Goal: Task Accomplishment & Management: Manage account settings

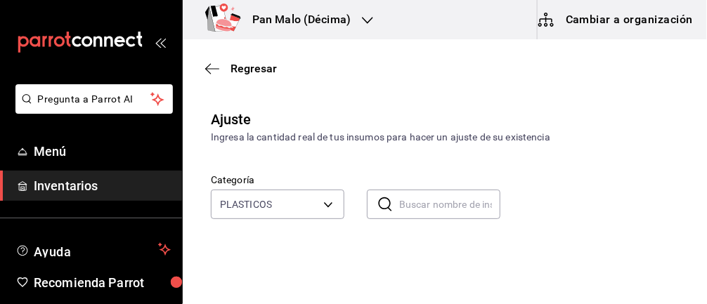
scroll to position [97, 0]
click at [210, 63] on icon "button" at bounding box center [212, 69] width 14 height 13
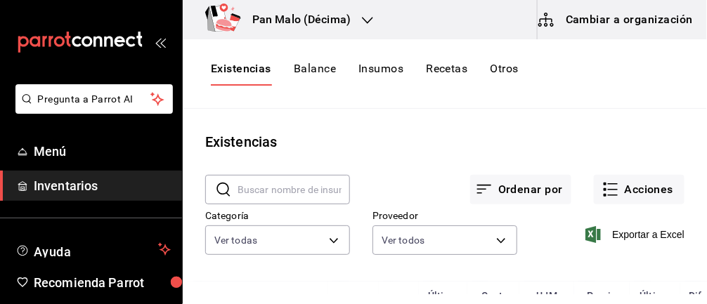
click at [300, 264] on div "​ ​ Ordenar por Acciones Categoría Ver todas 582c698c-3cca-49c7-8505-2353f66263…" at bounding box center [445, 217] width 525 height 129
click at [307, 231] on body "Pregunta a Parrot AI Menú Inventarios Ayuda Recomienda Parrot Abril M Espinosa …" at bounding box center [353, 147] width 707 height 295
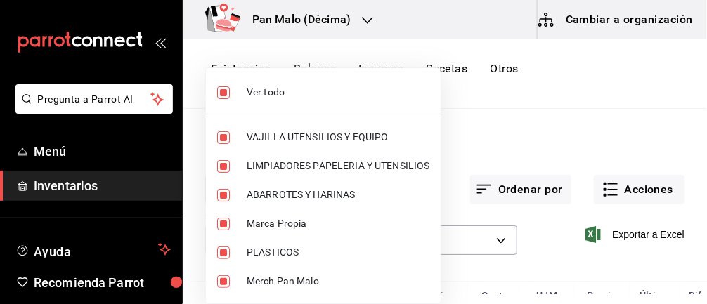
click at [219, 77] on li "Ver todo" at bounding box center [323, 92] width 235 height 37
checkbox input "false"
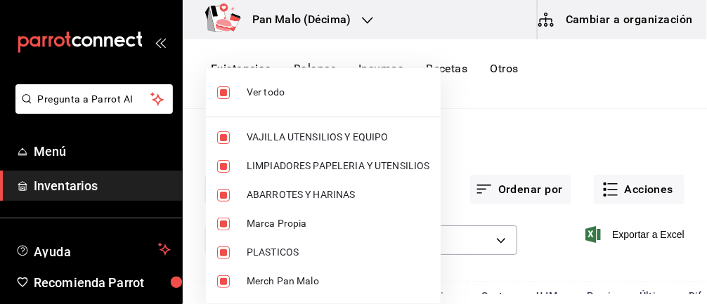
checkbox input "false"
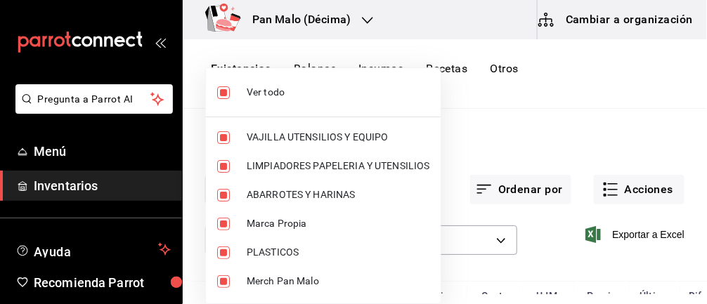
checkbox input "false"
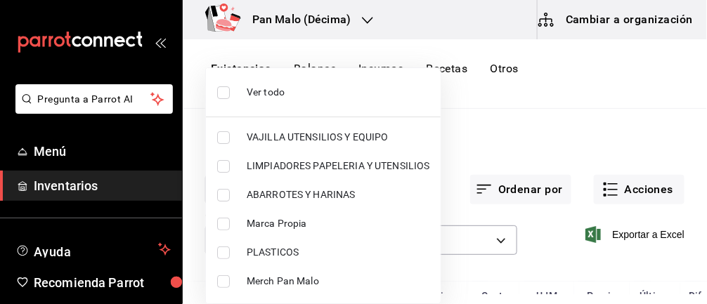
click at [226, 247] on input "checkbox" at bounding box center [223, 253] width 13 height 13
checkbox input "true"
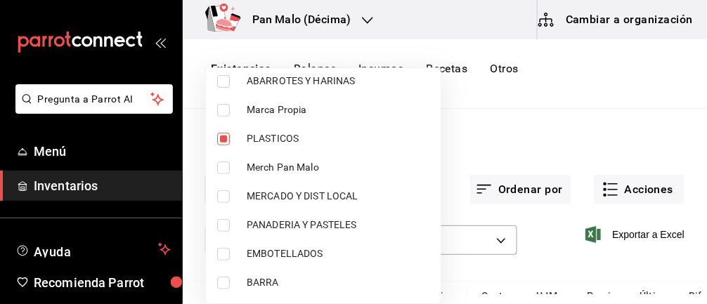
type input "845d24ca-60dd-4e7e-b3c9-ca2702778d83"
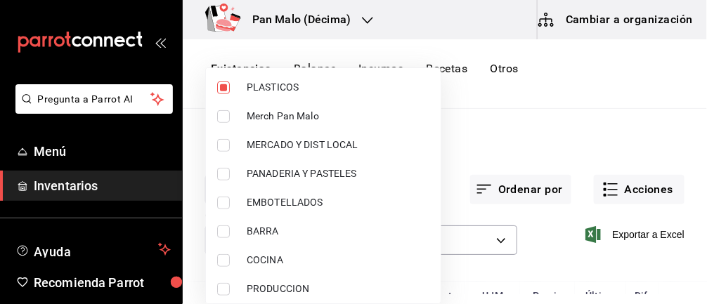
scroll to position [110, 0]
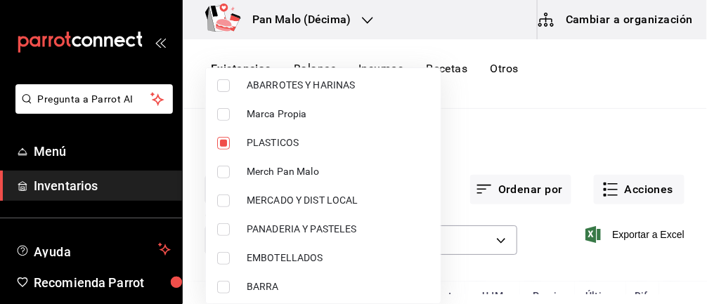
click at [522, 140] on div at bounding box center [353, 152] width 707 height 304
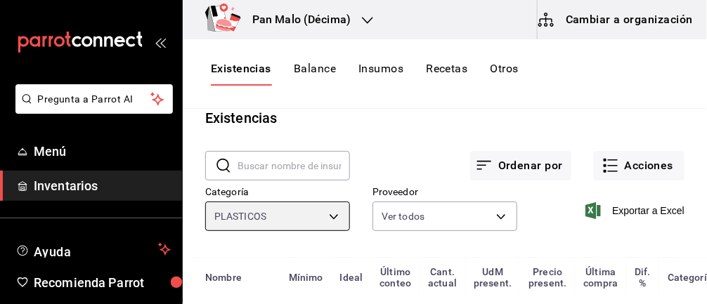
scroll to position [0, 0]
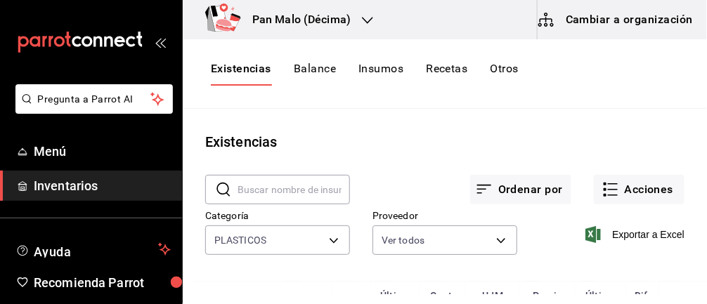
click at [631, 202] on button "Acciones" at bounding box center [639, 190] width 91 height 30
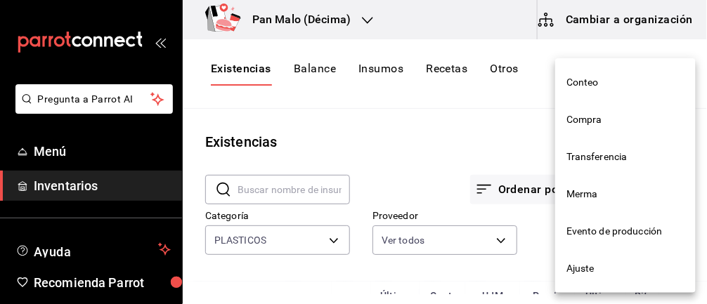
click at [603, 274] on span "Ajuste" at bounding box center [626, 269] width 118 height 15
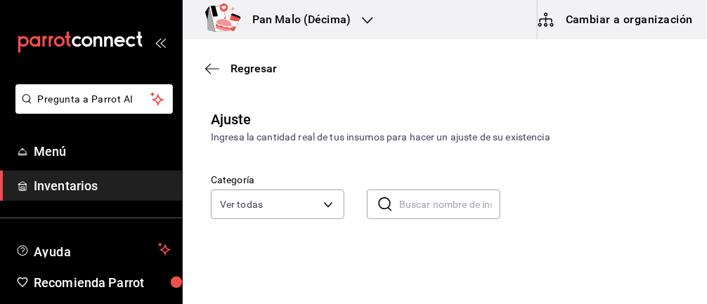
click at [306, 214] on body "Pregunta a Parrot AI Menú Inventarios Ayuda Recomienda Parrot Abril M Espinosa …" at bounding box center [353, 112] width 707 height 225
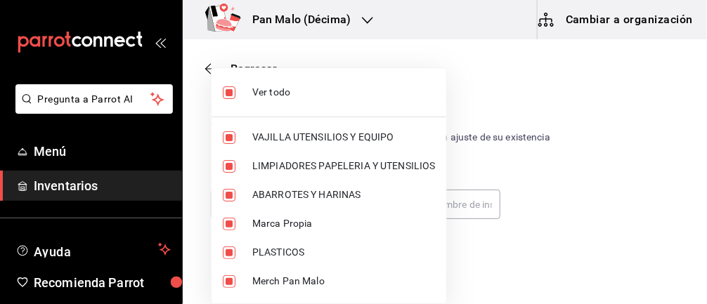
click at [229, 95] on input "checkbox" at bounding box center [229, 92] width 13 height 13
checkbox input "false"
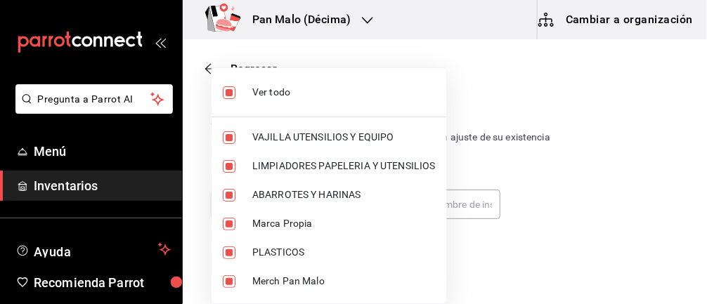
checkbox input "false"
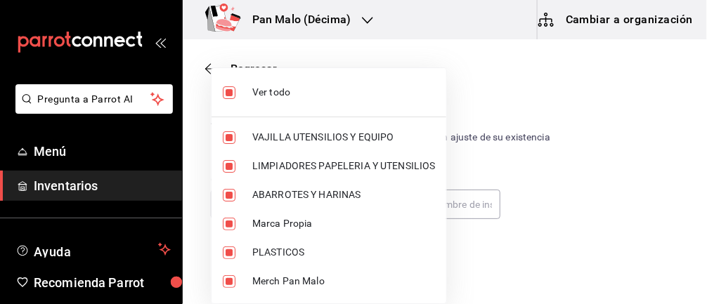
checkbox input "false"
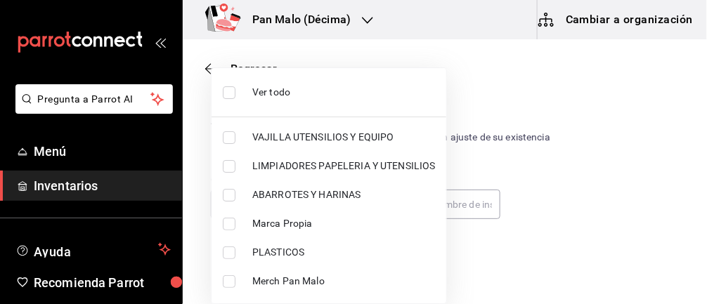
click at [223, 247] on input "checkbox" at bounding box center [229, 253] width 13 height 13
checkbox input "true"
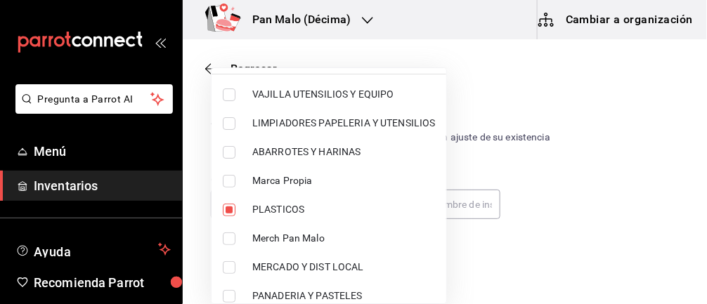
type input "845d24ca-60dd-4e7e-b3c9-ca2702778d83"
click at [641, 167] on div at bounding box center [353, 152] width 707 height 304
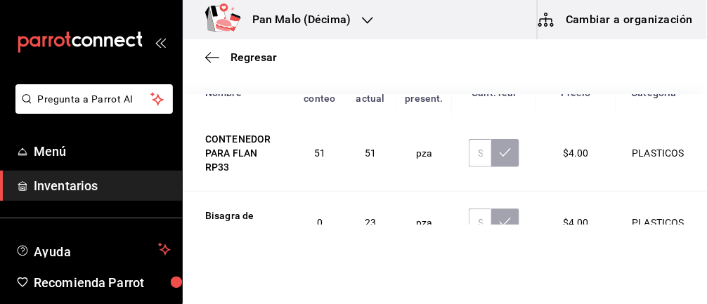
scroll to position [0, 0]
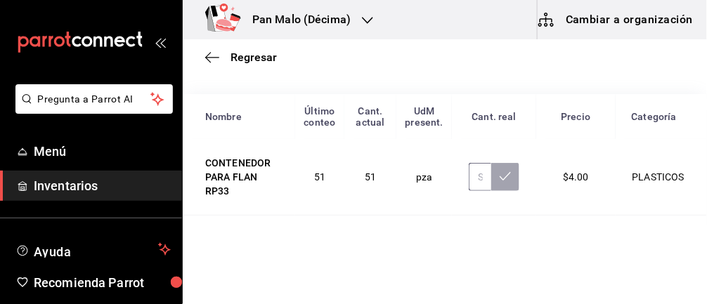
click at [477, 177] on input "text" at bounding box center [480, 177] width 23 height 28
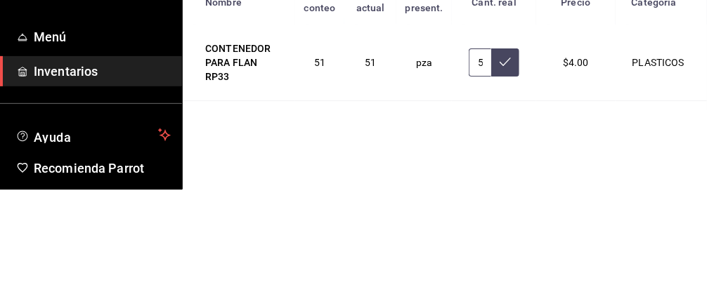
scroll to position [0, 5]
type input "52.00"
click at [516, 173] on button at bounding box center [506, 177] width 28 height 28
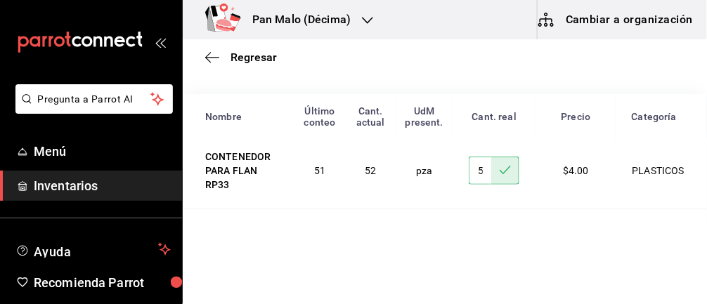
scroll to position [0, 0]
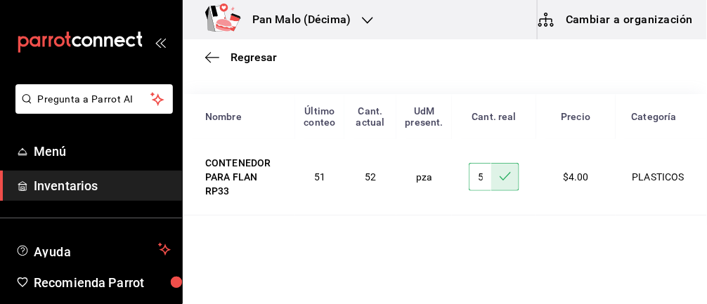
click at [480, 248] on input "text" at bounding box center [480, 247] width 23 height 28
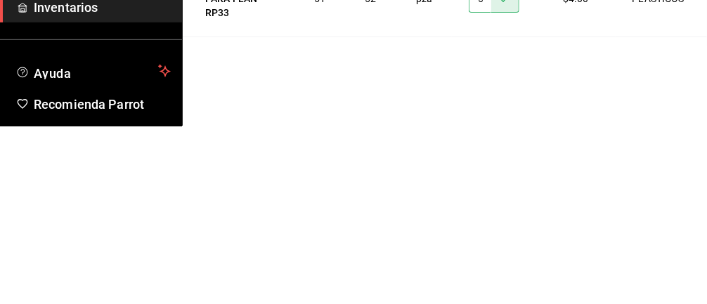
scroll to position [0, 5]
type input "24.00"
click at [509, 248] on icon at bounding box center [505, 245] width 11 height 11
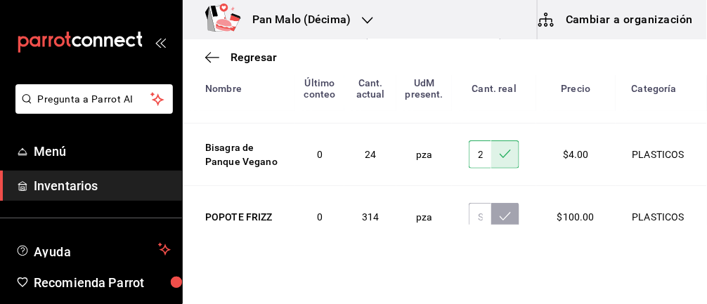
scroll to position [101, 0]
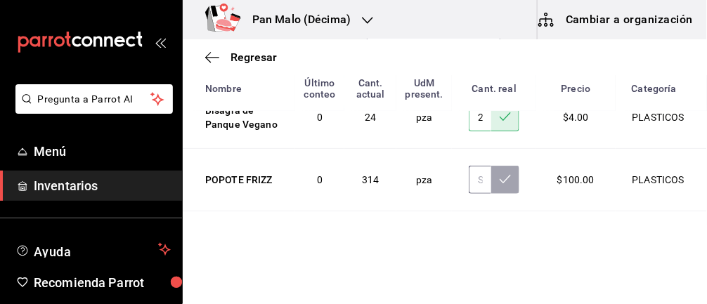
click at [483, 179] on input "text" at bounding box center [480, 180] width 23 height 28
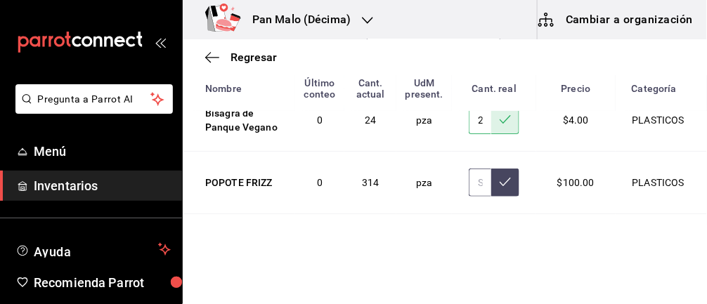
scroll to position [93, 0]
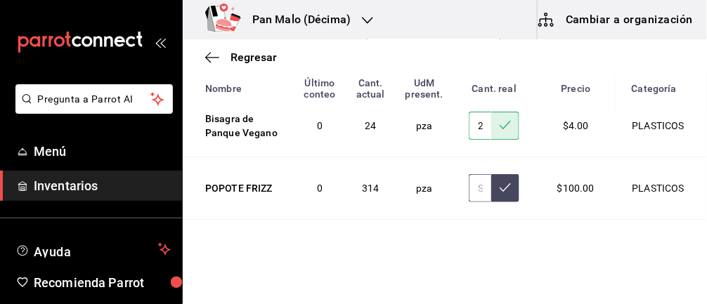
click at [482, 186] on input "text" at bounding box center [480, 188] width 23 height 28
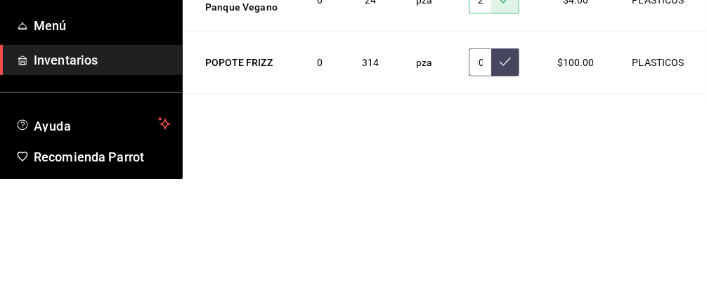
scroll to position [0, 11]
type input "304.00"
click at [511, 191] on icon at bounding box center [505, 187] width 11 height 11
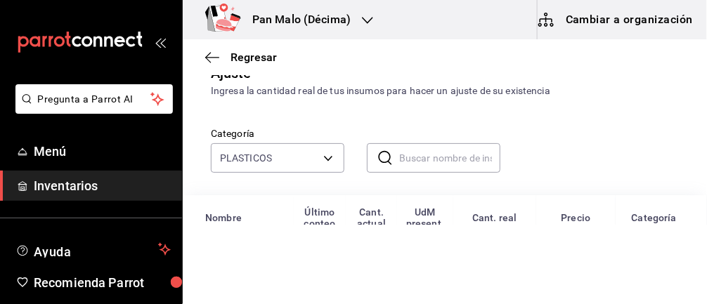
scroll to position [0, 0]
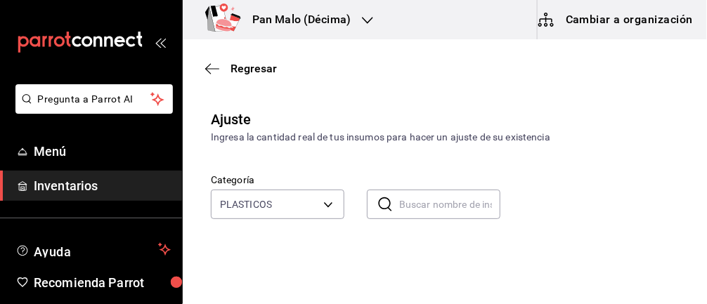
click at [248, 210] on body "Pregunta a Parrot AI Menú Inventarios Ayuda Recomienda Parrot Abril M Espinosa …" at bounding box center [353, 112] width 707 height 225
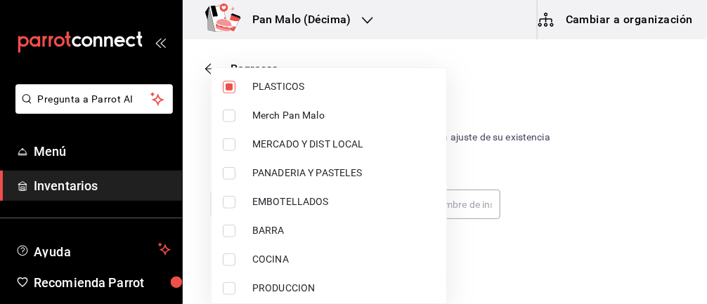
scroll to position [167, 0]
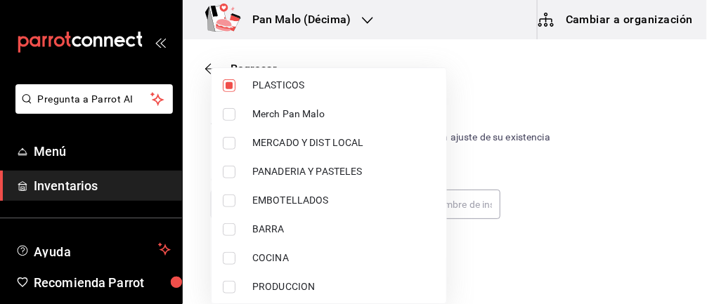
click at [225, 174] on input "checkbox" at bounding box center [229, 172] width 13 height 13
checkbox input "true"
type input "845d24ca-60dd-4e7e-b3c9-ca2702778d83,b7fa4d3f-7896-4504-b4eb-29f52eb713d6"
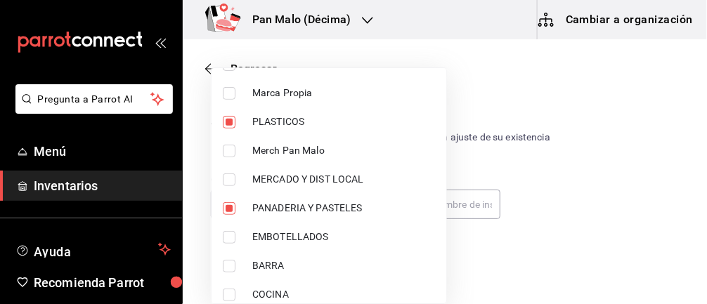
scroll to position [109, 0]
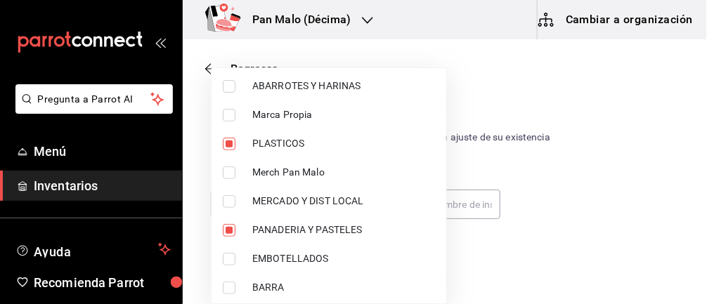
click at [229, 139] on input "checkbox" at bounding box center [229, 144] width 13 height 13
checkbox input "false"
type input "b7fa4d3f-7896-4504-b4eb-29f52eb713d6"
click at [623, 225] on div at bounding box center [353, 152] width 707 height 304
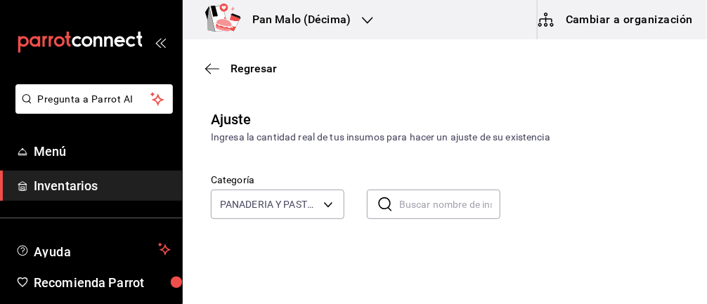
click at [620, 195] on div at bounding box center [353, 152] width 707 height 304
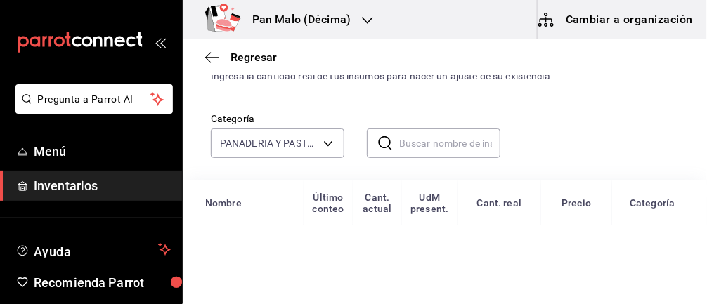
scroll to position [0, 0]
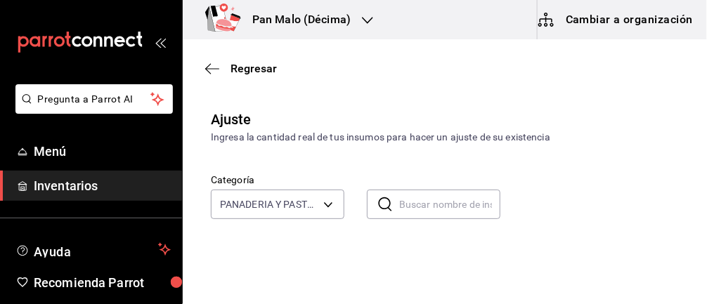
click at [203, 53] on div "Regresar" at bounding box center [445, 69] width 525 height 36
click at [207, 68] on icon "button" at bounding box center [212, 68] width 14 height 1
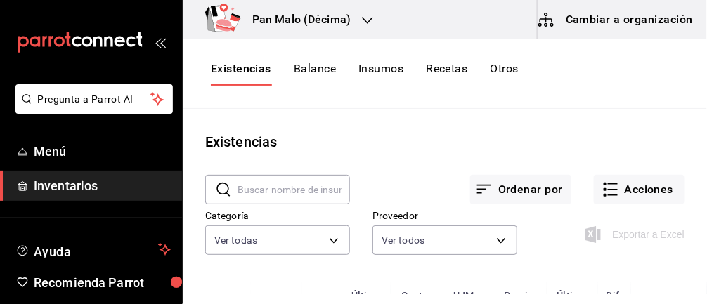
click at [620, 182] on button "Acciones" at bounding box center [639, 190] width 91 height 30
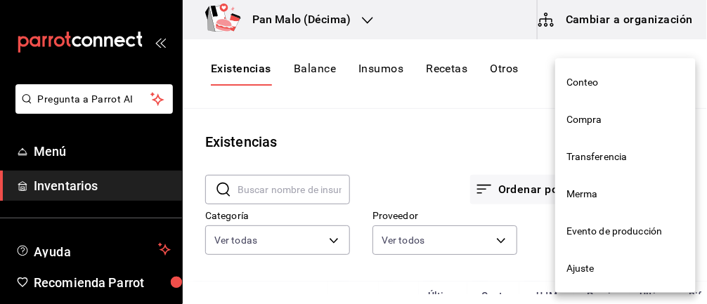
click at [581, 195] on span "Merma" at bounding box center [626, 194] width 118 height 15
click at [593, 194] on html "Pregunta a Parrot AI Menú Inventarios Ayuda Recomienda Parrot Abril M Espinosa …" at bounding box center [353, 147] width 707 height 295
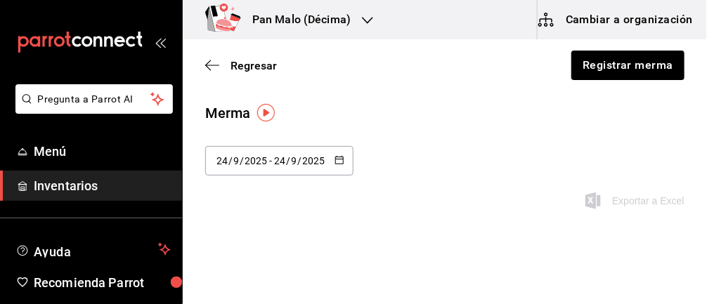
click at [335, 167] on button "button" at bounding box center [340, 161] width 10 height 12
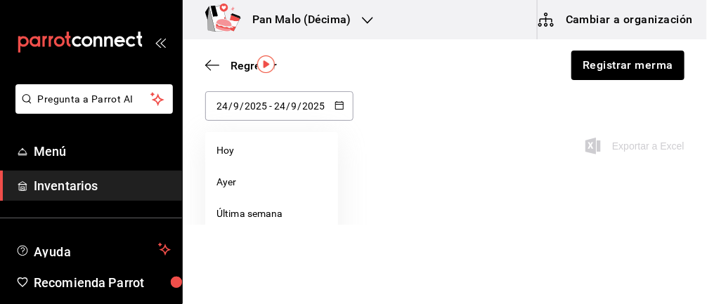
scroll to position [59, 0]
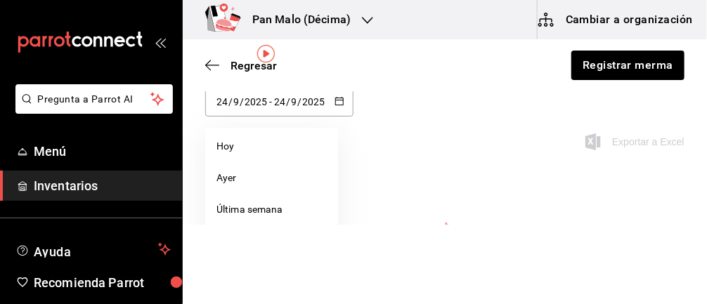
click at [259, 210] on li "Última semana" at bounding box center [271, 210] width 133 height 32
type input "2025-09-21"
type input "21"
click at [309, 99] on input "2025" at bounding box center [314, 101] width 24 height 11
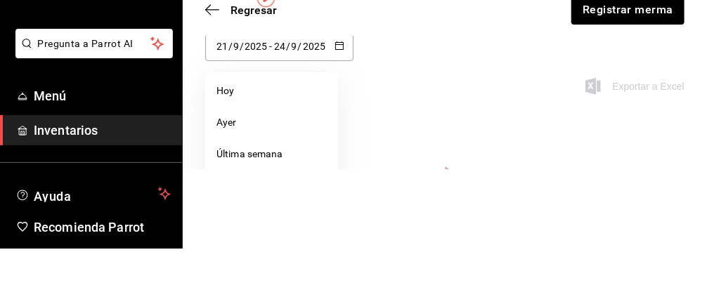
click at [417, 121] on div "2025-09-21 21 / 9 / 2025 - 2025-09-24 24 / 9 / 2025 Hoy Ayer Última semana Sema…" at bounding box center [445, 127] width 525 height 80
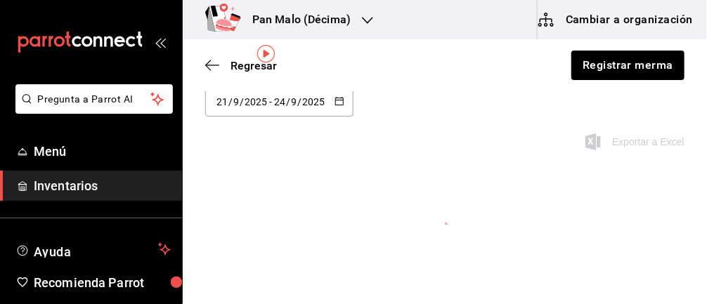
click at [342, 97] on \(Stroke\) "button" at bounding box center [342, 97] width 1 height 1
click at [281, 234] on li "Semana pasada" at bounding box center [271, 242] width 133 height 32
type input "2025-09-14"
type input "14"
type input "2025-09-20"
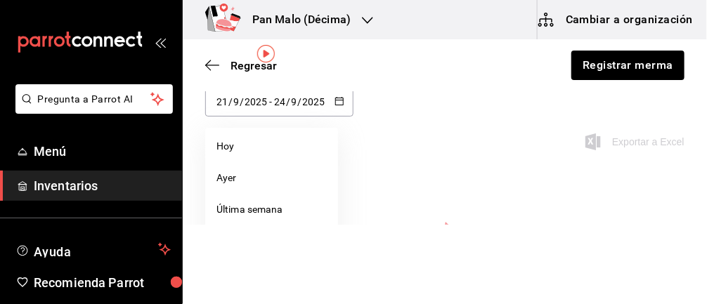
type input "20"
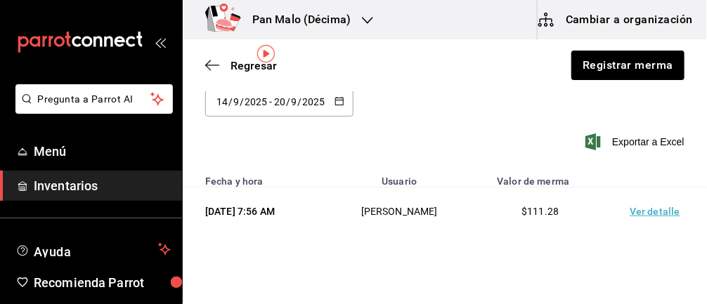
click at [388, 203] on td "[PERSON_NAME]" at bounding box center [400, 212] width 146 height 49
click at [646, 212] on td "Ver detalle" at bounding box center [658, 212] width 98 height 49
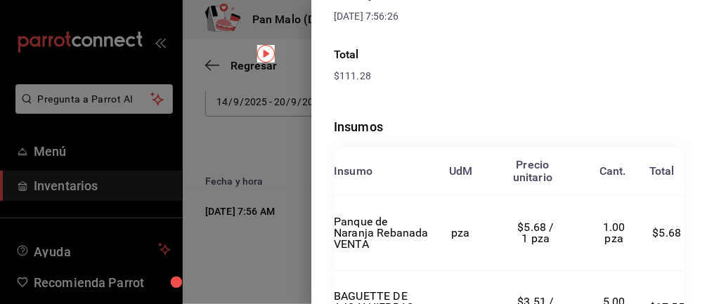
scroll to position [0, 0]
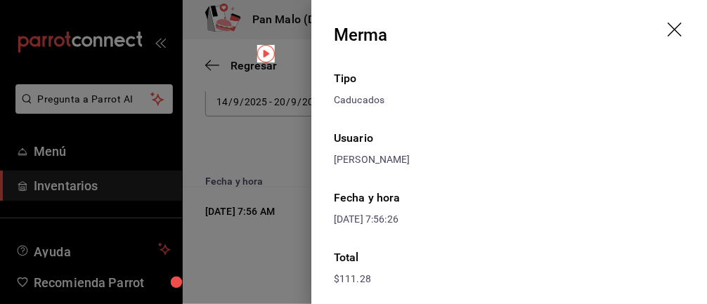
click at [669, 31] on icon "drag" at bounding box center [676, 31] width 17 height 17
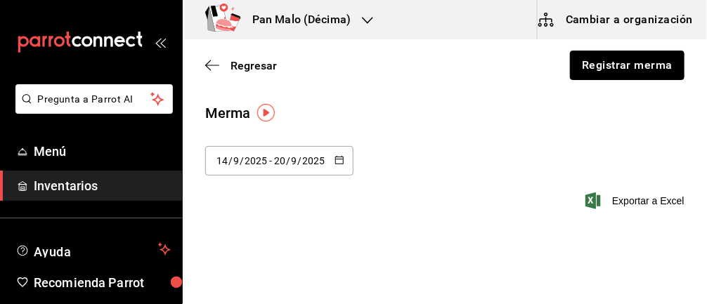
click at [633, 72] on button "Registrar merma" at bounding box center [627, 66] width 115 height 30
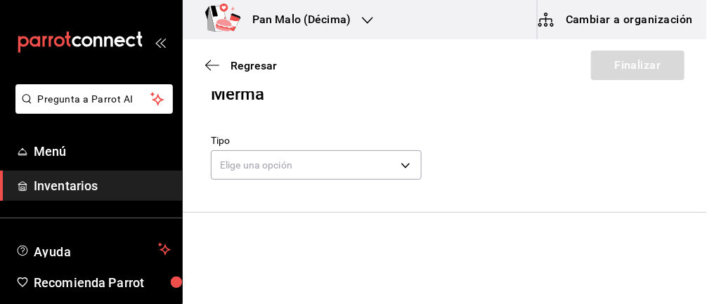
scroll to position [30, 0]
click at [263, 159] on body "Pregunta a Parrot AI Menú Inventarios Ayuda Recomienda Parrot [PERSON_NAME] Sug…" at bounding box center [353, 112] width 707 height 225
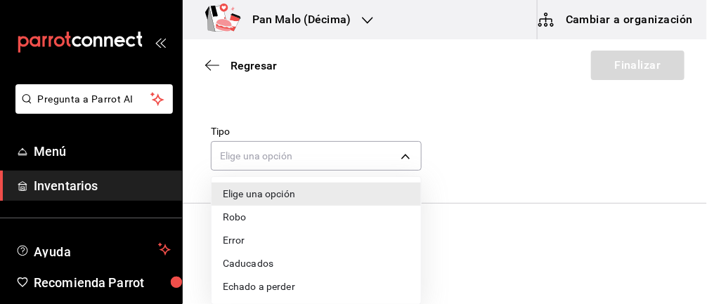
click at [289, 265] on li "Caducados" at bounding box center [317, 263] width 210 height 23
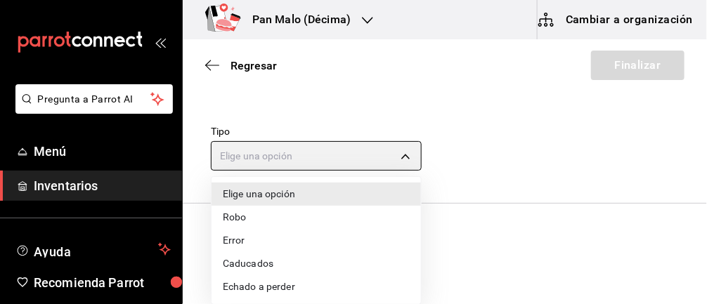
type input "EXPIRED"
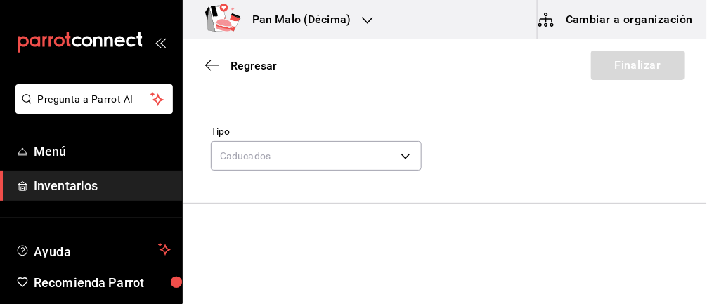
click at [252, 251] on input at bounding box center [282, 248] width 141 height 30
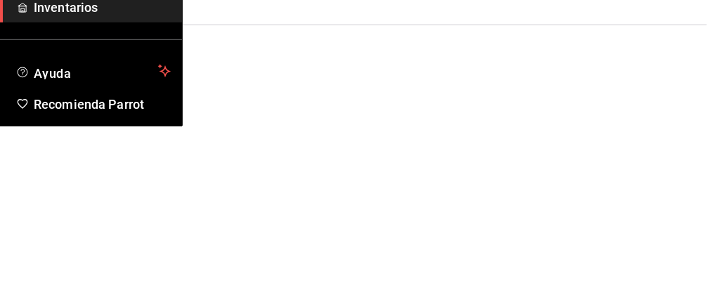
type input "Flan"
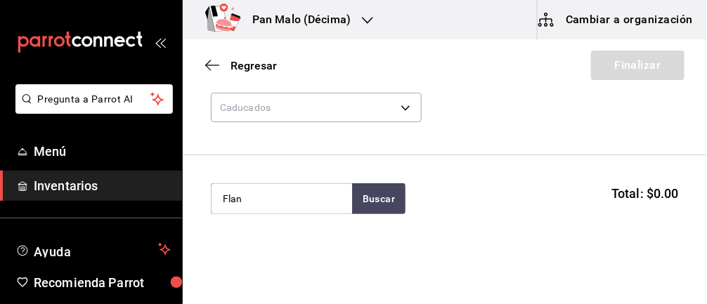
scroll to position [135, 0]
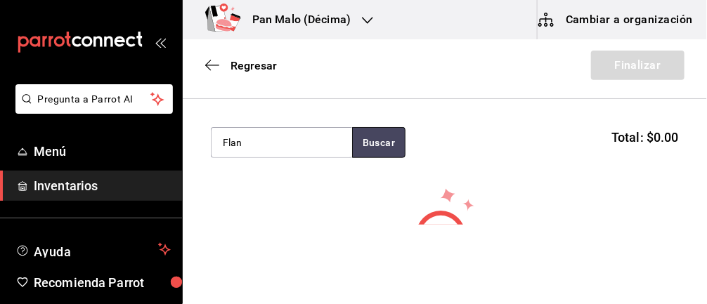
click at [378, 146] on button "Buscar" at bounding box center [378, 142] width 53 height 31
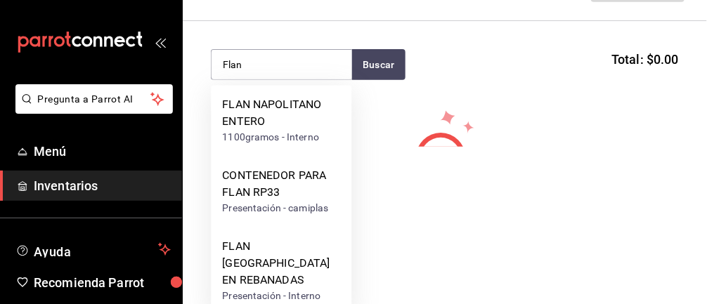
scroll to position [0, 0]
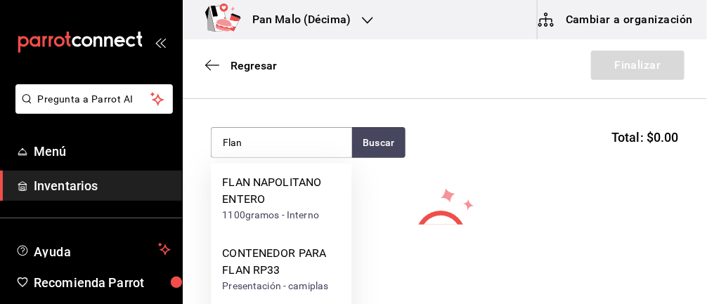
click at [268, 104] on section "Flan Buscar Total: $0.00" at bounding box center [445, 142] width 525 height 87
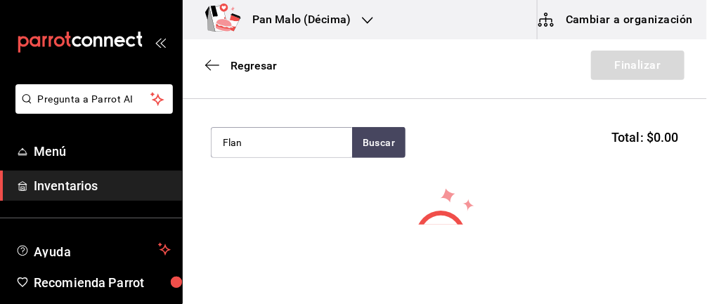
click at [207, 68] on icon "button" at bounding box center [208, 65] width 6 height 11
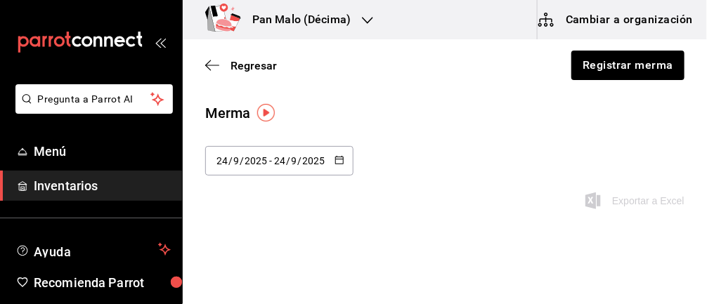
click at [78, 188] on span "Inventarios" at bounding box center [102, 186] width 137 height 19
click at [78, 180] on span "Inventarios" at bounding box center [102, 186] width 137 height 19
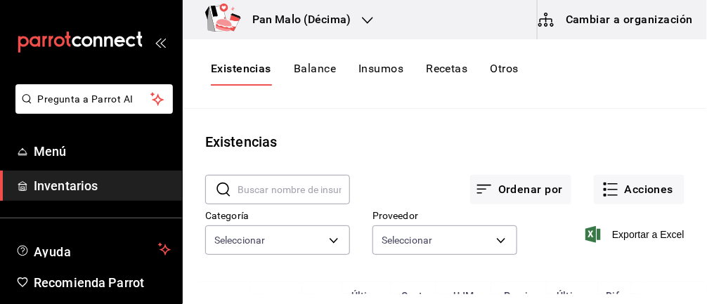
type input "582c698c-3cca-49c7-8505-2353f6626327,70f7bd2c-2c71-4982-af5b-371040f86de5,60048…"
type input "36340c73-94e1-4ffc-8e70-5641b5614b16,62d2566f-a3bd-4000-8dc1-406bdbf1afd5,40f0e…"
click at [335, 233] on body "Pregunta a Parrot AI Menú Inventarios Ayuda Recomienda Parrot Abril M Espinosa …" at bounding box center [353, 147] width 707 height 295
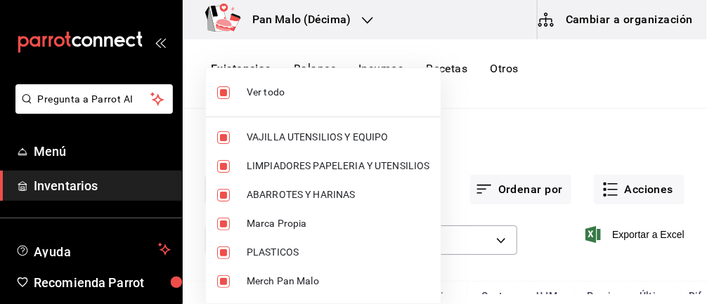
click at [561, 131] on div at bounding box center [353, 152] width 707 height 304
click at [638, 115] on div at bounding box center [353, 152] width 707 height 304
click at [644, 186] on div at bounding box center [353, 152] width 707 height 304
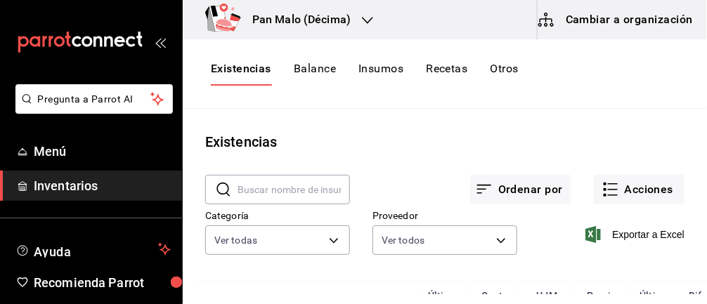
click at [645, 186] on button "Acciones" at bounding box center [639, 190] width 91 height 30
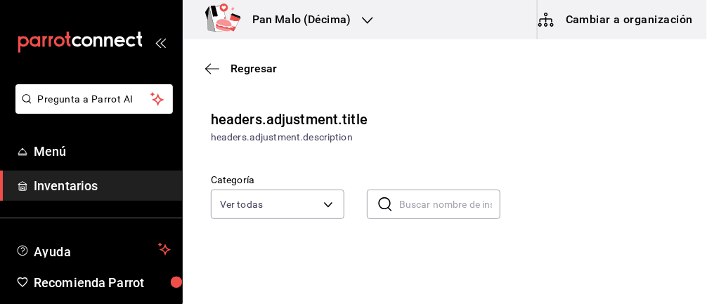
click at [326, 199] on body "Pregunta a Parrot AI Menú Inventarios Ayuda Recomienda Parrot [PERSON_NAME] Sug…" at bounding box center [353, 112] width 707 height 225
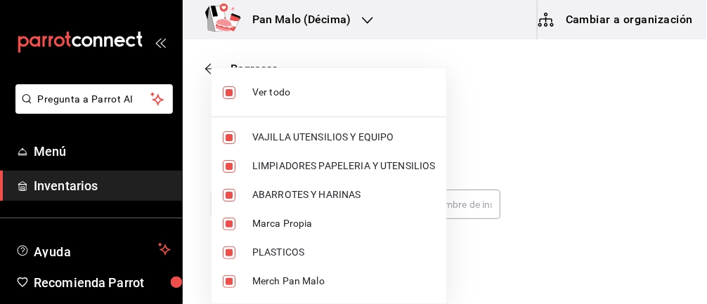
click at [229, 97] on input "checkbox" at bounding box center [229, 92] width 13 height 13
checkbox input "false"
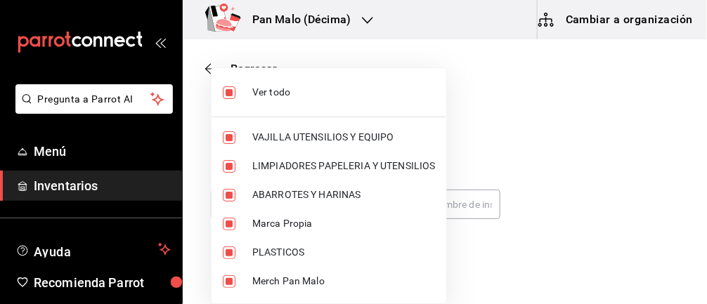
checkbox input "false"
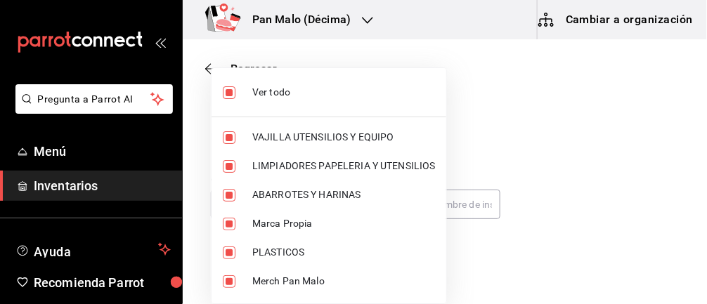
checkbox input "false"
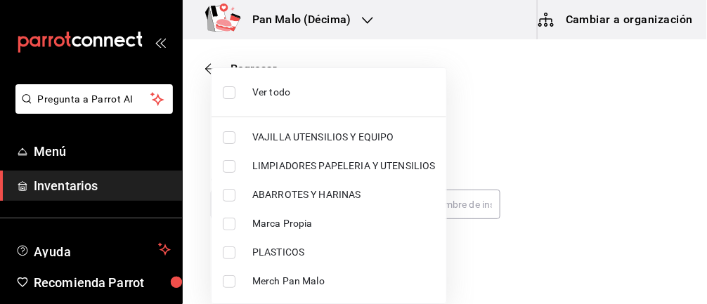
scroll to position [140, 0]
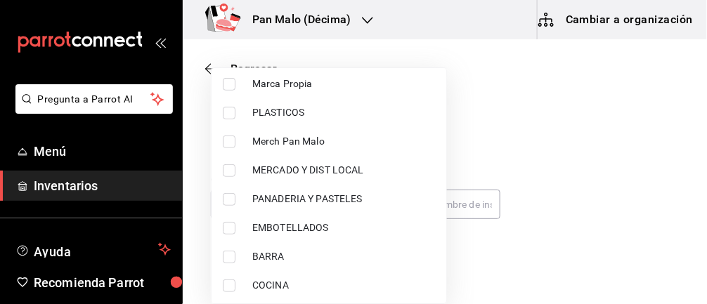
click at [216, 229] on li "EMBOTELLADOS" at bounding box center [329, 228] width 235 height 29
type input "244b5d13-ccc3-40e0-adb2-1f470b7c2b02"
checkbox input "true"
click at [488, 147] on div at bounding box center [353, 152] width 707 height 304
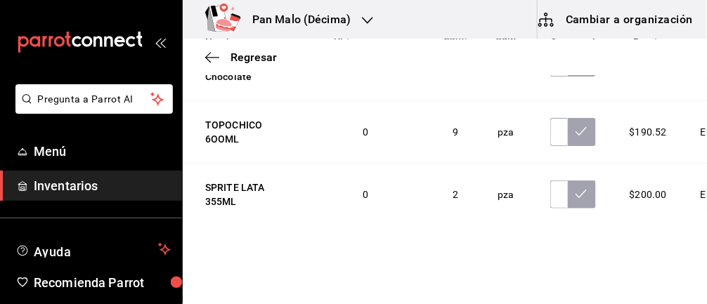
scroll to position [166, 0]
click at [551, 146] on input "text" at bounding box center [560, 131] width 18 height 28
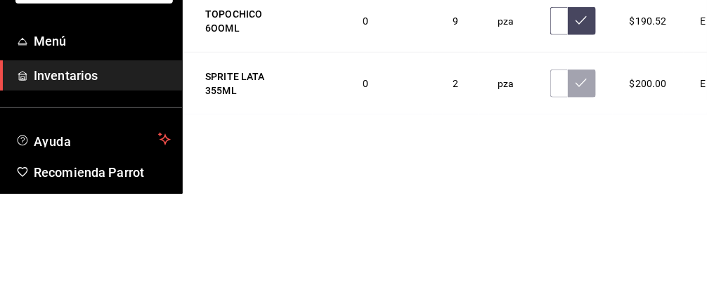
click at [551, 146] on input "text" at bounding box center [560, 131] width 18 height 28
type input "8.00"
click at [568, 146] on button at bounding box center [582, 131] width 28 height 28
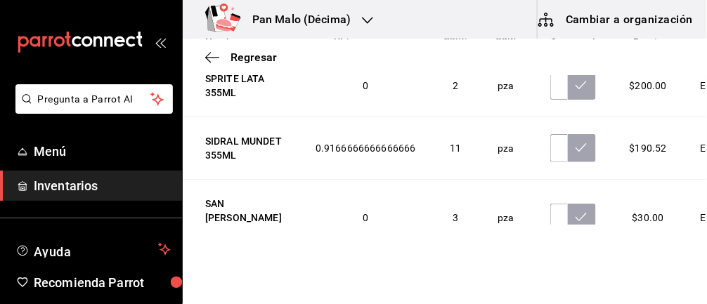
scroll to position [274, 0]
click at [551, 163] on input "text" at bounding box center [560, 149] width 18 height 28
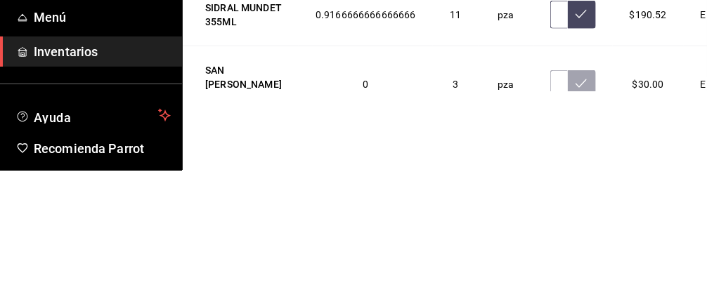
scroll to position [0, 4]
click at [568, 163] on button at bounding box center [582, 149] width 28 height 28
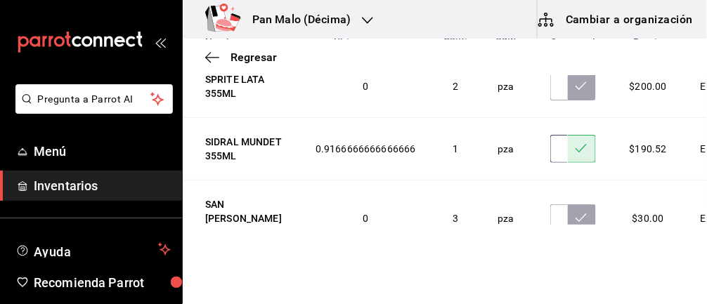
click at [551, 163] on input "1.00" at bounding box center [560, 149] width 18 height 28
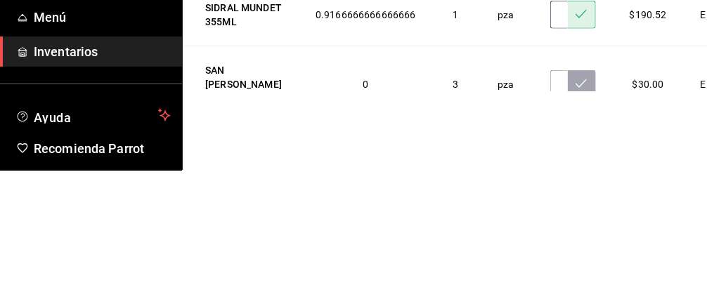
scroll to position [0, 4]
click at [568, 163] on button at bounding box center [582, 149] width 28 height 28
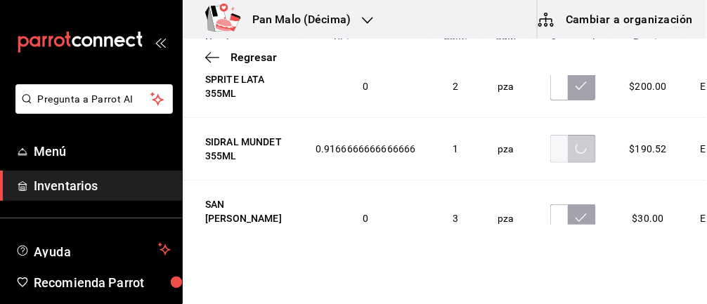
scroll to position [0, 0]
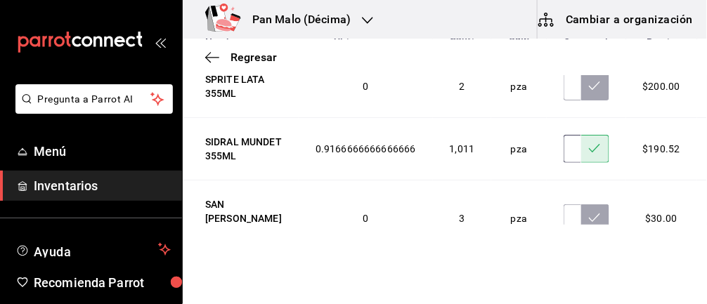
click at [564, 163] on input "1011.00" at bounding box center [573, 149] width 18 height 28
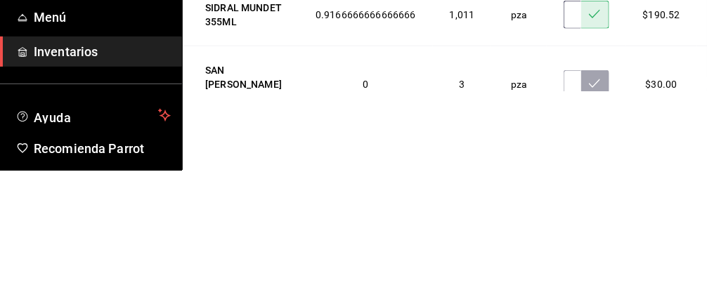
click at [564, 163] on input "1011.00" at bounding box center [573, 149] width 18 height 28
click at [564, 163] on div "1011.00" at bounding box center [573, 149] width 18 height 28
click at [589, 154] on icon at bounding box center [594, 148] width 11 height 11
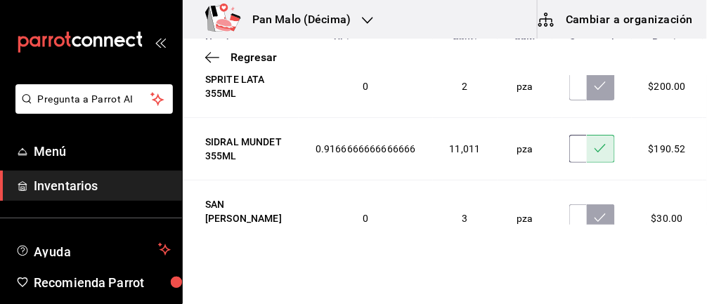
click at [570, 163] on input "11011.00" at bounding box center [579, 149] width 18 height 28
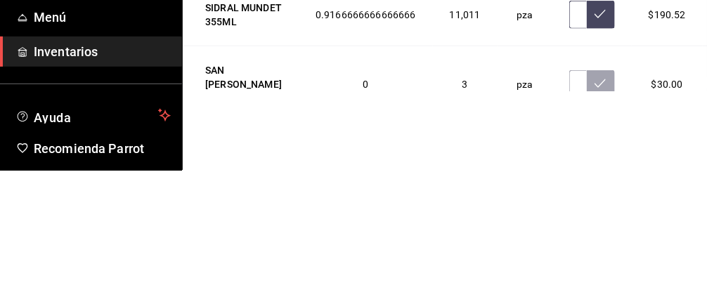
type input "1.00"
click at [595, 154] on icon at bounding box center [600, 148] width 11 height 11
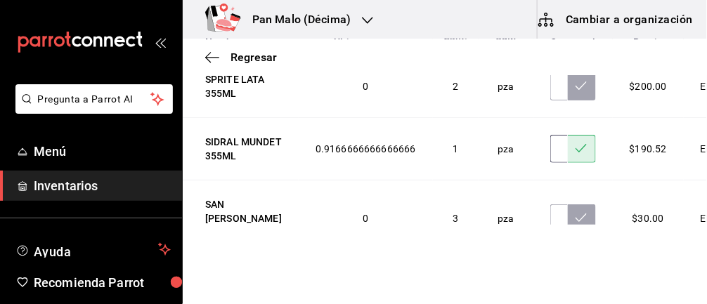
click at [551, 163] on input "1.00" at bounding box center [560, 149] width 18 height 28
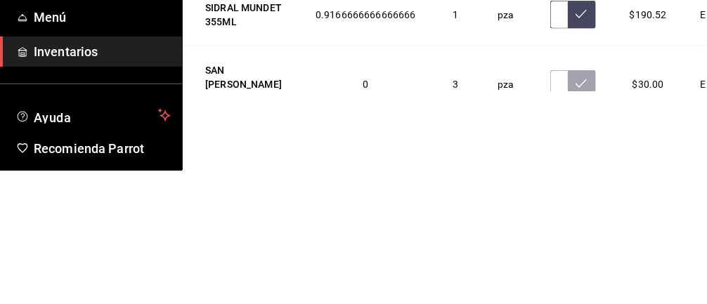
scroll to position [0, 6]
click at [568, 163] on button at bounding box center [582, 149] width 28 height 28
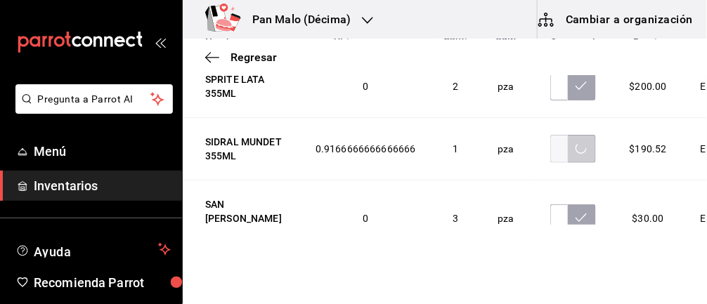
scroll to position [0, 0]
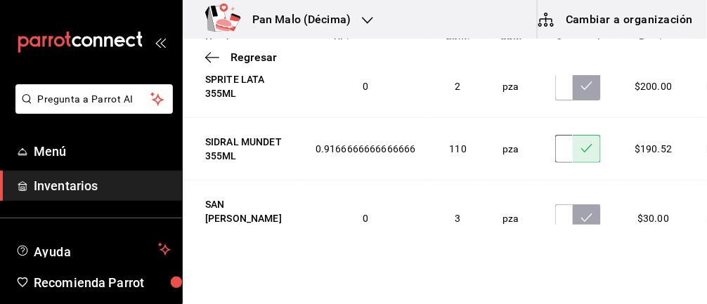
click at [556, 163] on input "110.00" at bounding box center [565, 149] width 18 height 28
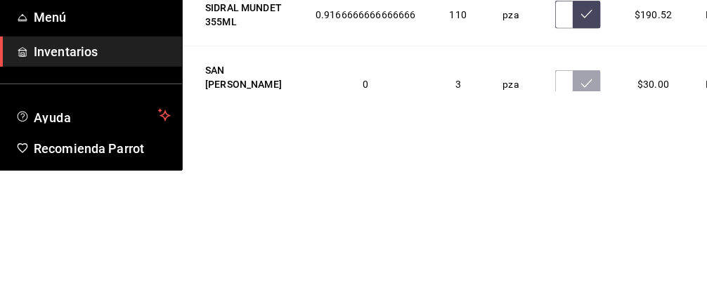
type input "0.00"
click at [556, 163] on input "text" at bounding box center [565, 149] width 18 height 28
click at [582, 154] on icon at bounding box center [587, 148] width 11 height 11
type input "1.00"
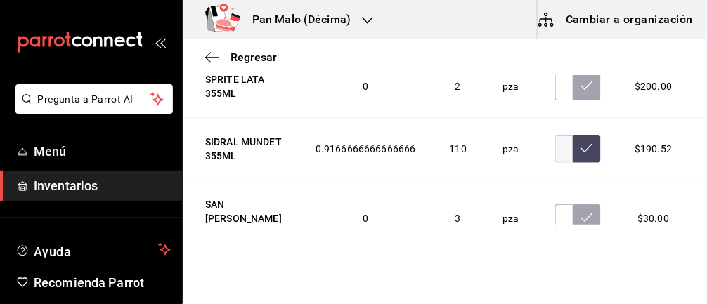
scroll to position [0, 0]
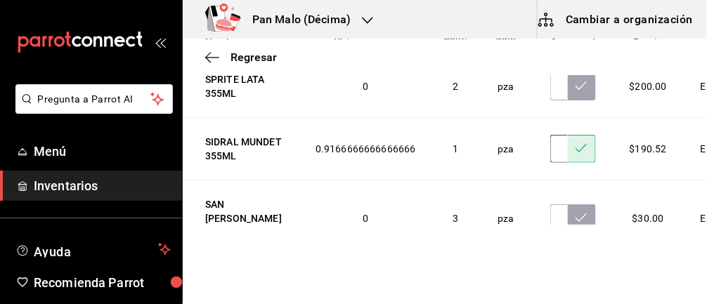
click at [551, 163] on input "1.00" at bounding box center [560, 149] width 18 height 28
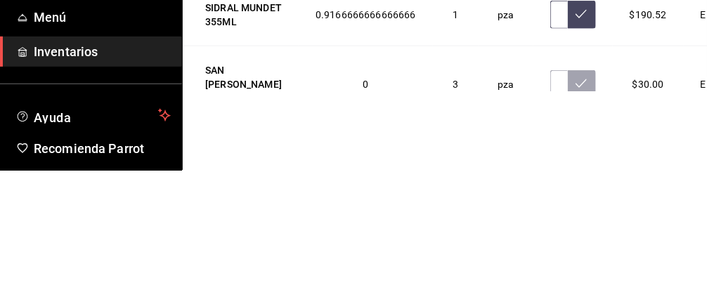
scroll to position [0, 4]
type input "10.00"
click at [568, 163] on button at bounding box center [582, 149] width 28 height 28
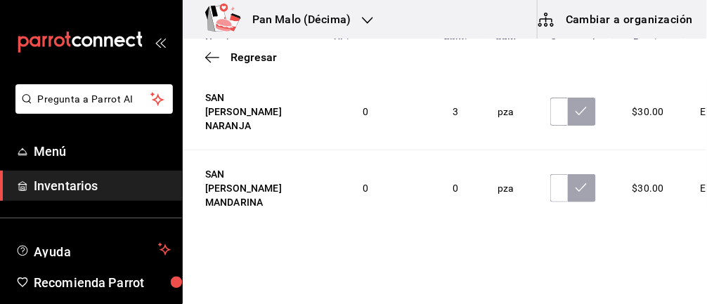
scroll to position [384, 0]
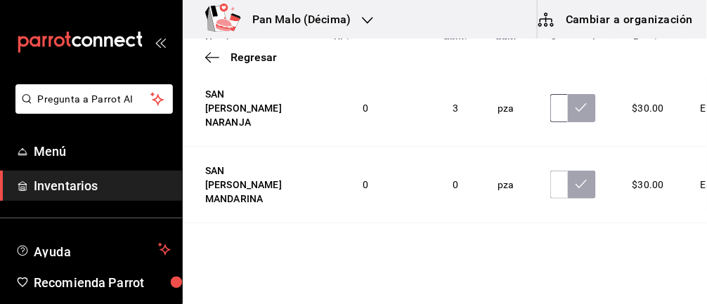
click at [551, 122] on input "text" at bounding box center [560, 108] width 18 height 28
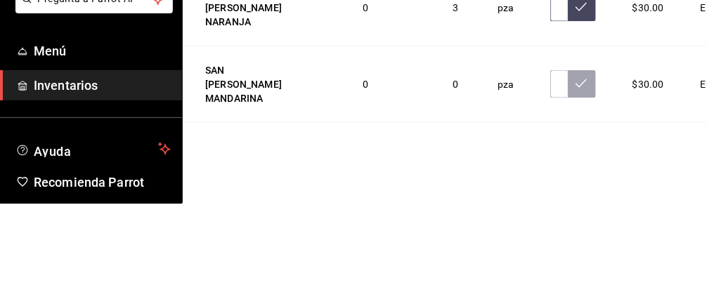
scroll to position [0, 4]
type input "0.00"
click at [576, 113] on icon at bounding box center [581, 107] width 11 height 11
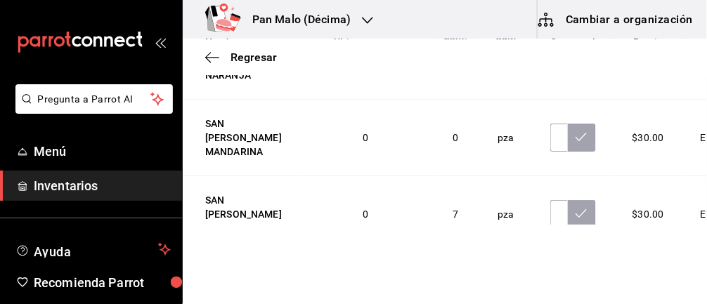
scroll to position [430, 0]
click at [551, 153] on input "text" at bounding box center [560, 138] width 18 height 28
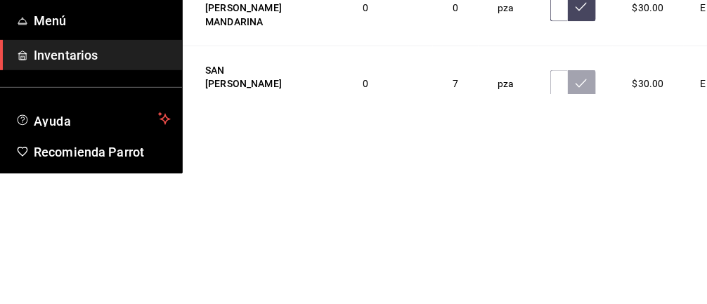
scroll to position [0, 4]
type input "2.00"
click at [576, 143] on icon at bounding box center [581, 137] width 11 height 11
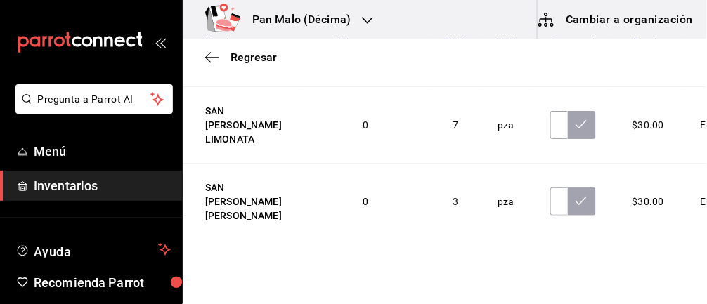
scroll to position [532, 0]
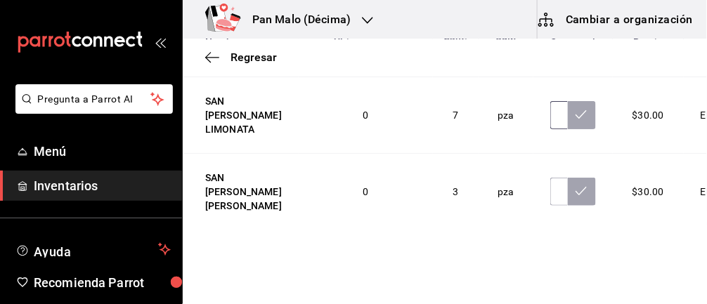
click at [551, 129] on input "text" at bounding box center [560, 115] width 18 height 28
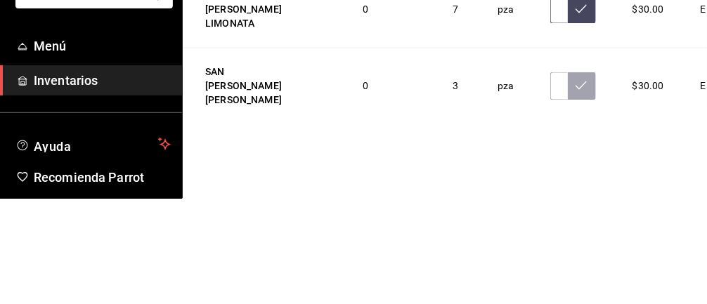
scroll to position [0, 4]
type input "6.00"
click at [576, 120] on icon at bounding box center [581, 114] width 11 height 11
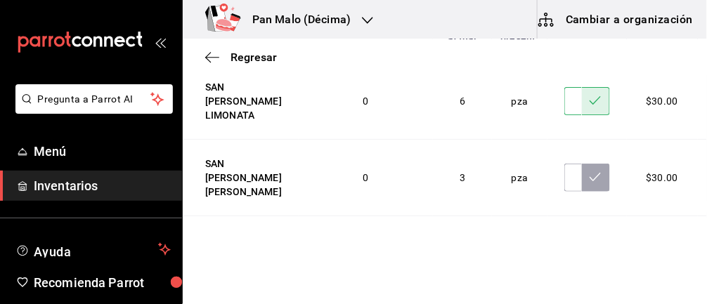
scroll to position [534, 0]
click at [568, 178] on input "text" at bounding box center [574, 178] width 18 height 28
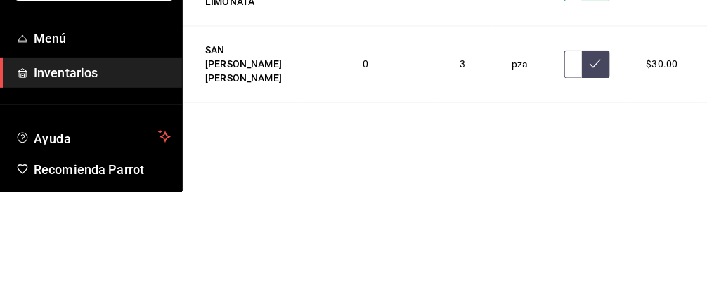
scroll to position [0, 4]
type input "2.00"
click at [601, 184] on button at bounding box center [596, 178] width 28 height 28
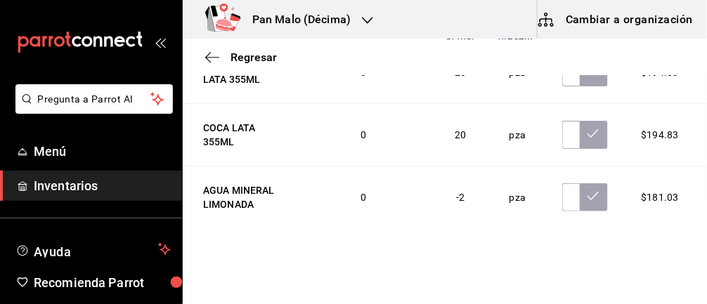
scroll to position [1017, 0]
click at [568, 190] on input "text" at bounding box center [574, 198] width 18 height 28
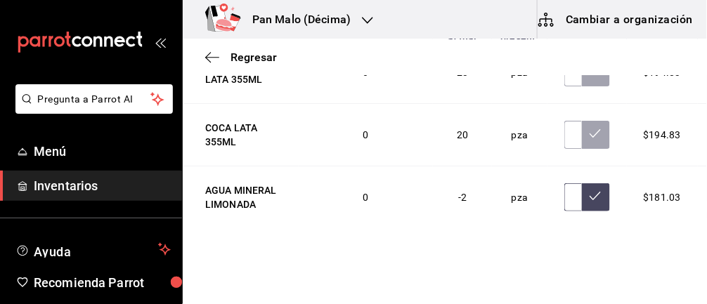
click at [565, 192] on input "text" at bounding box center [574, 198] width 18 height 28
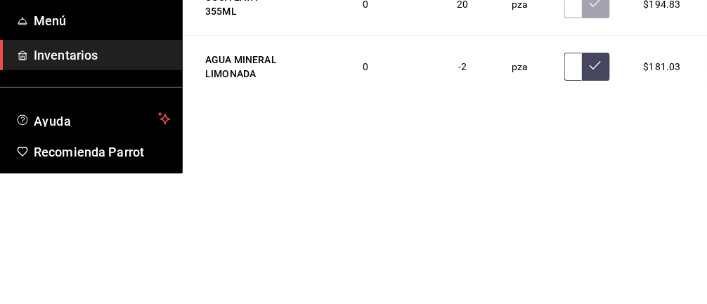
scroll to position [0, 4]
type input "33.00"
click at [590, 202] on button at bounding box center [596, 198] width 28 height 28
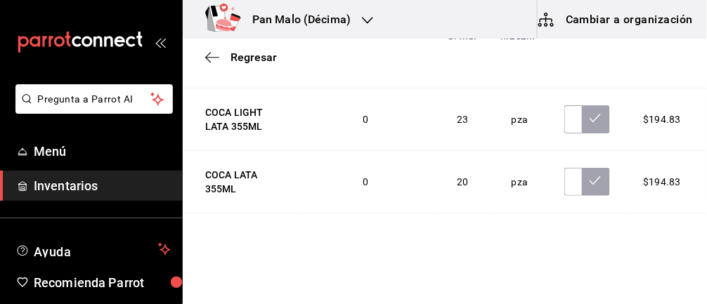
scroll to position [961, 0]
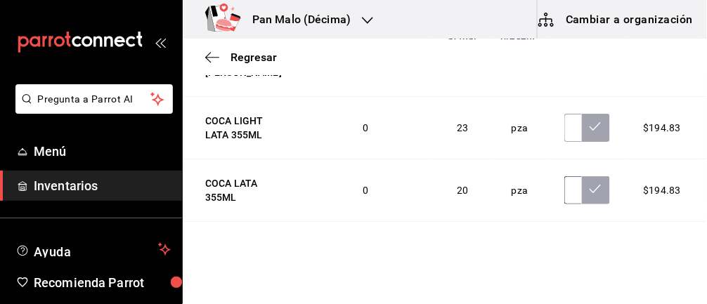
click at [565, 186] on input "text" at bounding box center [574, 191] width 18 height 28
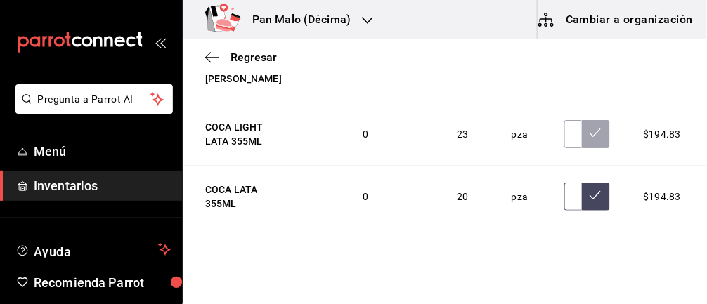
scroll to position [1017, 0]
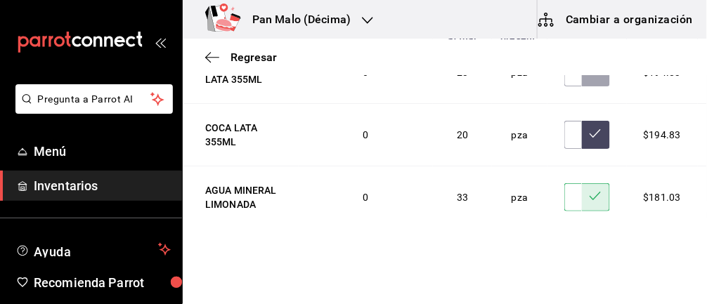
click at [569, 255] on input "text" at bounding box center [574, 260] width 18 height 28
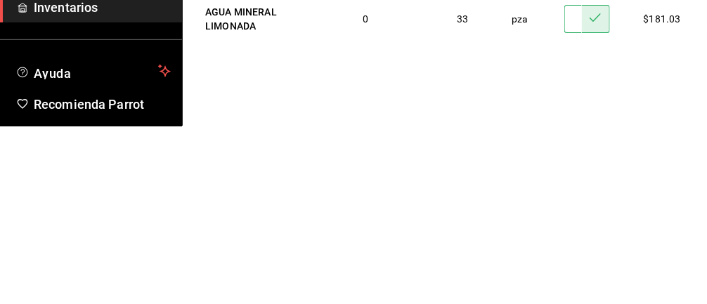
scroll to position [0, 4]
click at [592, 248] on button at bounding box center [596, 260] width 28 height 28
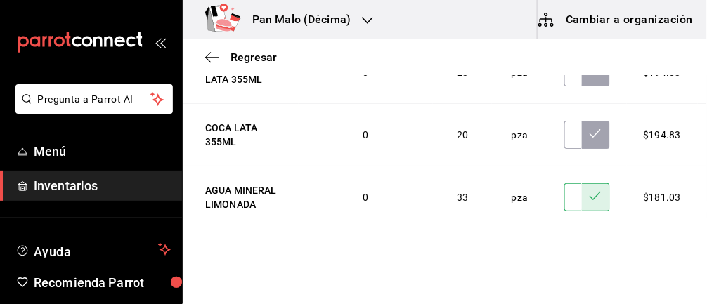
click at [569, 259] on input "71.00" at bounding box center [574, 260] width 18 height 28
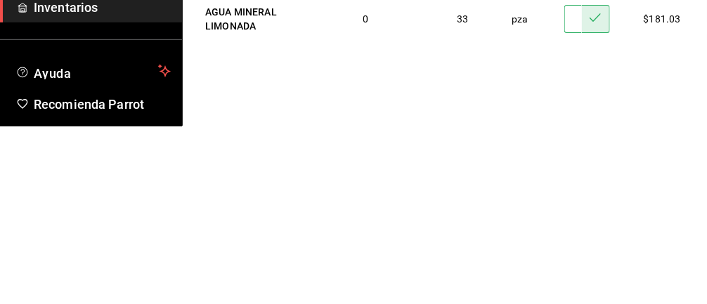
type input "1.00"
type input "17.00"
click at [584, 257] on button at bounding box center [596, 260] width 28 height 28
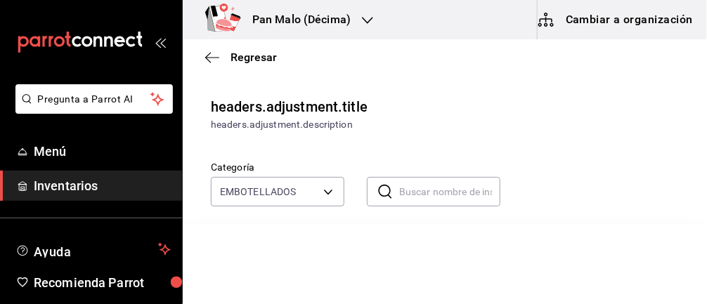
scroll to position [0, 0]
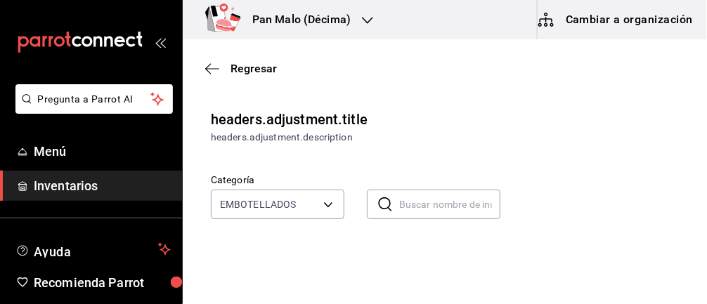
click at [214, 63] on icon "button" at bounding box center [212, 69] width 14 height 13
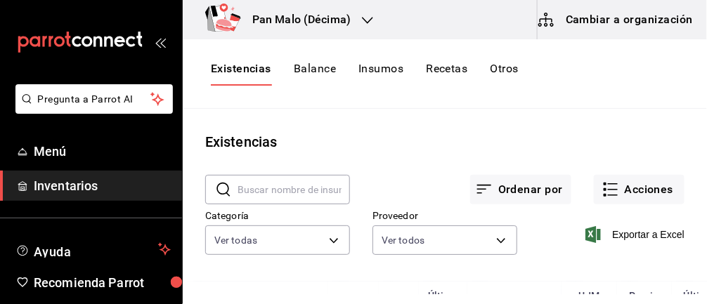
click at [632, 194] on button "Acciones" at bounding box center [639, 190] width 91 height 30
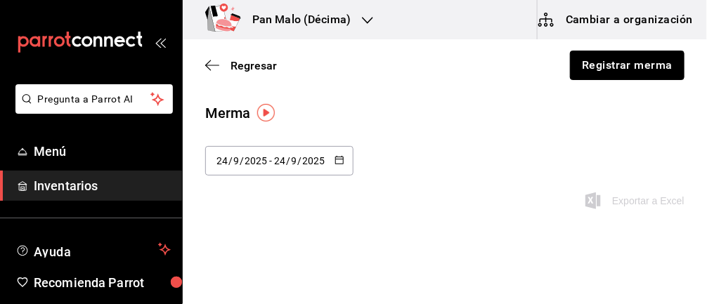
click at [594, 67] on button "Registrar merma" at bounding box center [627, 66] width 115 height 30
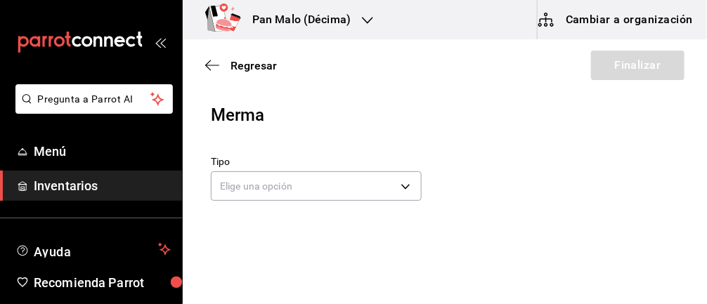
click at [343, 177] on body "Pregunta a Parrot AI Menú Inventarios Ayuda Recomienda Parrot [PERSON_NAME] Sug…" at bounding box center [353, 112] width 707 height 225
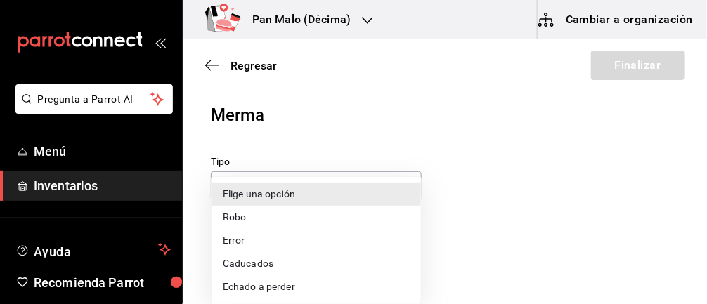
click at [318, 268] on li "Caducados" at bounding box center [317, 263] width 210 height 23
type input "EXPIRED"
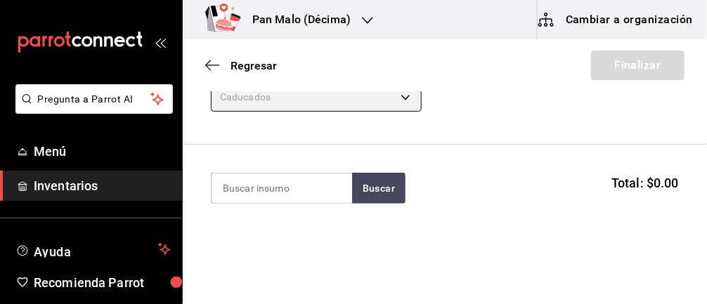
scroll to position [93, 0]
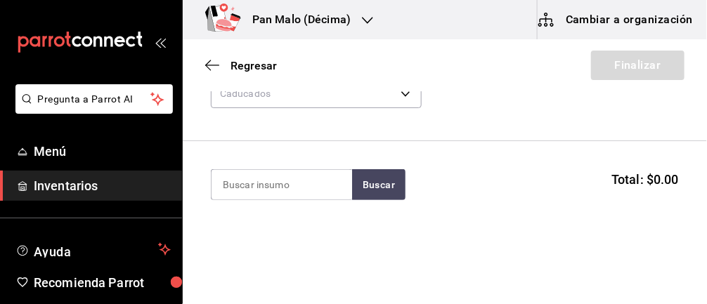
click at [323, 183] on input at bounding box center [282, 185] width 141 height 30
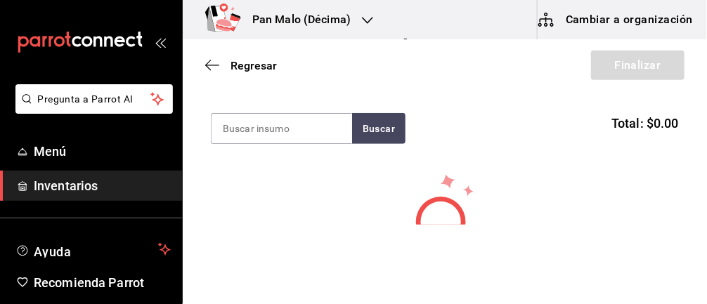
scroll to position [167, 0]
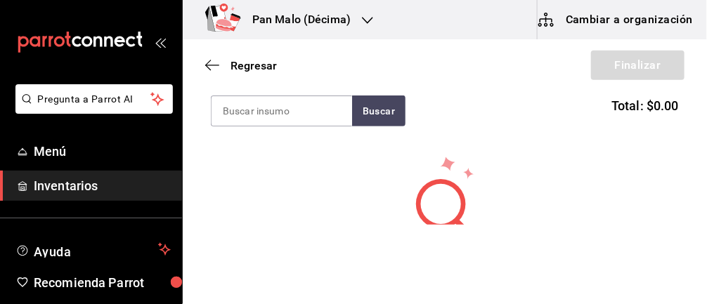
click at [273, 106] on input at bounding box center [282, 111] width 141 height 30
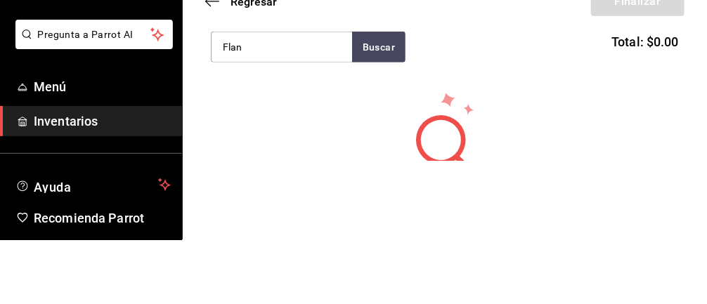
type input "Flan"
click at [383, 101] on button "Buscar" at bounding box center [378, 111] width 53 height 31
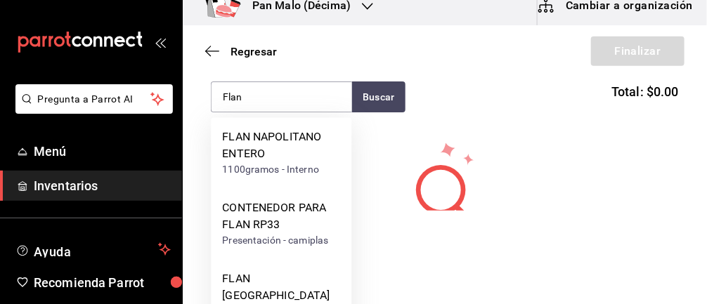
scroll to position [46, 0]
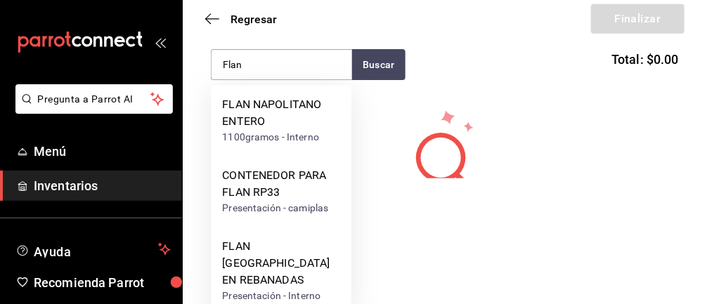
click at [281, 260] on div "FLAN [GEOGRAPHIC_DATA] EN REBANADAS" at bounding box center [281, 264] width 118 height 51
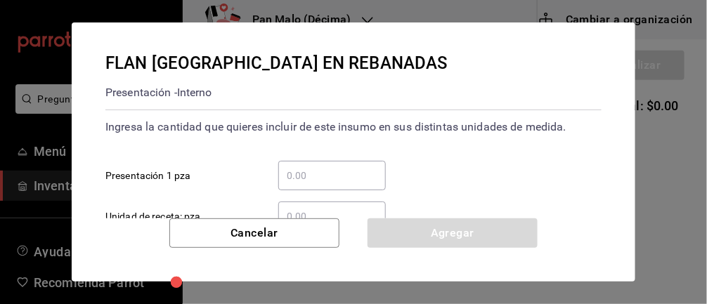
click at [316, 180] on input "​ Presentación 1 pza" at bounding box center [332, 175] width 108 height 17
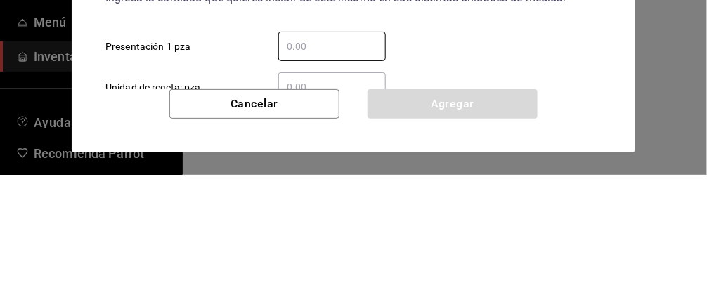
type input "4"
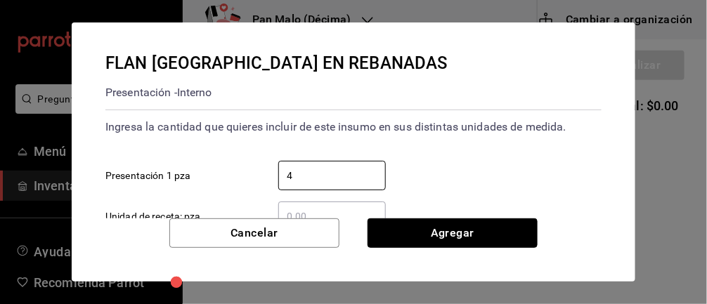
click at [477, 227] on button "Agregar" at bounding box center [453, 234] width 170 height 30
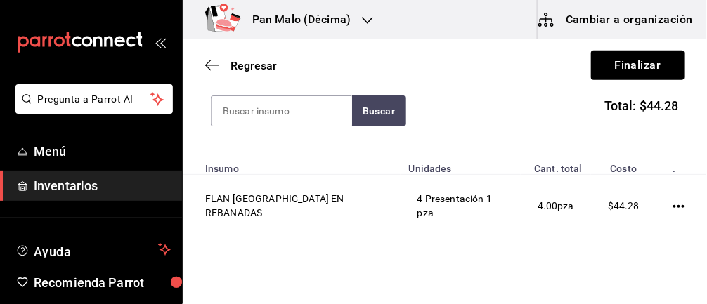
scroll to position [142, 0]
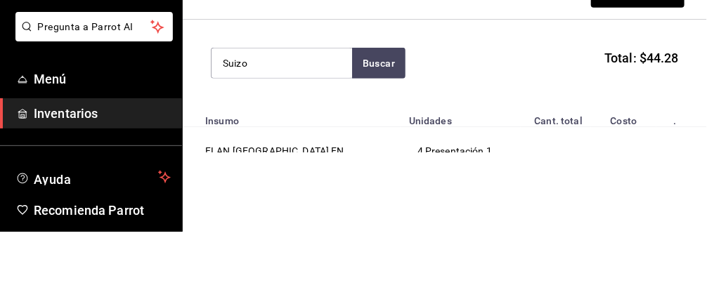
type input "Suizo"
click at [371, 141] on button "Buscar" at bounding box center [378, 135] width 53 height 31
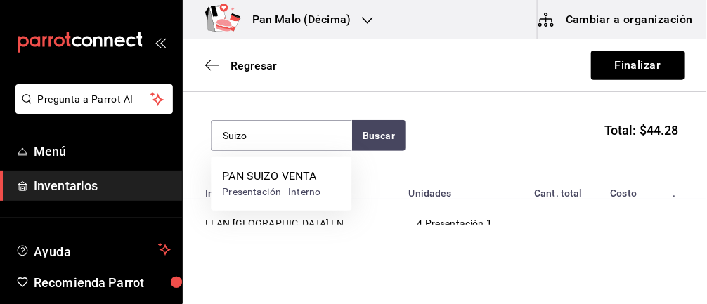
click at [312, 177] on div "PAN SUIZO VENTA" at bounding box center [271, 176] width 98 height 17
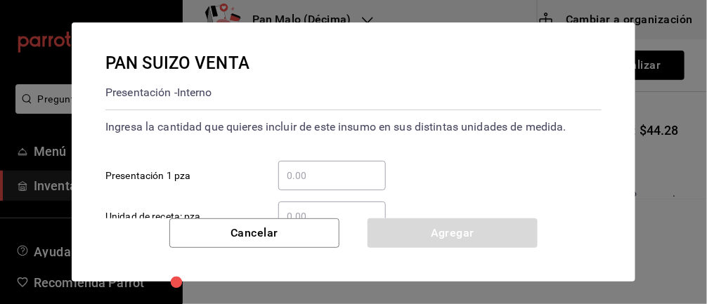
click at [331, 174] on input "​ Presentación 1 pza" at bounding box center [332, 175] width 108 height 17
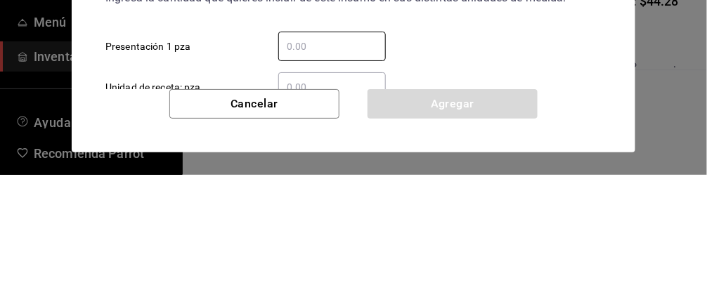
type input "1"
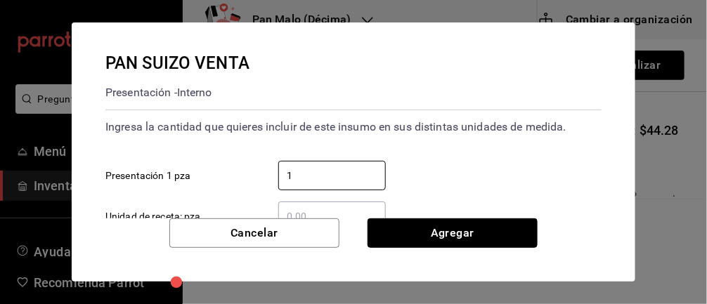
click at [461, 236] on button "Agregar" at bounding box center [453, 234] width 170 height 30
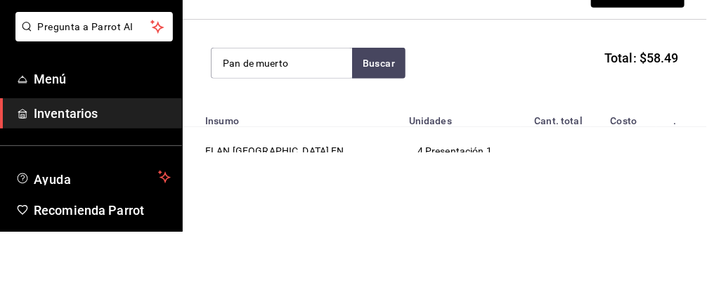
type input "Pan de muerto"
click at [369, 132] on button "Buscar" at bounding box center [378, 135] width 53 height 31
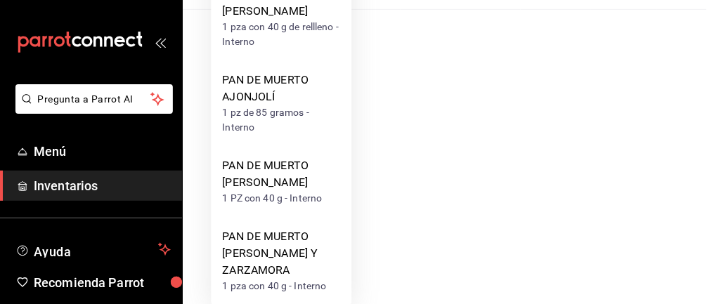
scroll to position [214, 0]
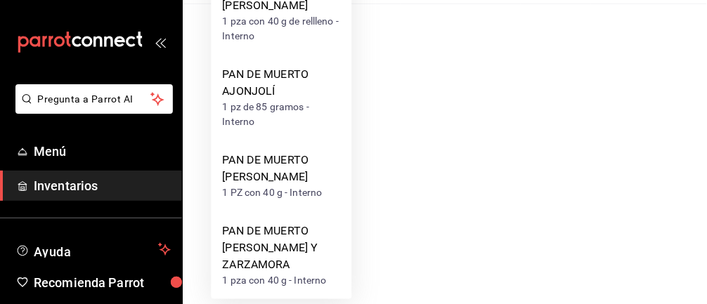
click at [293, 186] on div "PAN DE MUERTO [PERSON_NAME]" at bounding box center [281, 169] width 118 height 34
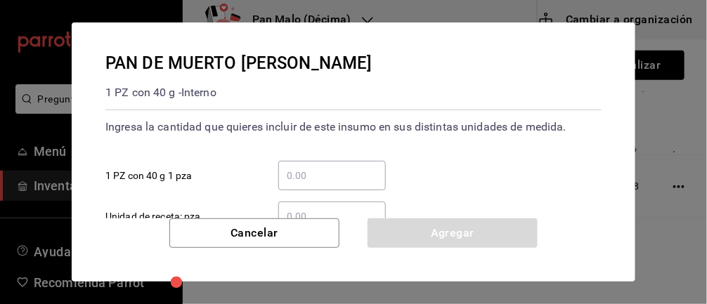
scroll to position [0, 0]
click at [314, 169] on input "​ 1 PZ con 40 g 1 pza" at bounding box center [332, 175] width 108 height 17
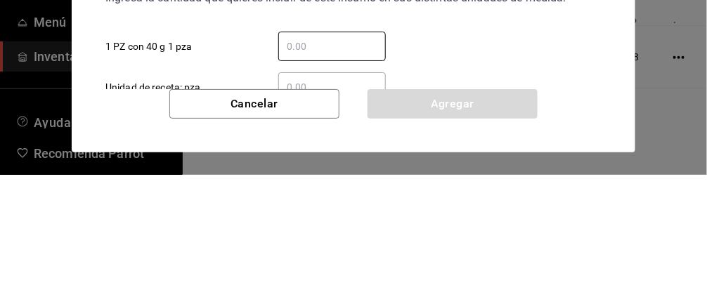
type input "2"
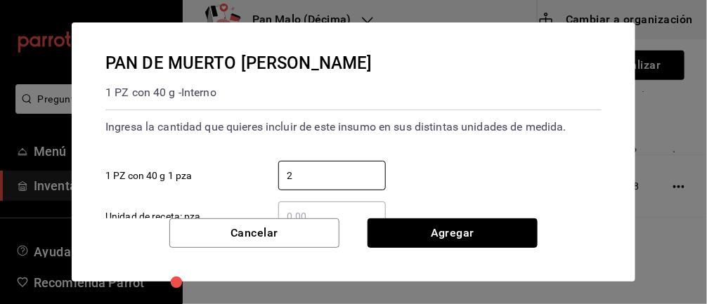
click at [485, 226] on button "Agregar" at bounding box center [453, 234] width 170 height 30
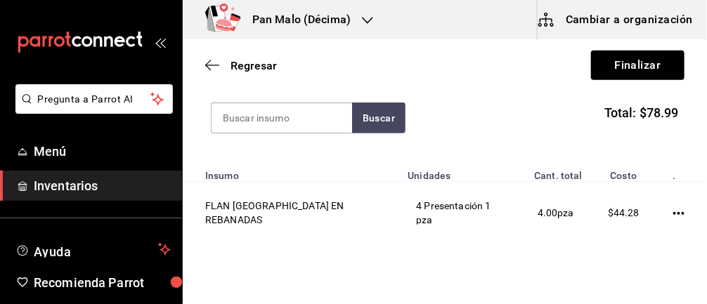
scroll to position [152, 0]
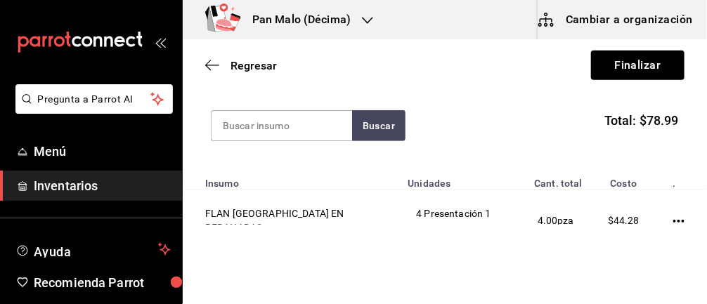
click at [279, 125] on input at bounding box center [282, 126] width 141 height 30
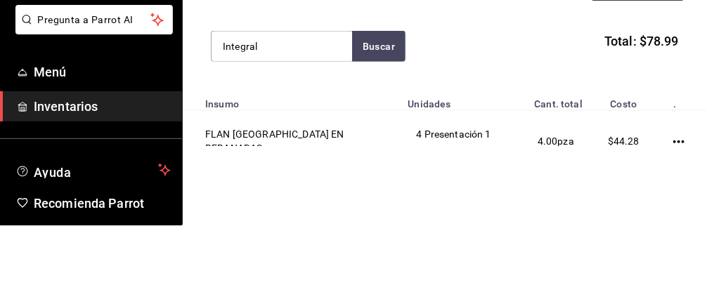
type input "Integral"
click at [373, 125] on button "Buscar" at bounding box center [378, 125] width 53 height 31
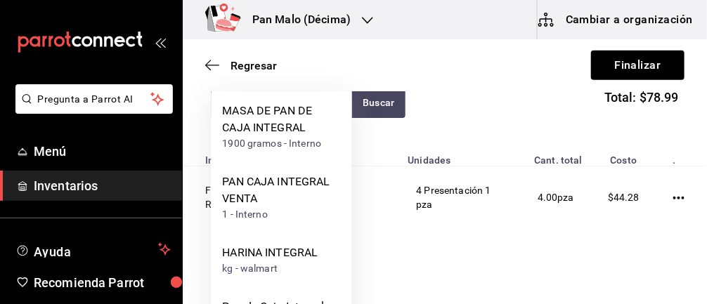
scroll to position [221, 0]
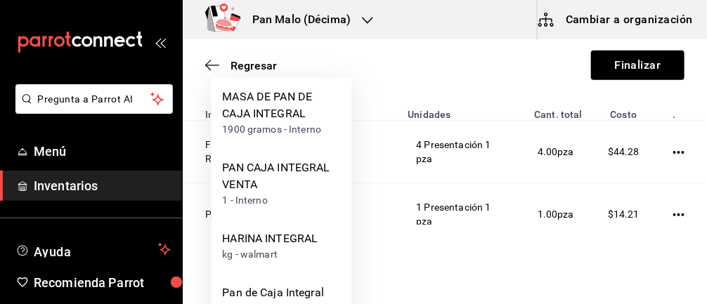
click at [278, 195] on div "1 - Interno" at bounding box center [281, 200] width 118 height 15
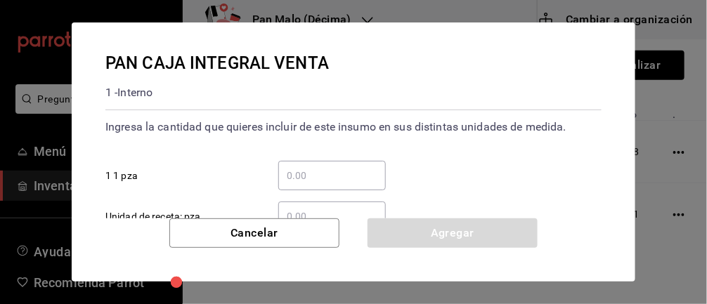
click at [339, 172] on input "​ 1 1 pza" at bounding box center [332, 175] width 108 height 17
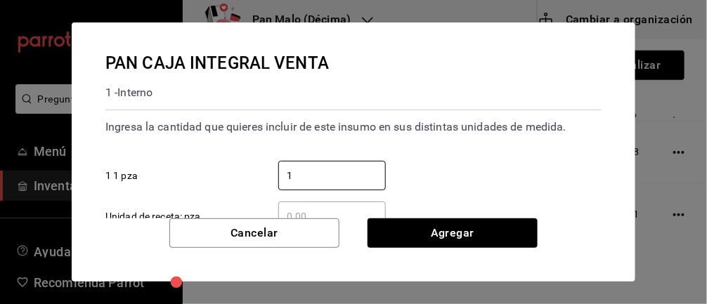
type input "1"
click at [451, 209] on div "​ Unidad de receta: pza" at bounding box center [348, 211] width 508 height 41
click at [466, 221] on button "Agregar" at bounding box center [453, 234] width 170 height 30
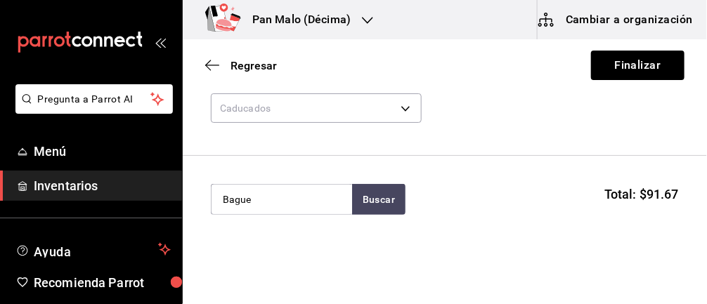
scroll to position [76, 0]
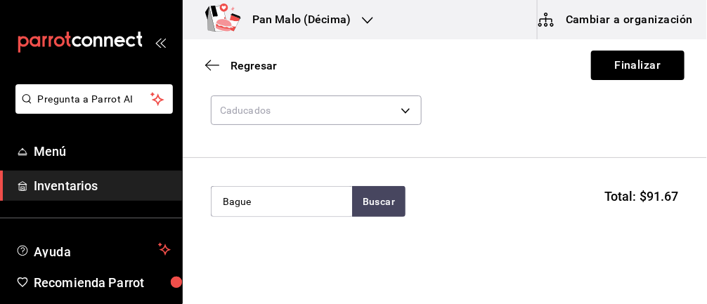
type input "Bague"
click at [382, 202] on button "Buscar" at bounding box center [378, 201] width 53 height 31
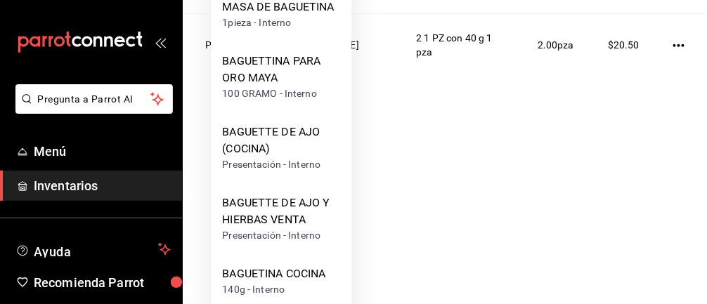
scroll to position [201, 0]
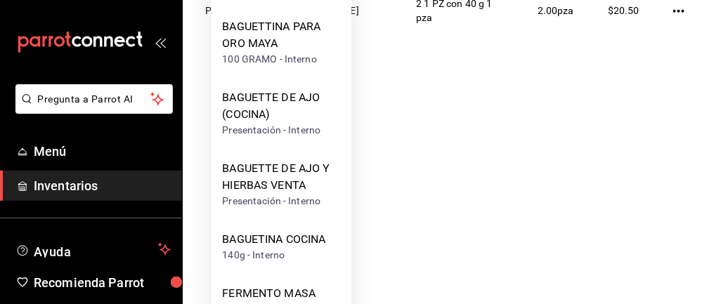
click at [259, 195] on div "Presentación - Interno" at bounding box center [281, 201] width 118 height 15
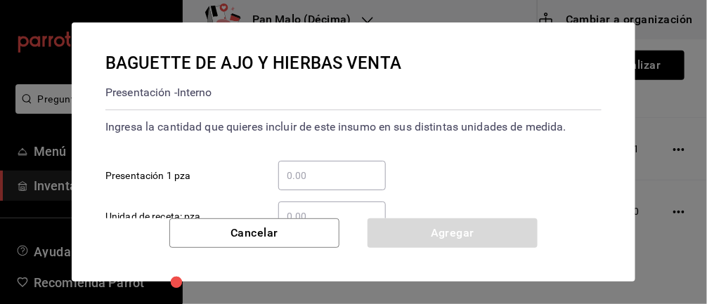
click at [346, 171] on input "​ Presentación 1 pza" at bounding box center [332, 175] width 108 height 17
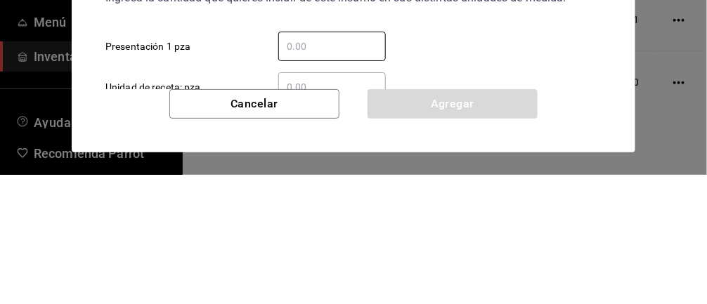
type input "3"
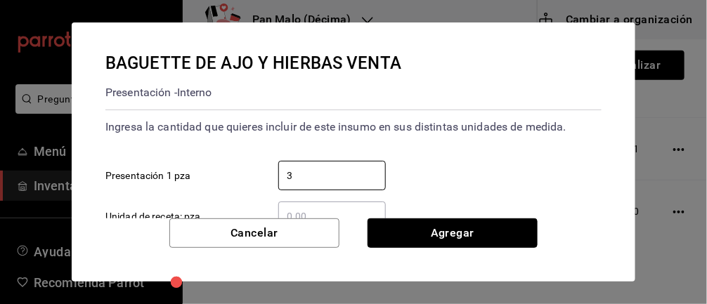
click at [481, 235] on button "Agregar" at bounding box center [453, 234] width 170 height 30
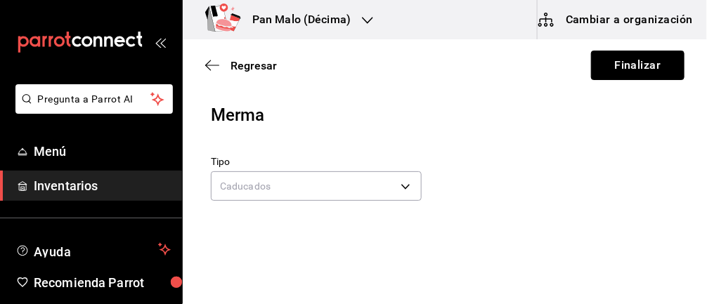
click at [647, 69] on button "Finalizar" at bounding box center [638, 66] width 94 height 30
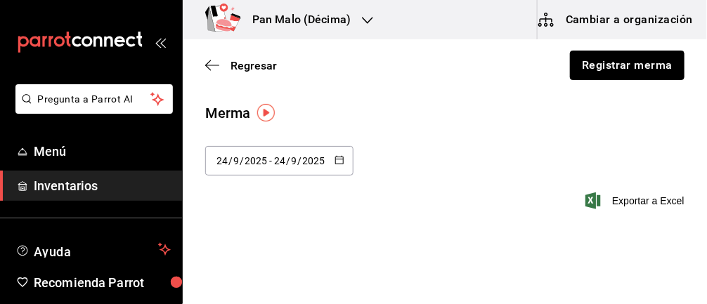
click at [605, 70] on button "Registrar merma" at bounding box center [627, 66] width 115 height 30
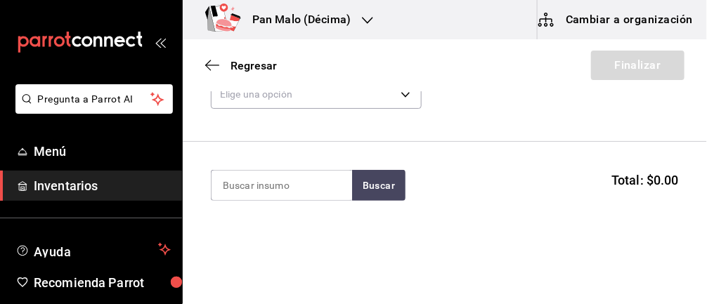
scroll to position [91, 0]
click at [244, 188] on input at bounding box center [282, 187] width 141 height 30
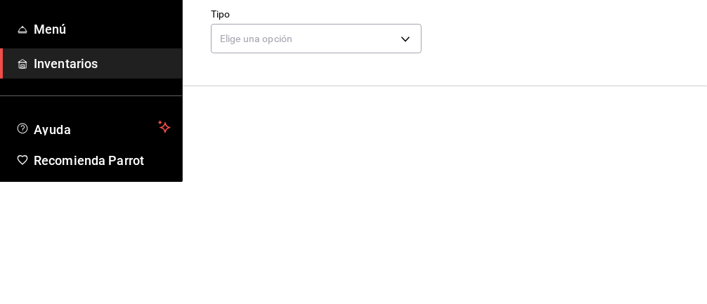
scroll to position [17, 0]
click at [240, 176] on body "Pregunta a Parrot AI Menú Inventarios Ayuda Recomienda Parrot [PERSON_NAME] Sug…" at bounding box center [353, 112] width 707 height 225
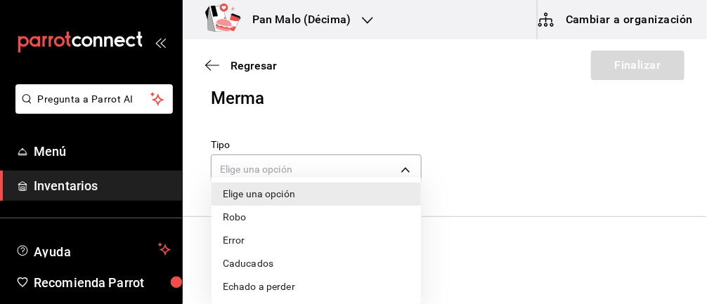
click at [241, 262] on li "Caducados" at bounding box center [317, 263] width 210 height 23
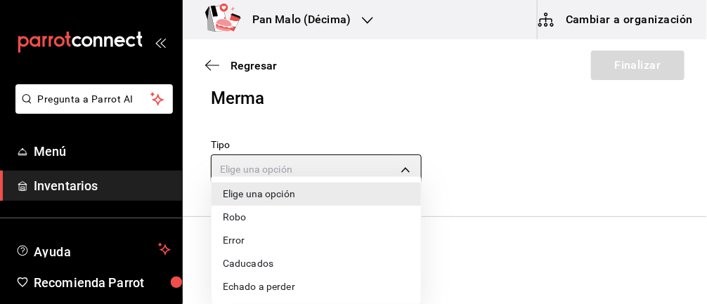
type input "EXPIRED"
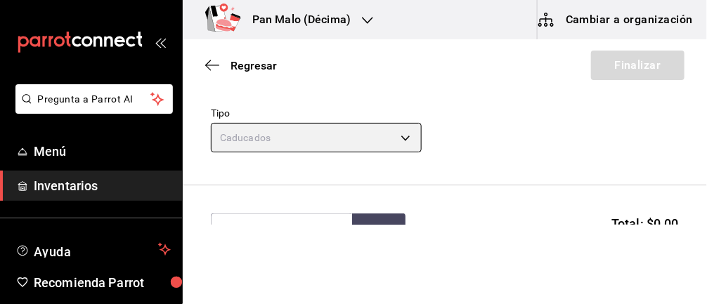
scroll to position [34, 0]
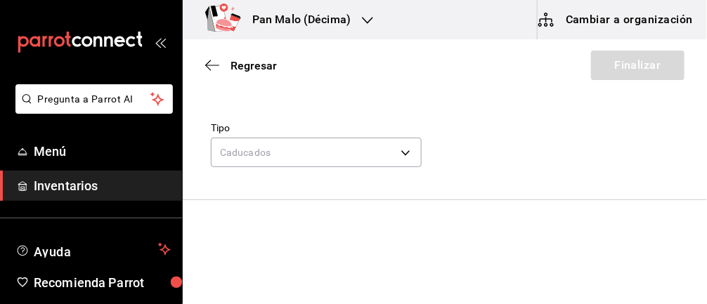
click at [305, 243] on input at bounding box center [282, 244] width 141 height 30
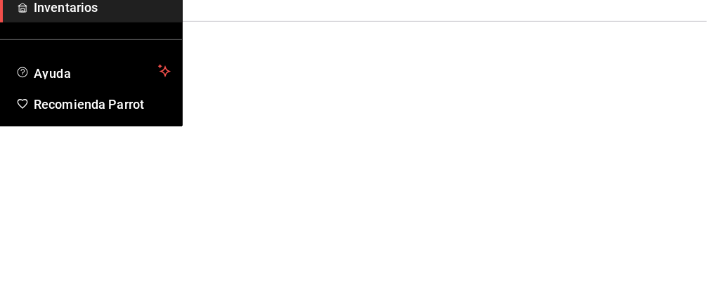
click at [387, 233] on button "Buscar" at bounding box center [378, 244] width 53 height 31
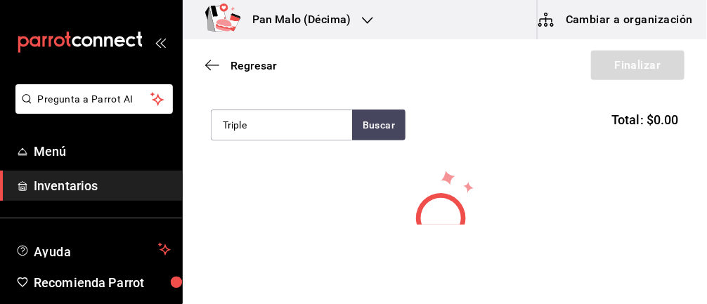
scroll to position [155, 0]
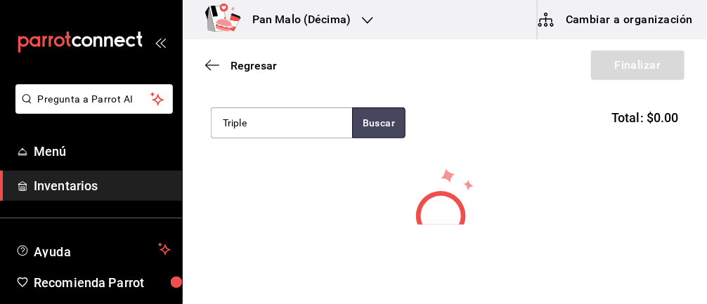
click at [378, 125] on button "Buscar" at bounding box center [378, 123] width 53 height 31
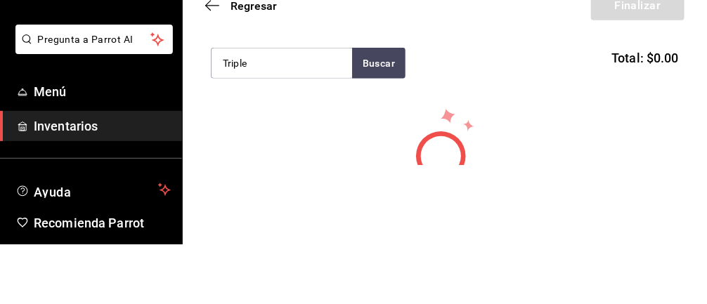
click at [274, 125] on input "Triple" at bounding box center [282, 123] width 141 height 30
type input "T"
type input "Chocolate"
click at [374, 131] on button "Buscar" at bounding box center [378, 123] width 53 height 31
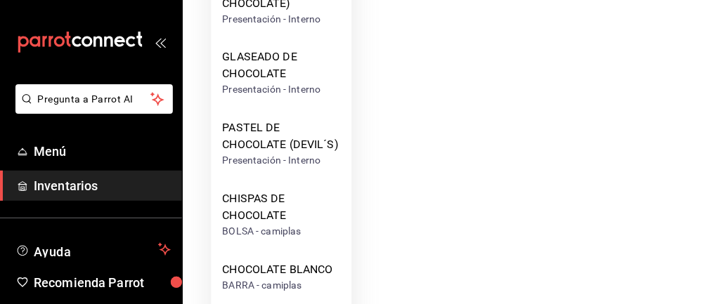
scroll to position [349, 0]
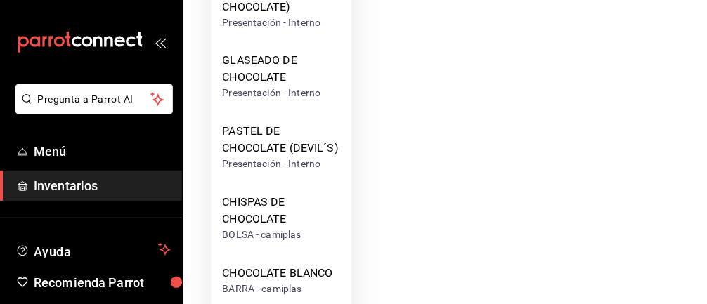
click at [284, 134] on div "PASTEL DE CHOCOLATE (DEVIL´S)" at bounding box center [281, 141] width 118 height 34
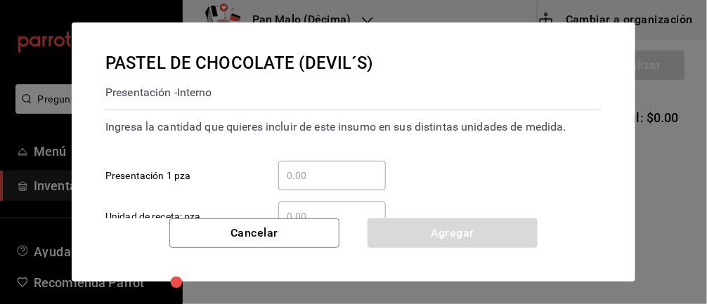
click at [316, 178] on input "​ Presentación 1 pza" at bounding box center [332, 175] width 108 height 17
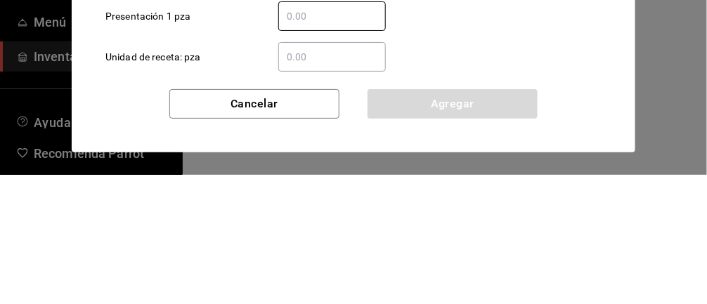
scroll to position [32, 0]
click at [328, 188] on input "​ Unidad de receta: pza" at bounding box center [332, 185] width 108 height 17
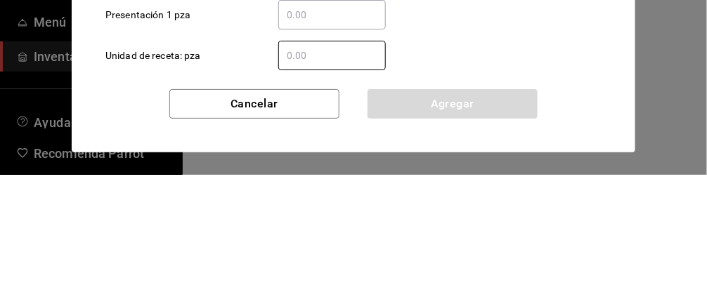
type input "9"
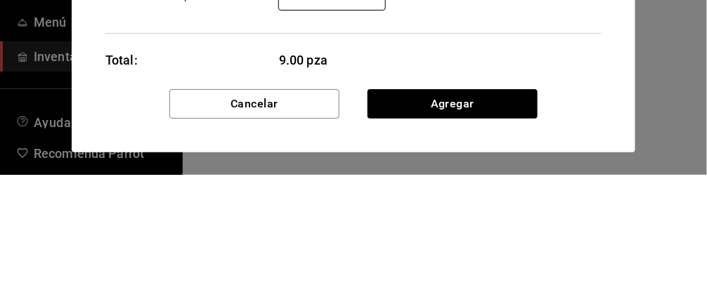
scroll to position [110, 0]
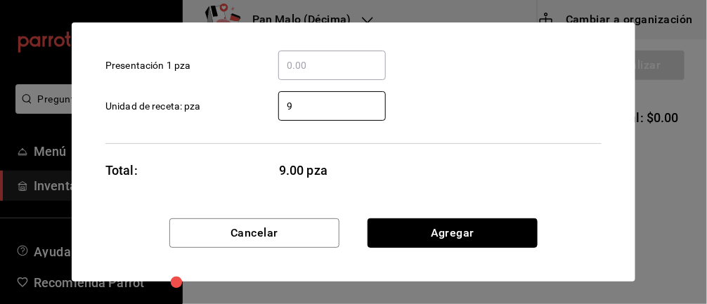
click at [476, 236] on button "Agregar" at bounding box center [453, 234] width 170 height 30
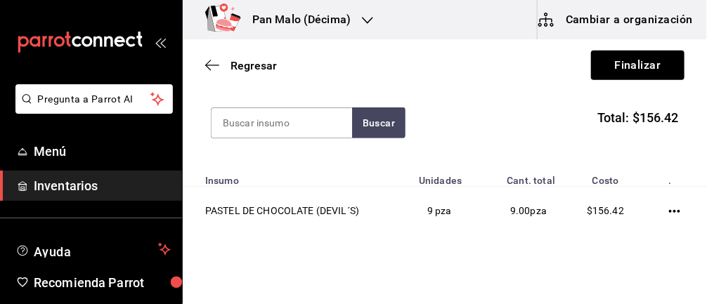
scroll to position [142, 0]
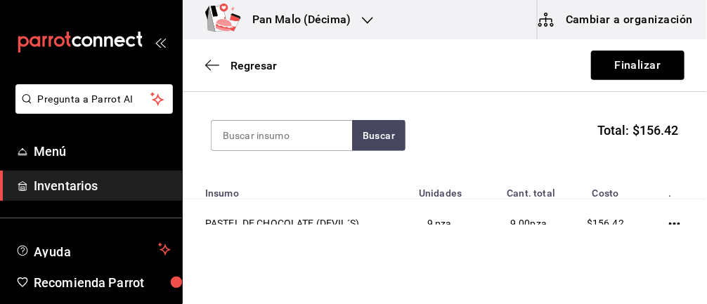
click at [309, 129] on input at bounding box center [282, 136] width 141 height 30
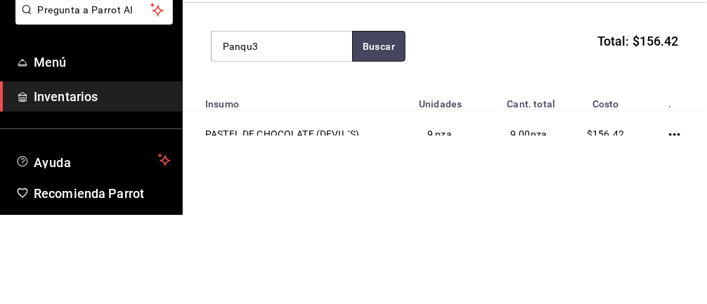
click at [389, 129] on button "Buscar" at bounding box center [378, 135] width 53 height 31
type input "Panque"
click at [371, 125] on button "Buscar" at bounding box center [378, 135] width 53 height 31
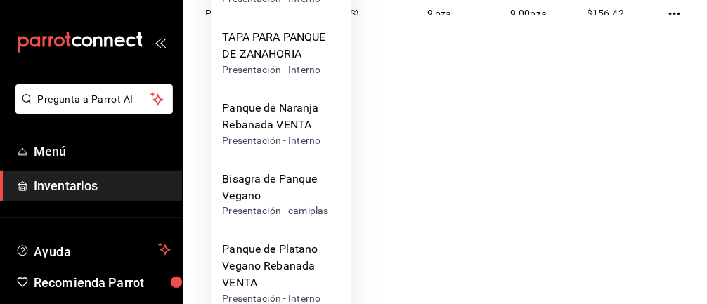
scroll to position [214, 0]
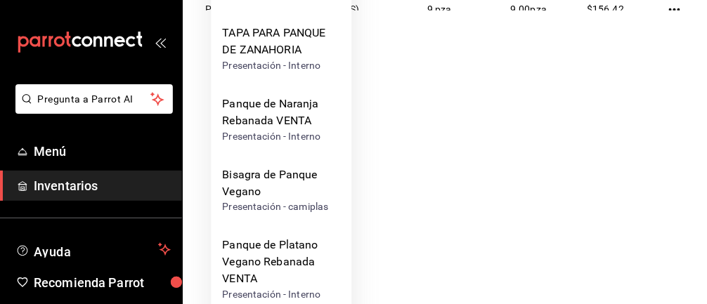
click at [297, 119] on div "Panque de Naranja Rebanada VENTA" at bounding box center [281, 113] width 118 height 34
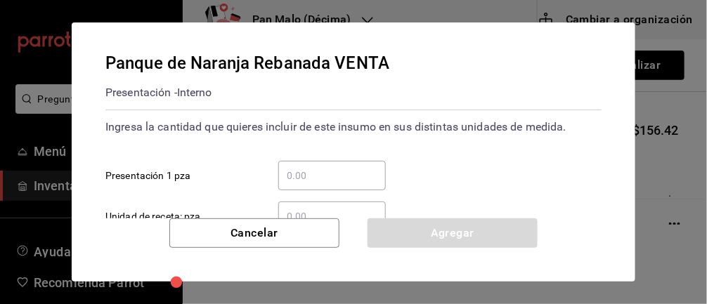
scroll to position [0, 0]
click at [342, 172] on input "​ Presentación 1 pza" at bounding box center [332, 175] width 108 height 17
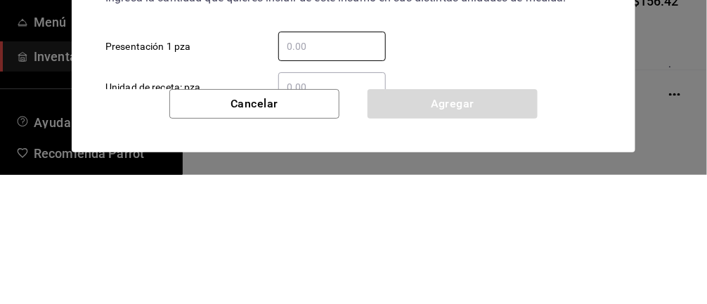
type input "1"
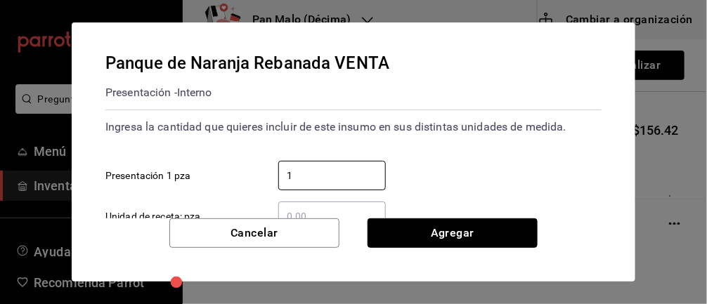
click at [477, 243] on button "Agregar" at bounding box center [453, 234] width 170 height 30
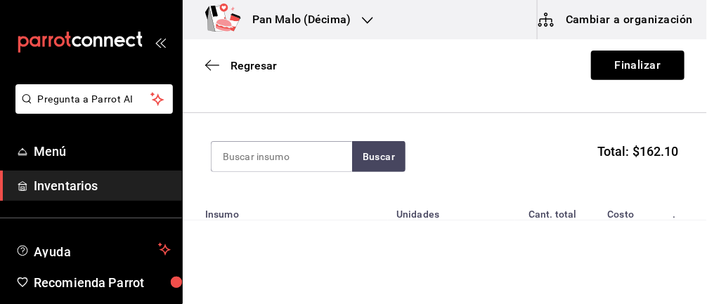
scroll to position [119, 0]
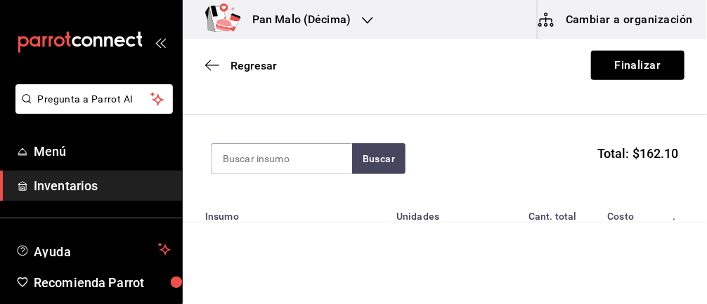
click at [275, 162] on input at bounding box center [282, 159] width 141 height 30
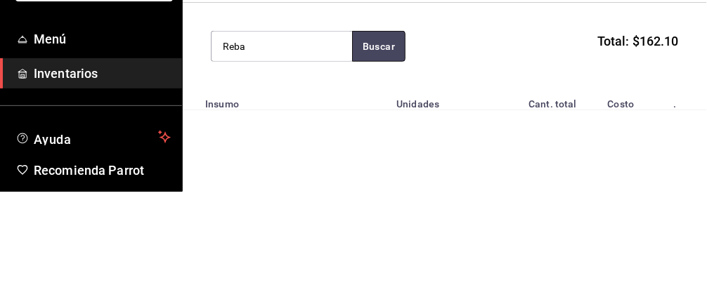
click at [380, 162] on button "Buscar" at bounding box center [378, 158] width 53 height 31
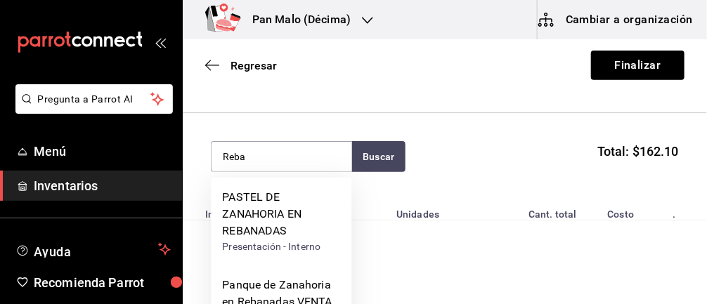
scroll to position [121, 0]
click at [320, 158] on input "Reba" at bounding box center [282, 157] width 141 height 30
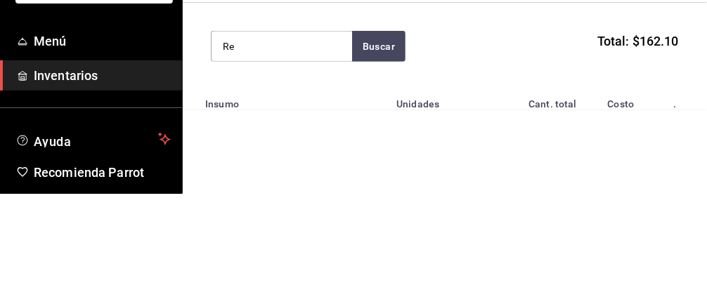
type input "R"
type input "Zanahoria"
click at [377, 141] on button "Buscar" at bounding box center [378, 156] width 53 height 31
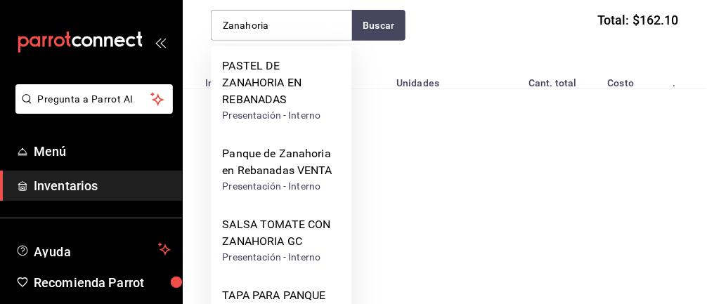
scroll to position [130, 0]
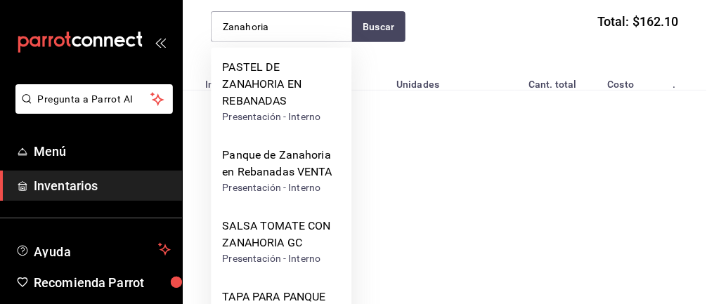
click at [295, 167] on div "Panque de Zanahoria en Rebanadas VENTA" at bounding box center [281, 164] width 118 height 34
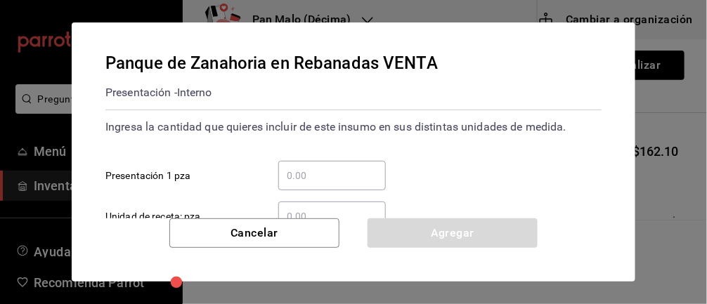
scroll to position [0, 0]
click at [327, 176] on input "​ Presentación 1 pza" at bounding box center [332, 175] width 108 height 17
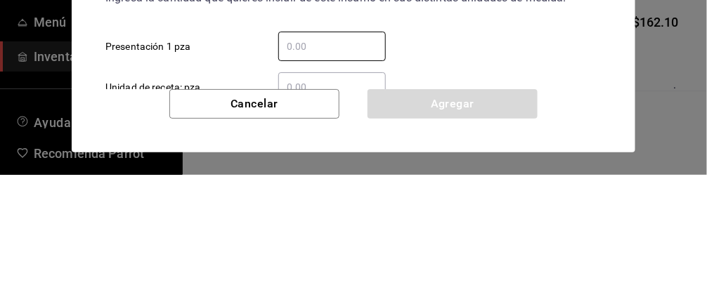
click at [338, 172] on input "​ Presentación 1 pza" at bounding box center [332, 175] width 108 height 17
type input "1"
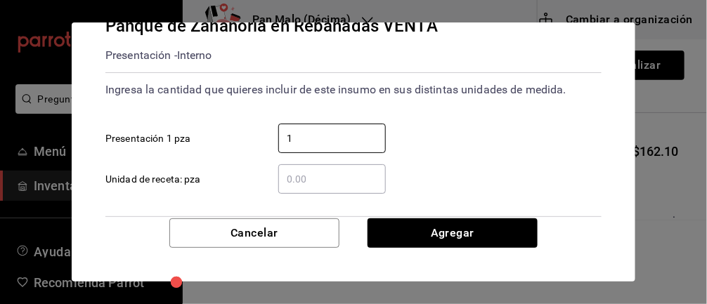
scroll to position [110, 0]
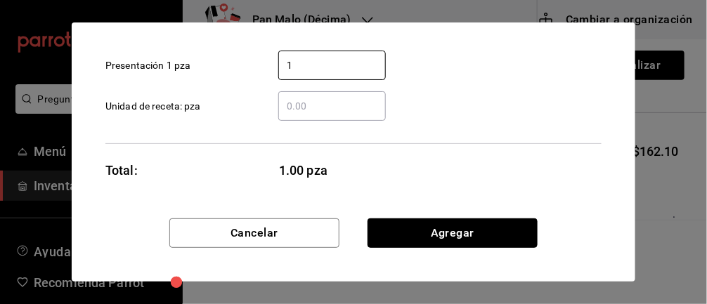
click at [438, 233] on button "Agregar" at bounding box center [453, 234] width 170 height 30
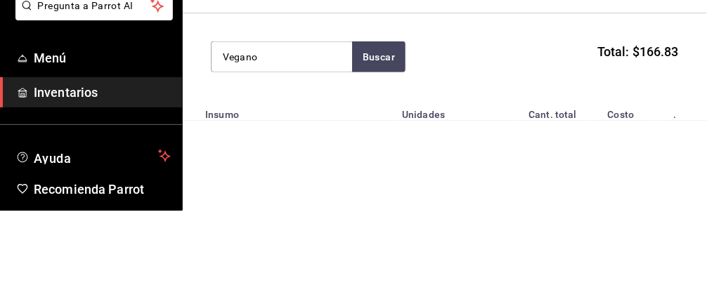
scroll to position [127, 0]
type input "Vegano"
click at [352, 158] on button "Buscar" at bounding box center [378, 150] width 53 height 31
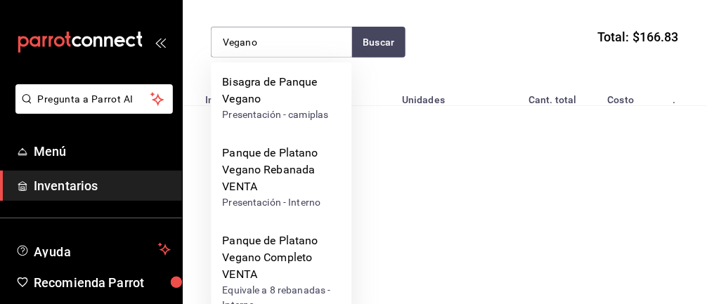
scroll to position [134, 0]
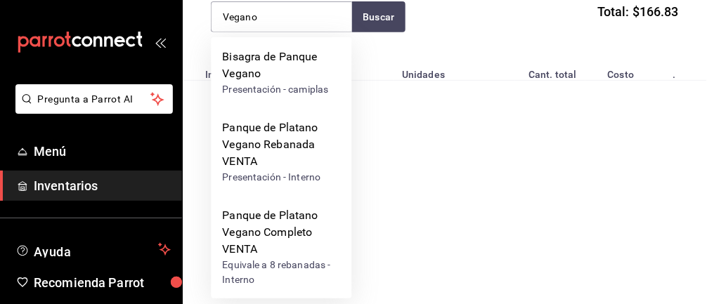
click at [272, 151] on div "Panque de Platano Vegano Rebanada VENTA" at bounding box center [281, 145] width 118 height 51
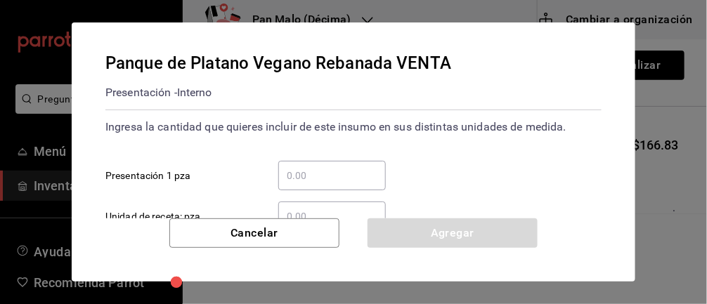
click at [316, 175] on input "​ Presentación 1 pza" at bounding box center [332, 175] width 108 height 17
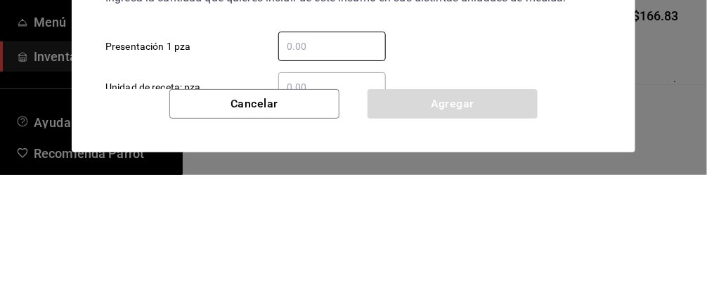
type input "2"
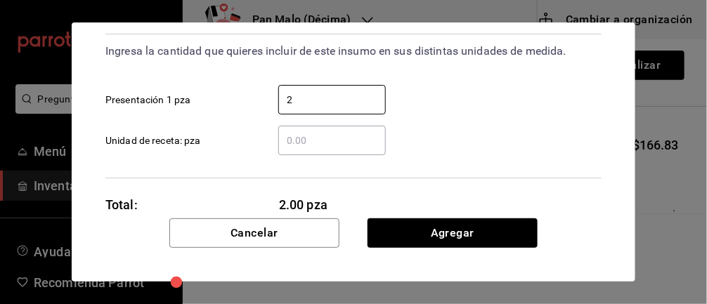
scroll to position [82, 0]
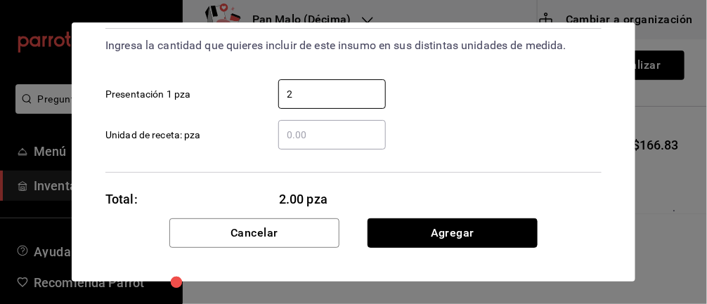
click at [475, 233] on button "Agregar" at bounding box center [453, 234] width 170 height 30
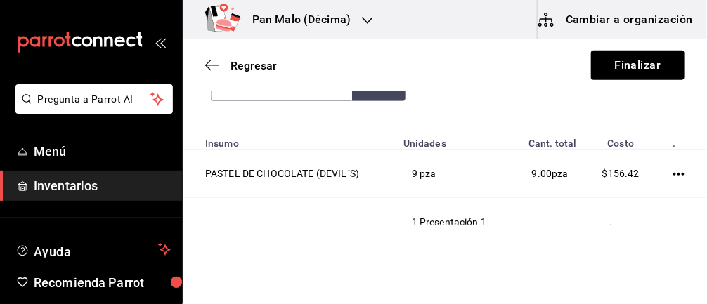
scroll to position [191, 0]
click at [629, 61] on button "Finalizar" at bounding box center [638, 66] width 94 height 30
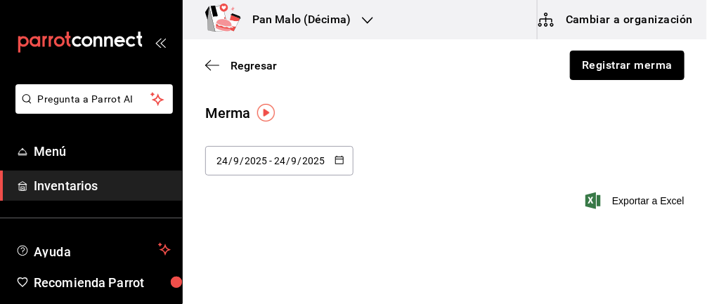
click at [643, 68] on button "Registrar merma" at bounding box center [627, 66] width 115 height 30
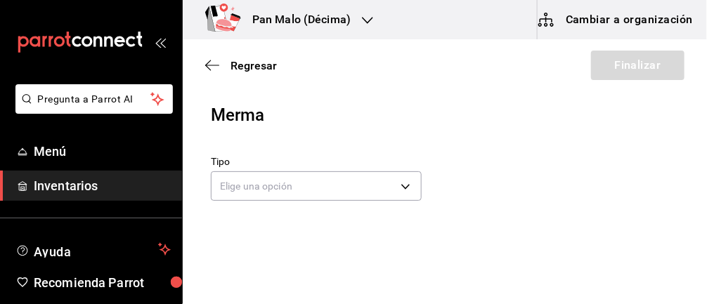
click at [365, 182] on body "Pregunta a Parrot AI Menú Inventarios Ayuda Recomienda Parrot [PERSON_NAME] Sug…" at bounding box center [353, 112] width 707 height 225
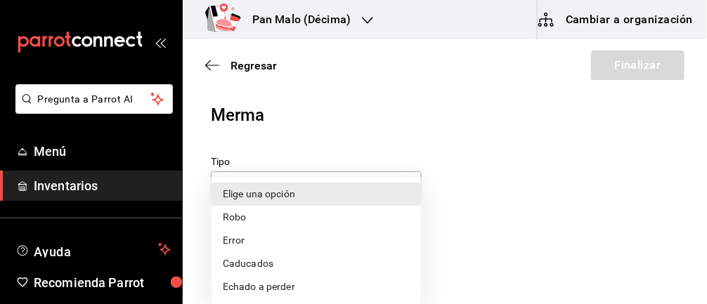
click at [269, 257] on li "Caducados" at bounding box center [317, 263] width 210 height 23
type input "EXPIRED"
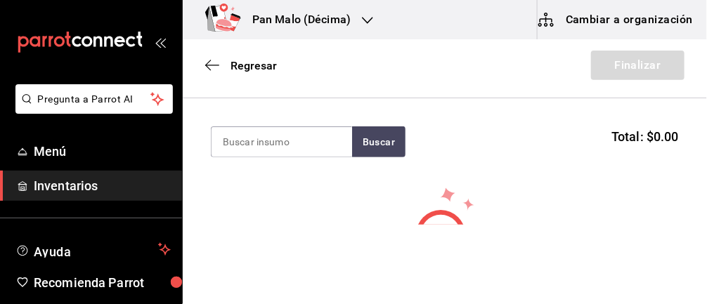
scroll to position [137, 0]
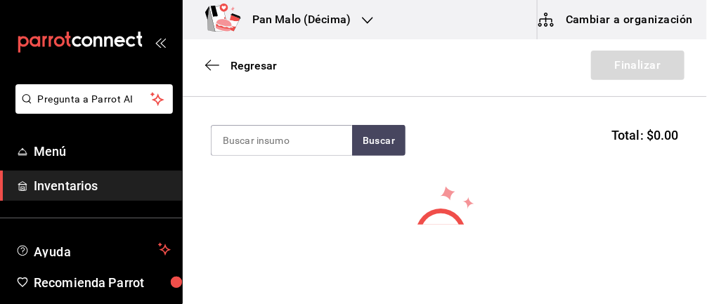
click at [276, 143] on input at bounding box center [282, 141] width 141 height 30
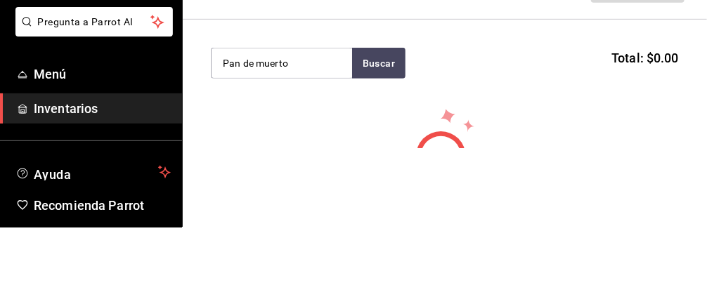
type input "Pan de muerto"
click at [383, 131] on button "Buscar" at bounding box center [378, 140] width 53 height 31
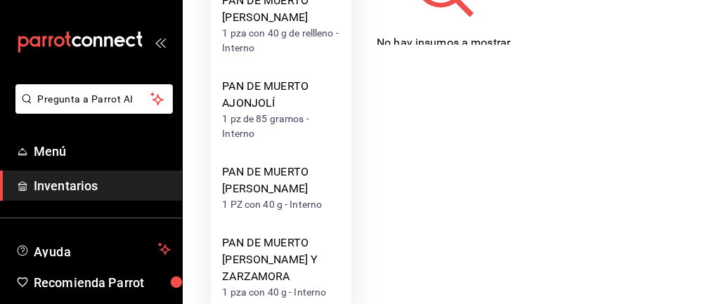
scroll to position [193, 0]
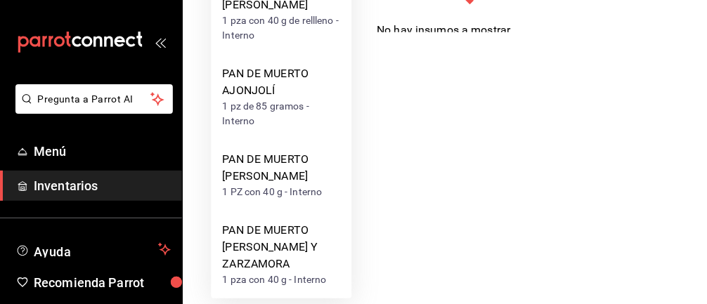
click at [293, 261] on div "PAN DE MUERTO [PERSON_NAME] Y ZARZAMORA" at bounding box center [281, 247] width 118 height 51
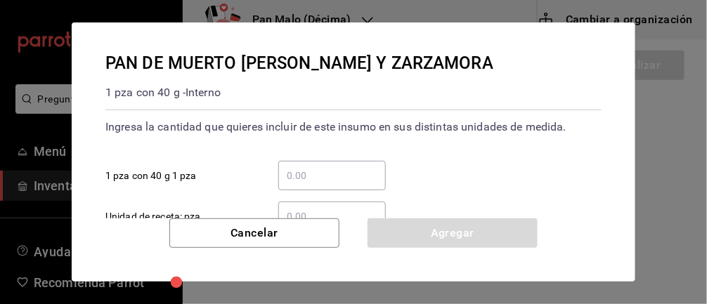
click at [363, 172] on input "​ 1 pza con 40 g 1 pza" at bounding box center [332, 175] width 108 height 17
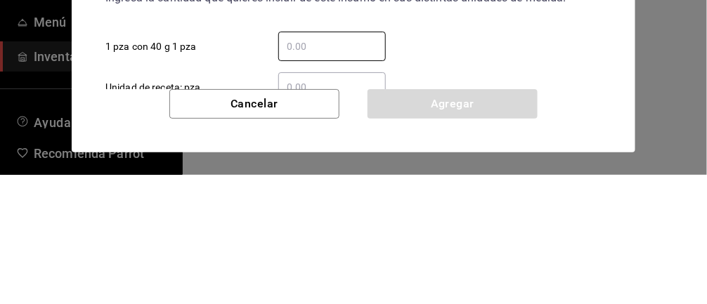
type input "1"
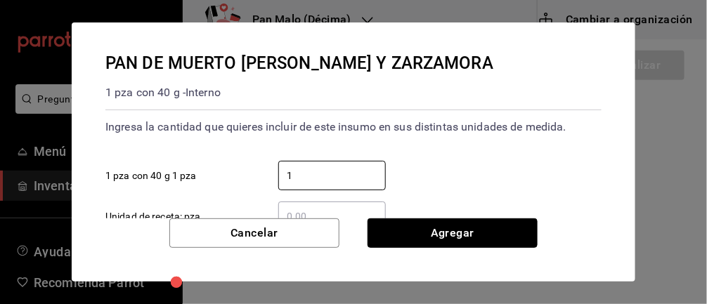
click at [418, 243] on button "Agregar" at bounding box center [453, 234] width 170 height 30
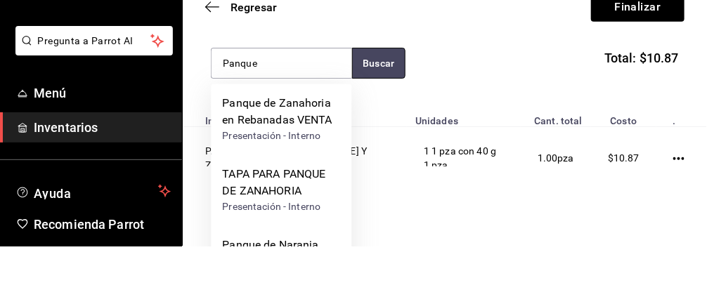
click at [367, 118] on button "Buscar" at bounding box center [378, 121] width 53 height 31
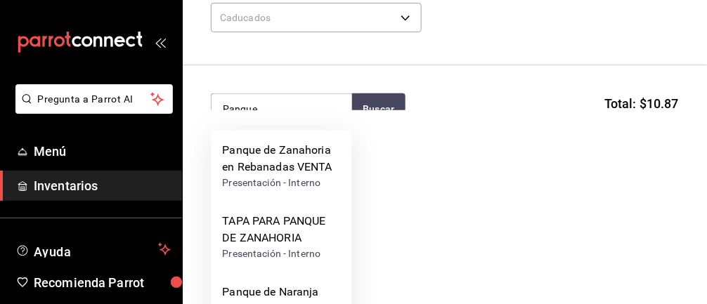
scroll to position [53, 0]
click at [280, 103] on input "Panque" at bounding box center [282, 111] width 141 height 30
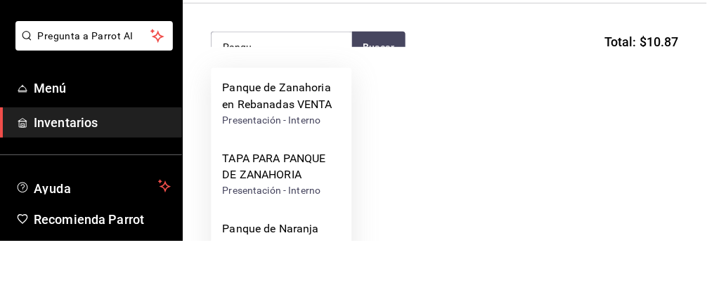
scroll to position [0, 0]
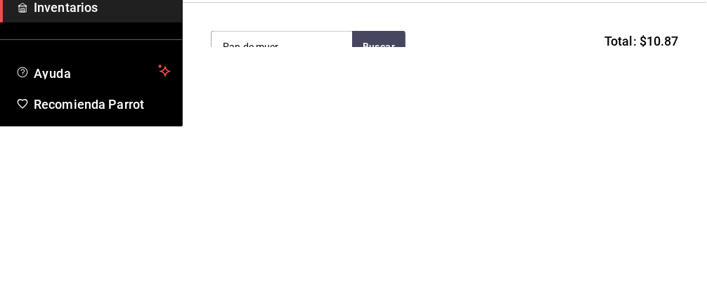
type input "Pan de muer"
click at [378, 218] on button "Buscar" at bounding box center [378, 225] width 53 height 31
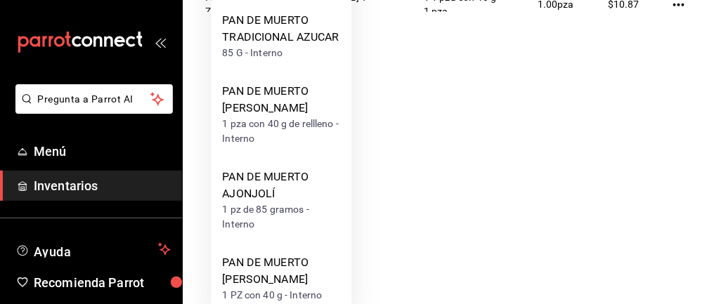
scroll to position [245, 0]
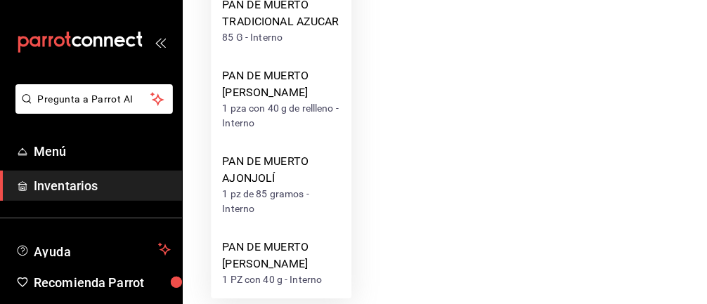
click at [270, 271] on div "PAN DE MUERTO [PERSON_NAME]" at bounding box center [281, 256] width 118 height 34
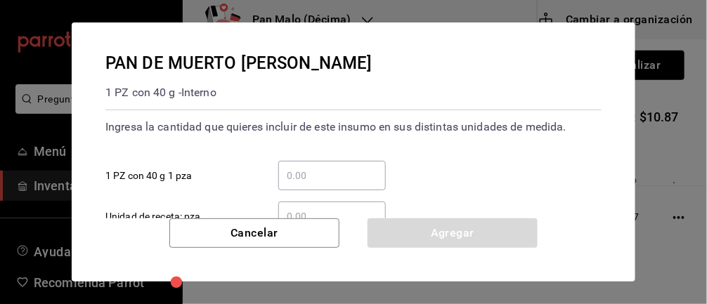
click at [332, 174] on input "​ 1 PZ con 40 g 1 pza" at bounding box center [332, 175] width 108 height 17
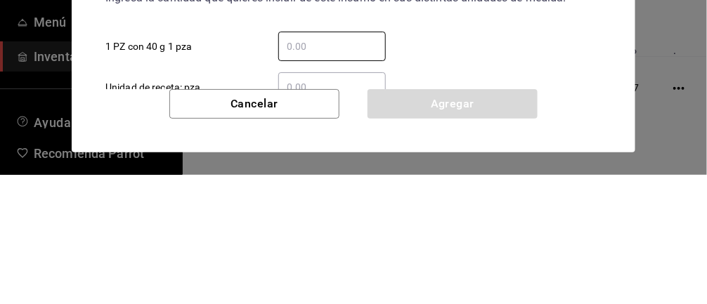
type input "1"
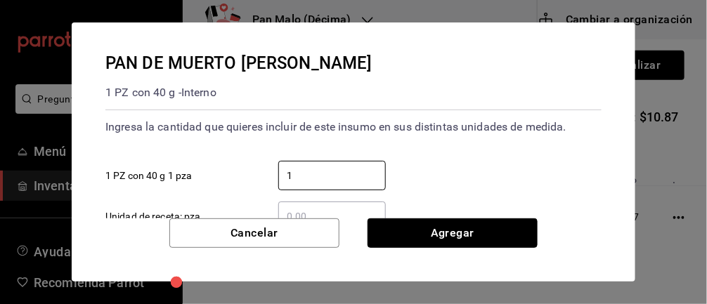
click at [407, 230] on button "Agregar" at bounding box center [453, 234] width 170 height 30
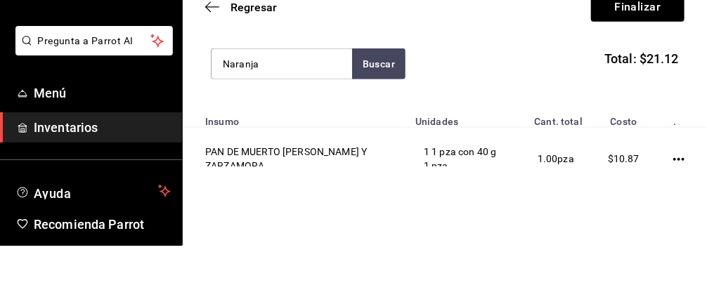
type input "Naranja"
click at [376, 115] on button "Buscar" at bounding box center [378, 122] width 53 height 31
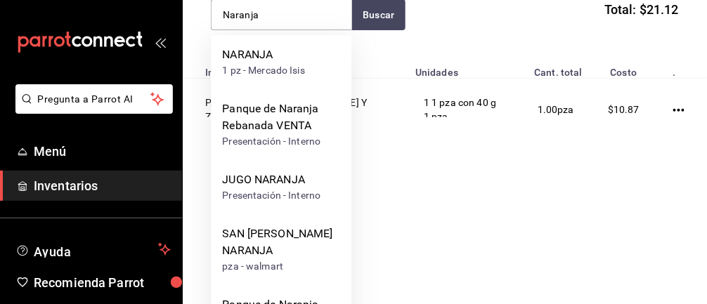
scroll to position [108, 0]
click at [269, 119] on div "Panque de Naranja Rebanada VENTA" at bounding box center [281, 118] width 118 height 34
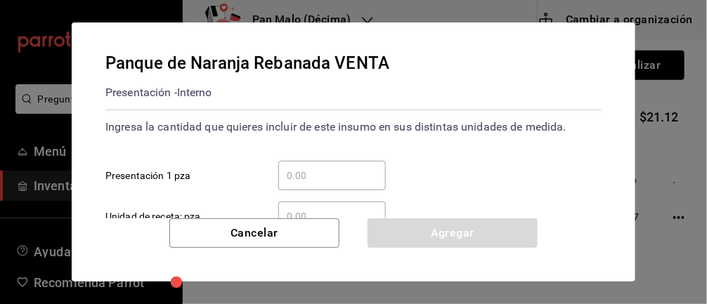
scroll to position [0, 0]
click at [337, 178] on input "​ Presentación 1 pza" at bounding box center [332, 175] width 108 height 17
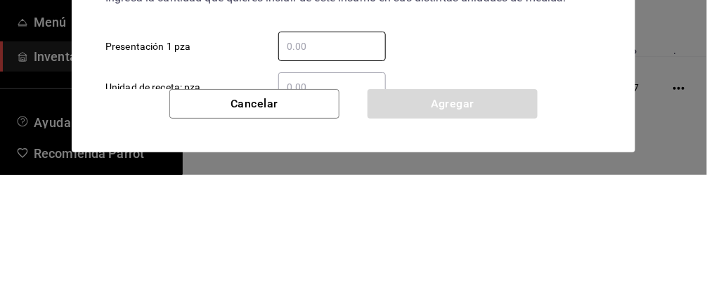
type input "1"
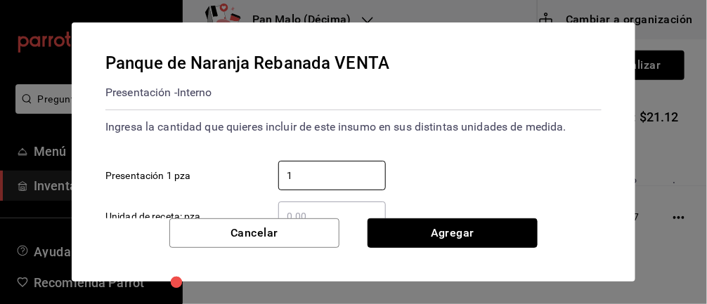
click at [409, 240] on button "Agregar" at bounding box center [453, 234] width 170 height 30
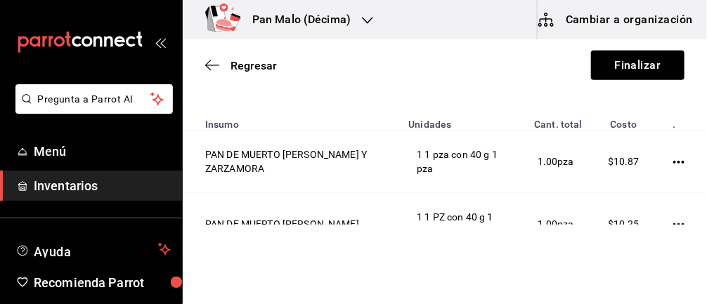
scroll to position [205, 0]
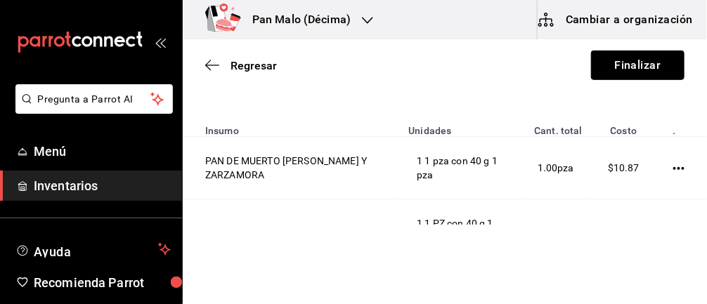
click at [646, 63] on button "Finalizar" at bounding box center [638, 66] width 94 height 30
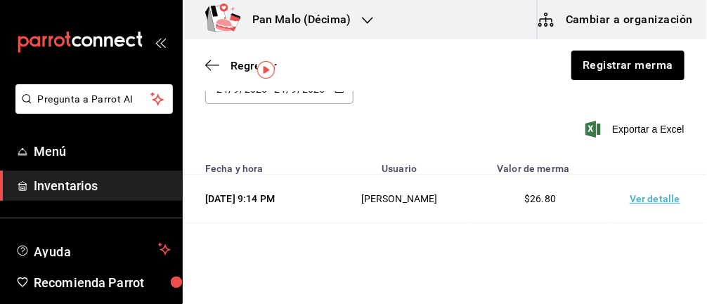
scroll to position [39, 0]
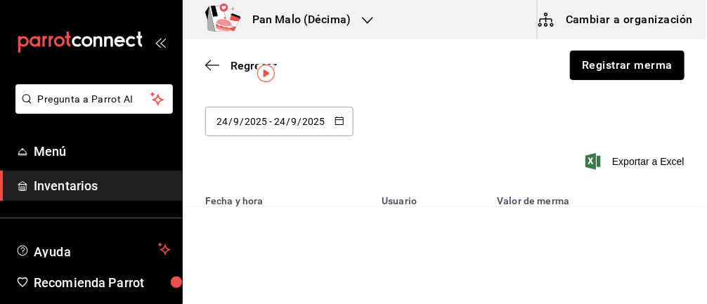
click at [616, 70] on button "Registrar merma" at bounding box center [627, 66] width 115 height 30
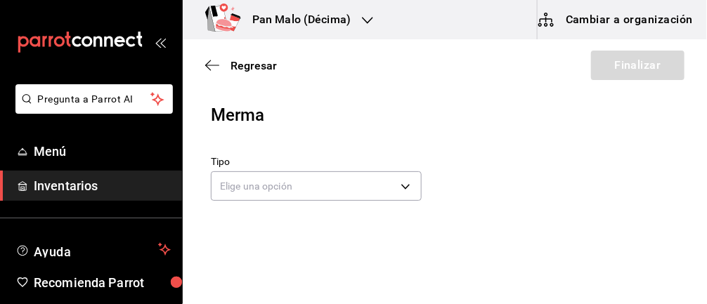
click at [394, 185] on body "Pregunta a Parrot AI Menú Inventarios Ayuda Recomienda Parrot [PERSON_NAME] Sug…" at bounding box center [353, 112] width 707 height 225
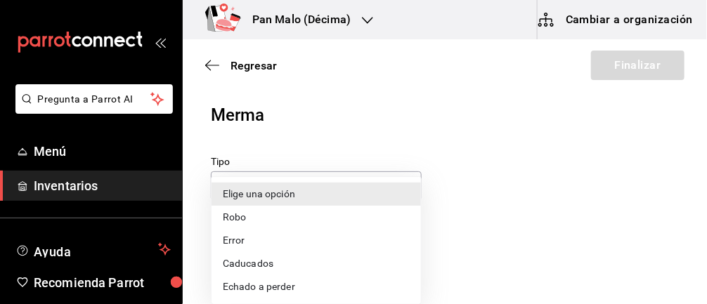
click at [259, 263] on li "Caducados" at bounding box center [317, 263] width 210 height 23
type input "EXPIRED"
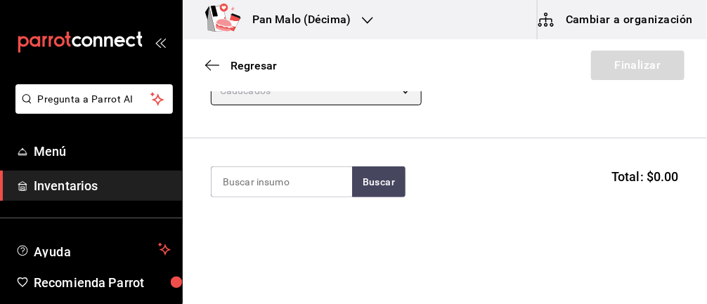
scroll to position [96, 0]
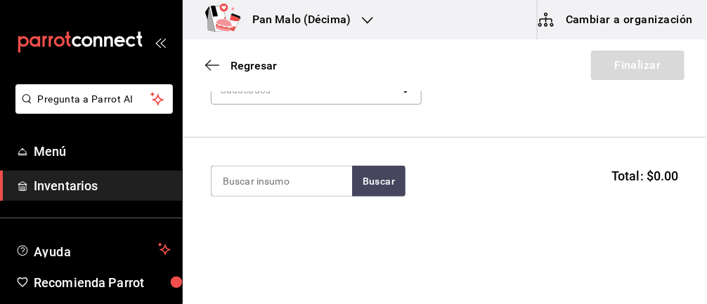
click at [283, 180] on input at bounding box center [282, 182] width 141 height 30
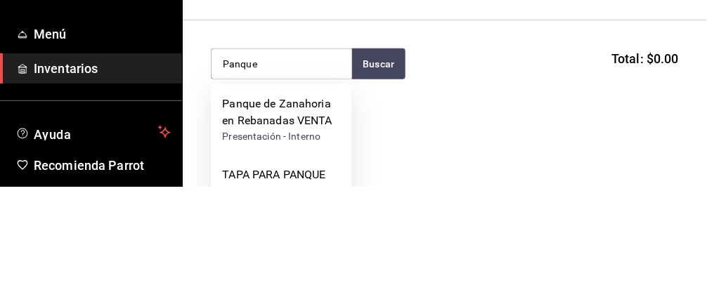
type input "Panque"
click at [382, 171] on button "Buscar" at bounding box center [378, 181] width 53 height 31
click at [380, 177] on button "Buscar" at bounding box center [378, 181] width 53 height 31
click at [384, 174] on button "Buscar" at bounding box center [378, 181] width 53 height 31
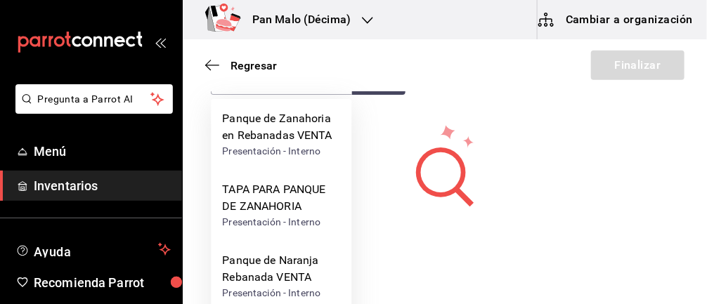
scroll to position [200, 0]
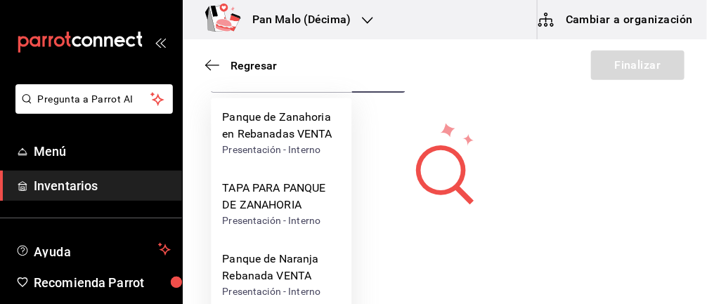
click at [264, 131] on div "Panque de Zanahoria en Rebanadas VENTA" at bounding box center [281, 126] width 118 height 34
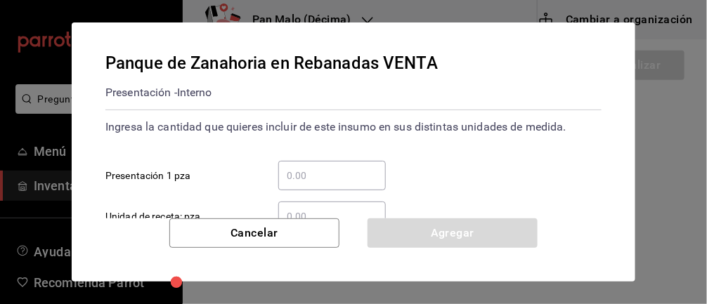
click at [313, 181] on input "​ Presentación 1 pza" at bounding box center [332, 175] width 108 height 17
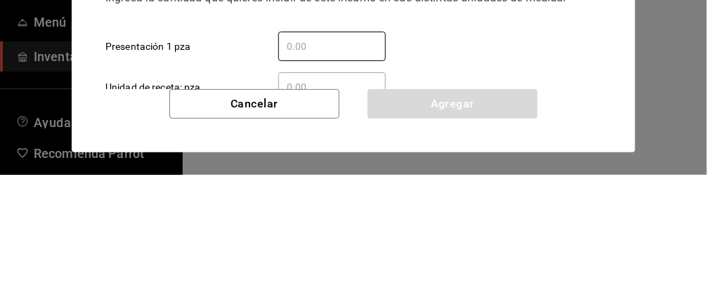
type input "6"
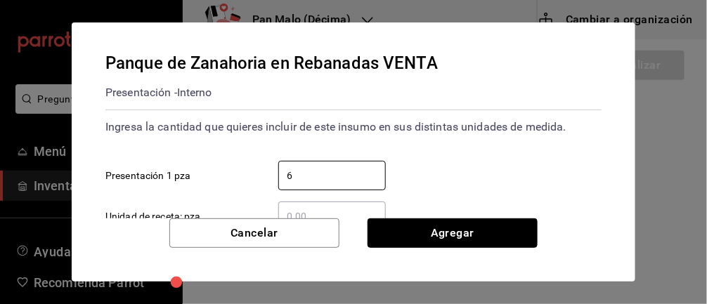
click at [423, 241] on button "Agregar" at bounding box center [453, 234] width 170 height 30
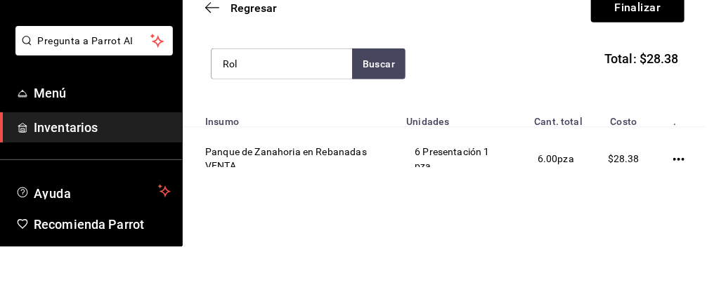
scroll to position [155, 0]
type input "Rol"
click at [381, 110] on button "Buscar" at bounding box center [378, 122] width 53 height 31
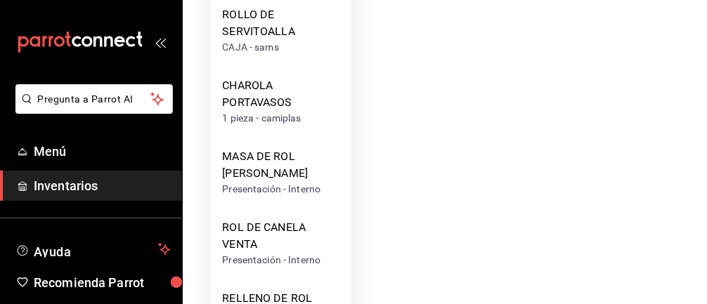
scroll to position [324, 0]
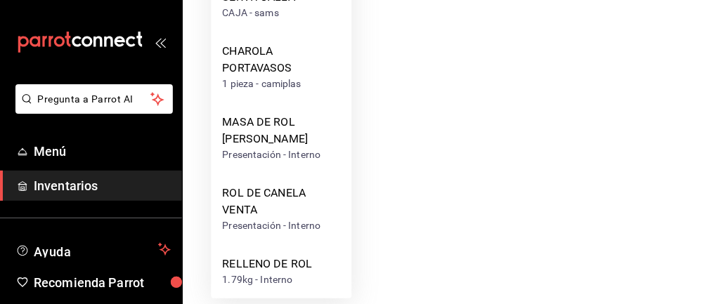
click at [269, 220] on div "Presentación - Interno" at bounding box center [281, 226] width 118 height 15
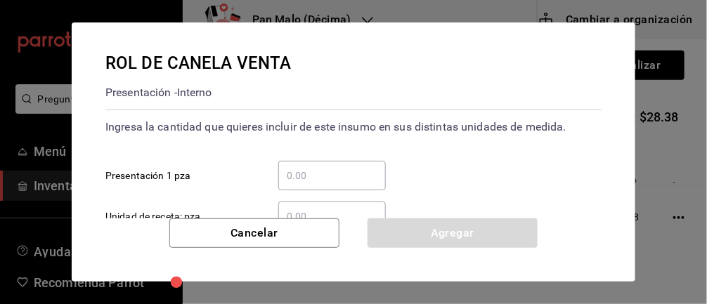
click at [326, 176] on input "​ Presentación 1 pza" at bounding box center [332, 175] width 108 height 17
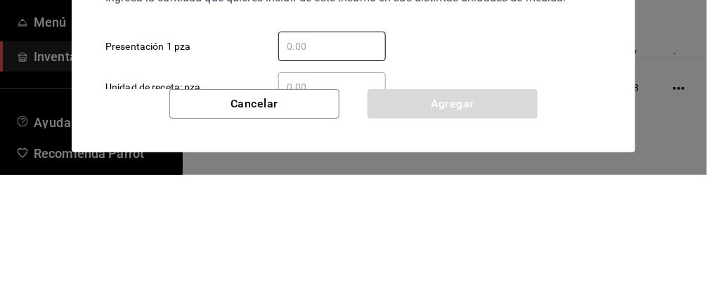
type input "1"
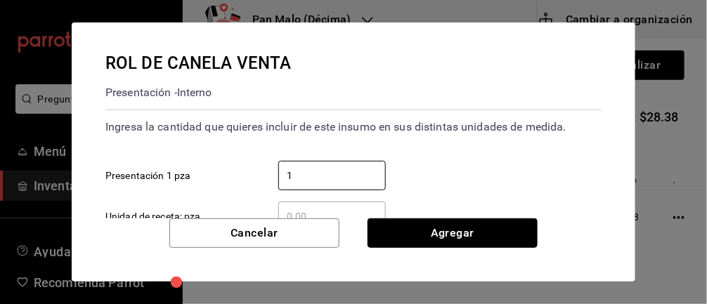
click at [486, 234] on button "Agregar" at bounding box center [453, 234] width 170 height 30
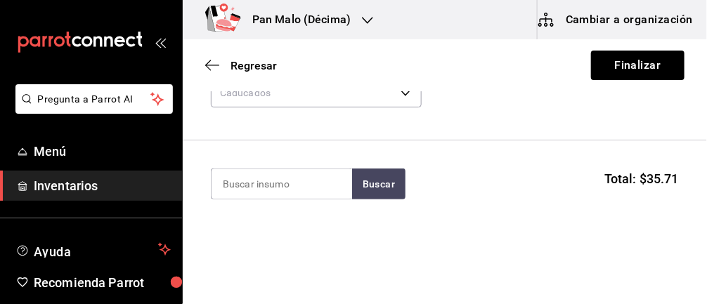
scroll to position [96, 0]
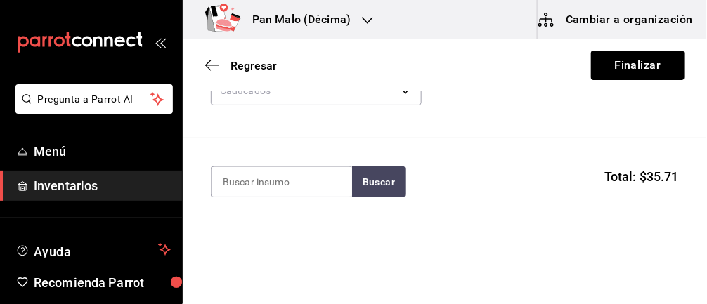
click at [229, 185] on input at bounding box center [282, 182] width 141 height 30
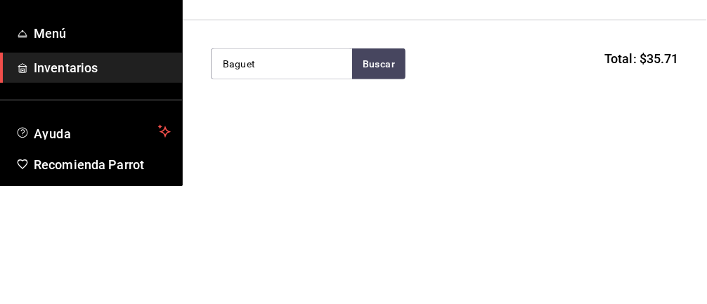
type input "Baguet"
click at [376, 186] on button "Buscar" at bounding box center [378, 182] width 53 height 31
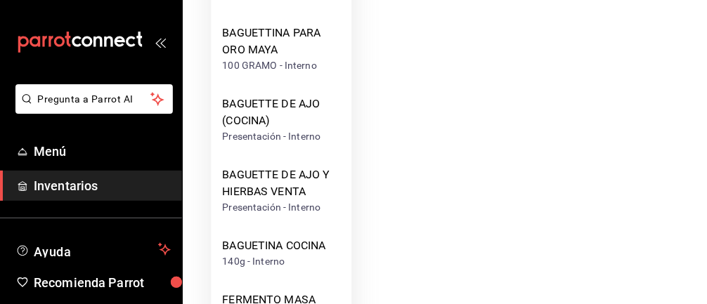
scroll to position [269, 0]
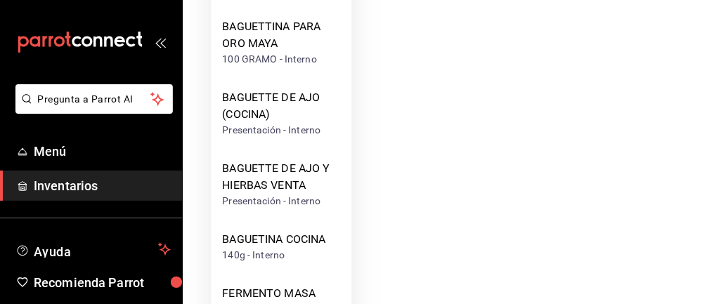
click at [285, 178] on div "BAGUETTE DE AJO Y HIERBAS VENTA" at bounding box center [281, 178] width 118 height 34
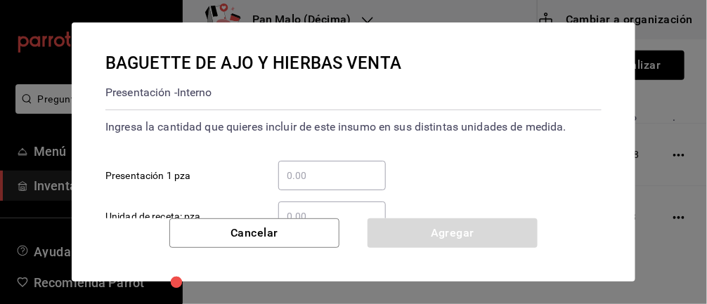
click at [365, 170] on input "​ Presentación 1 pza" at bounding box center [332, 175] width 108 height 17
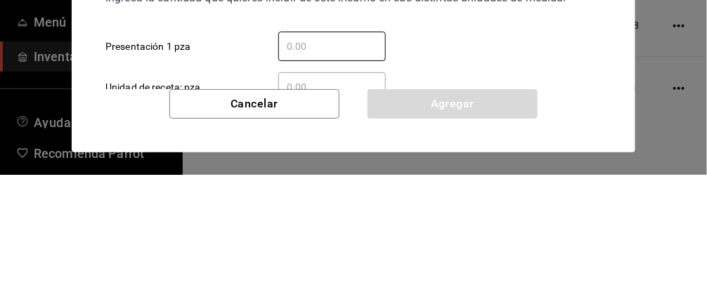
type input "3"
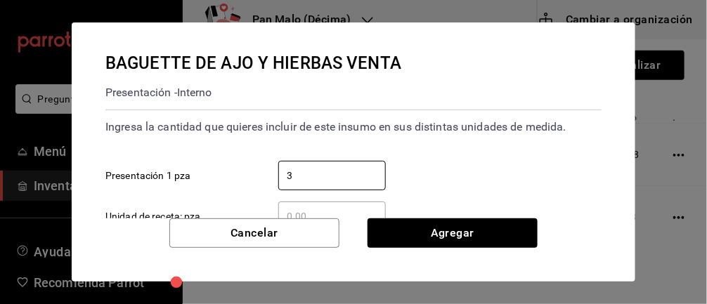
click at [335, 177] on input "3" at bounding box center [332, 175] width 108 height 17
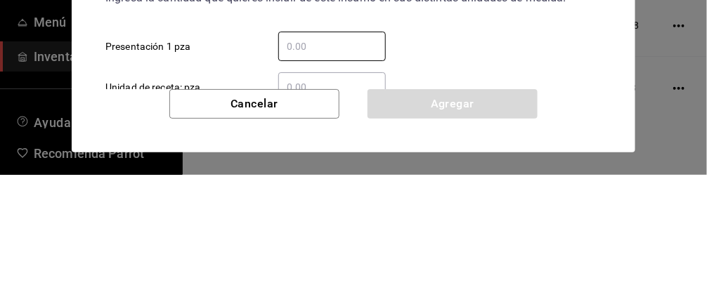
type input "5"
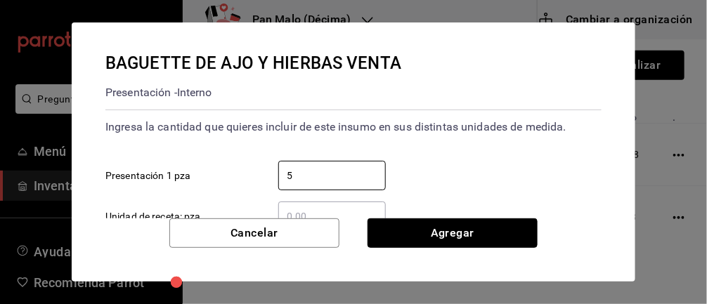
click at [486, 240] on button "Agregar" at bounding box center [453, 234] width 170 height 30
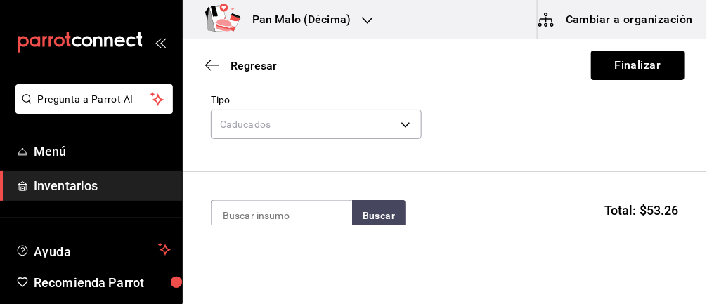
scroll to position [86, 0]
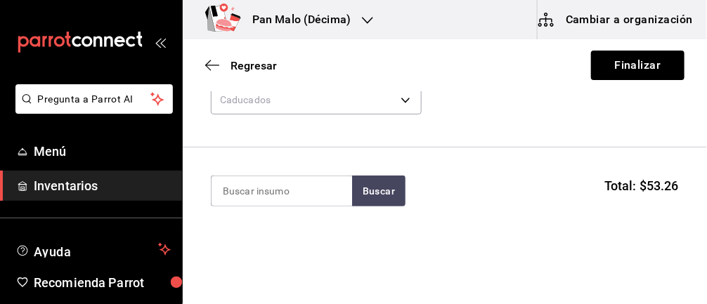
click at [307, 203] on input at bounding box center [282, 192] width 141 height 30
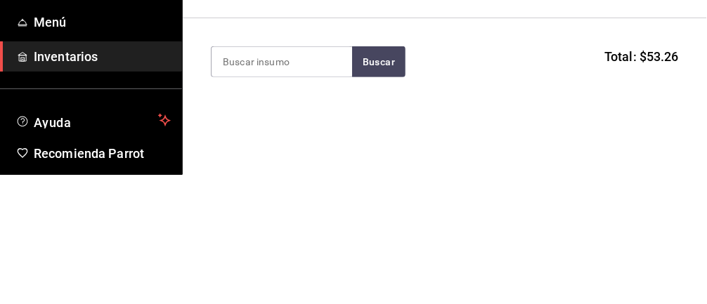
type input "5"
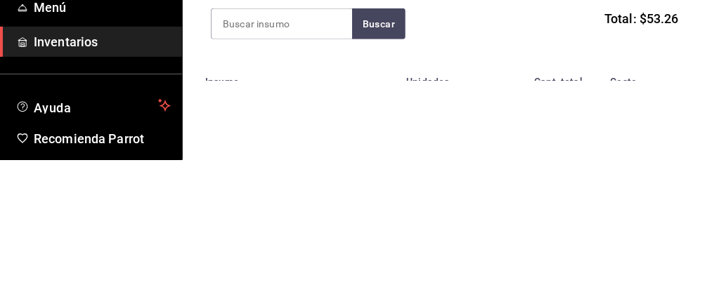
scroll to position [122, 0]
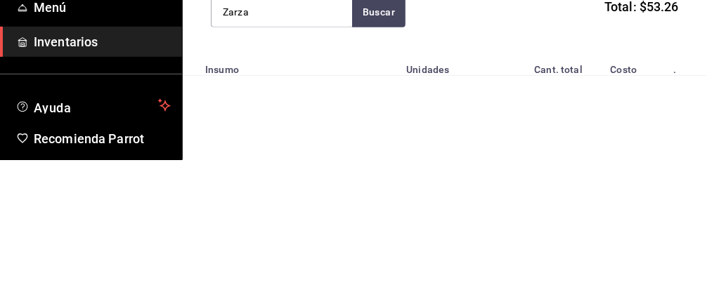
type input "Zarza"
click at [371, 158] on button "Buscar" at bounding box center [378, 156] width 53 height 31
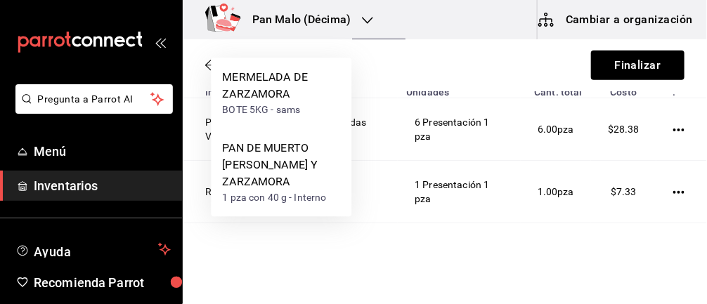
scroll to position [245, 0]
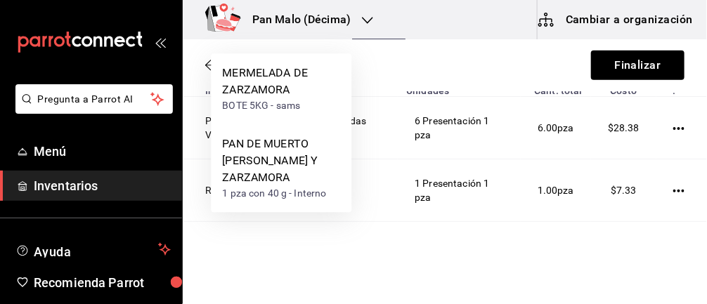
click at [310, 160] on div "PAN DE MUERTO [PERSON_NAME] Y ZARZAMORA" at bounding box center [281, 161] width 118 height 51
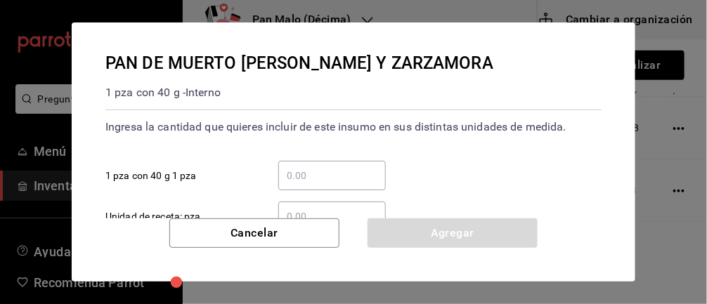
click at [352, 172] on input "​ 1 pza con 40 g 1 pza" at bounding box center [332, 175] width 108 height 17
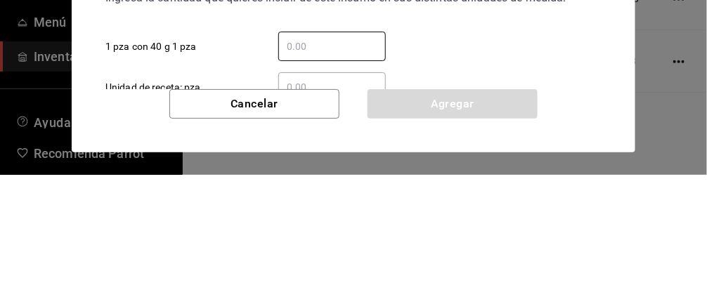
type input "1"
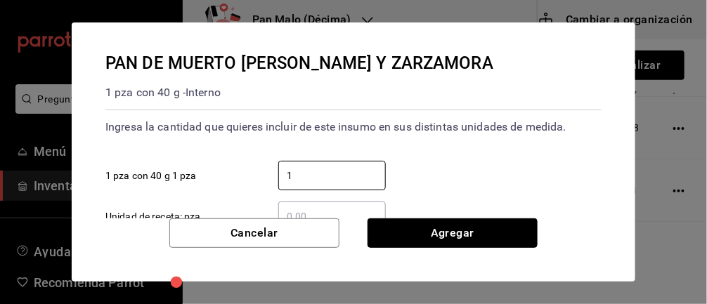
click at [466, 221] on button "Agregar" at bounding box center [453, 234] width 170 height 30
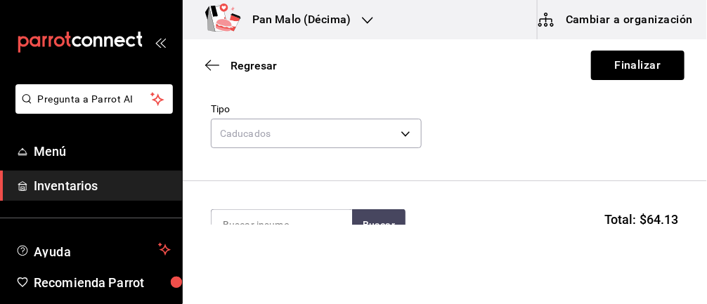
scroll to position [51, 0]
click at [304, 220] on input at bounding box center [282, 227] width 141 height 30
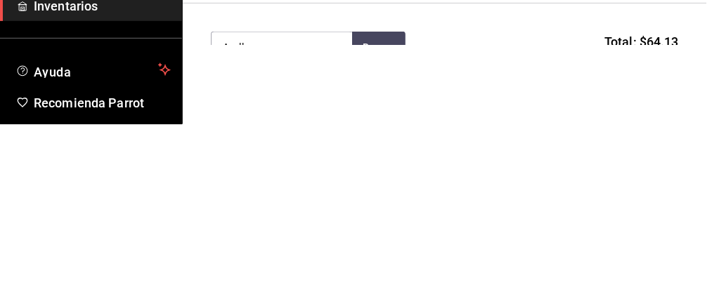
type input "Avellano"
click at [399, 216] on button "Buscar" at bounding box center [378, 227] width 53 height 31
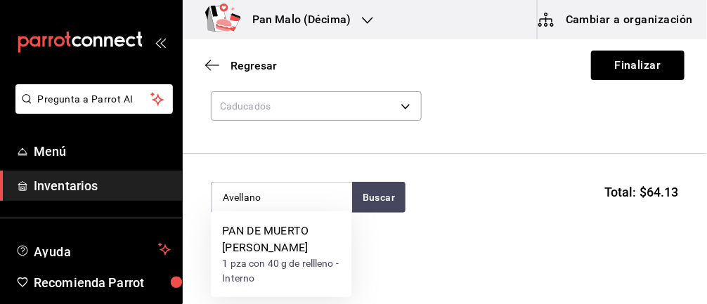
scroll to position [98, 0]
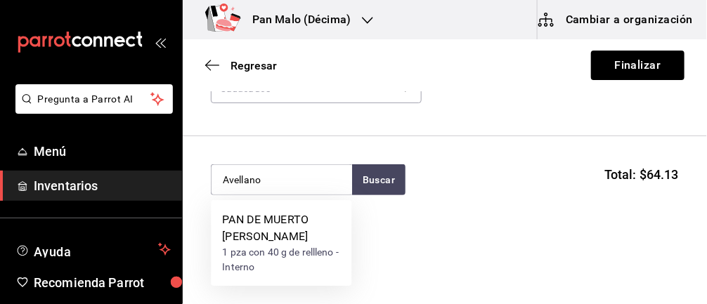
click at [283, 233] on div "PAN DE MUERTO [PERSON_NAME]" at bounding box center [281, 229] width 118 height 34
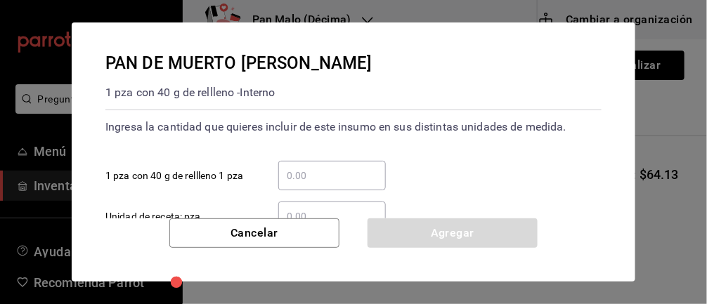
click at [347, 177] on input "​ 1 pza con 40 g de rellleno 1 pza" at bounding box center [332, 175] width 108 height 17
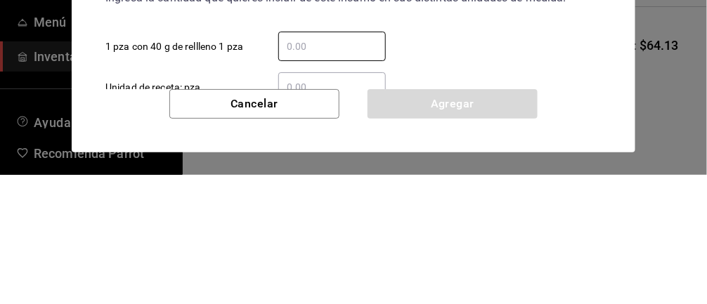
type input "1"
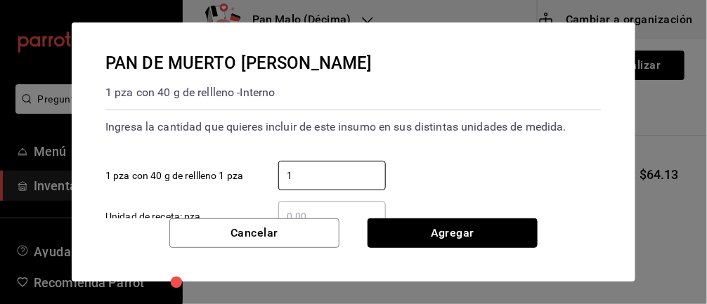
click at [473, 235] on button "Agregar" at bounding box center [453, 234] width 170 height 30
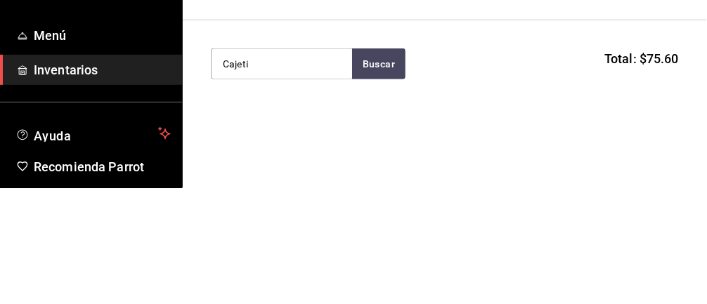
type input "Cajeti"
click at [385, 174] on button "Buscar" at bounding box center [378, 180] width 53 height 31
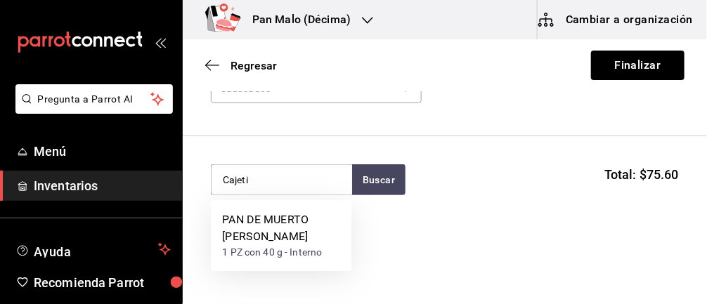
click at [291, 229] on div "PAN DE MUERTO [PERSON_NAME]" at bounding box center [281, 229] width 118 height 34
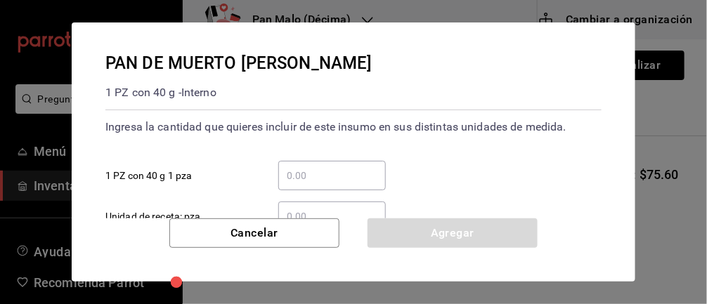
click at [319, 172] on input "​ 1 PZ con 40 g 1 pza" at bounding box center [332, 175] width 108 height 17
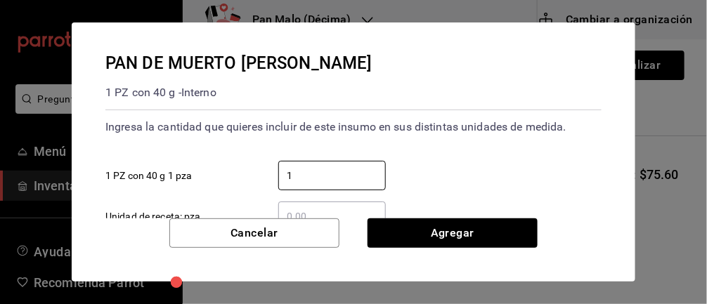
type input "1"
click at [456, 257] on div "Cancelar Agregar" at bounding box center [354, 250] width 564 height 63
click at [488, 235] on button "Agregar" at bounding box center [453, 234] width 170 height 30
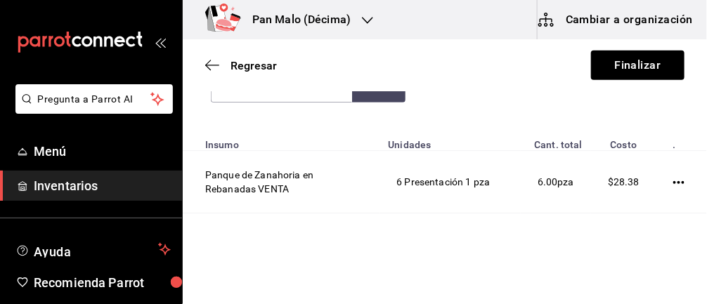
scroll to position [162, 0]
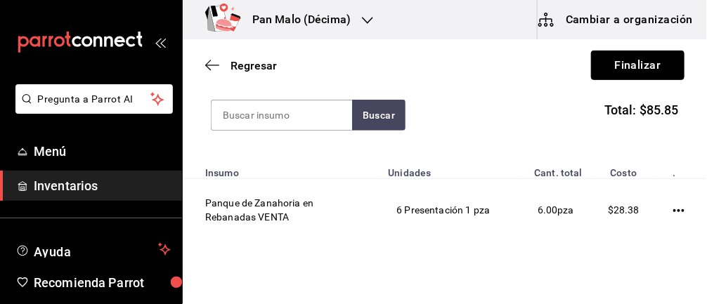
click at [655, 63] on button "Finalizar" at bounding box center [638, 66] width 94 height 30
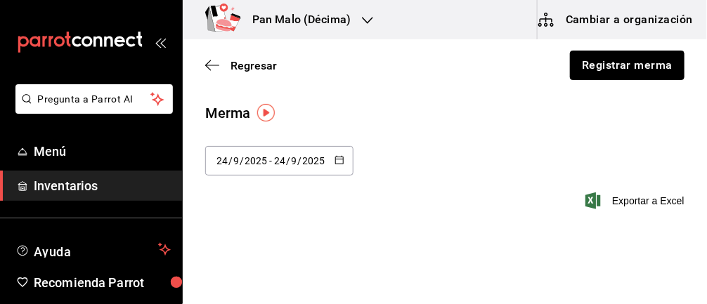
click at [618, 73] on button "Registrar merma" at bounding box center [627, 66] width 115 height 30
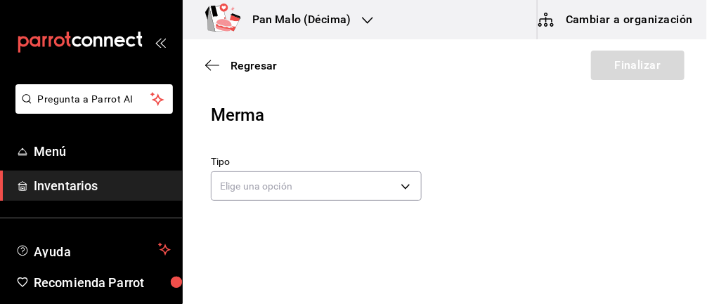
click at [272, 181] on body "Pregunta a Parrot AI Menú Inventarios Ayuda Recomienda Parrot [PERSON_NAME] Sug…" at bounding box center [353, 112] width 707 height 225
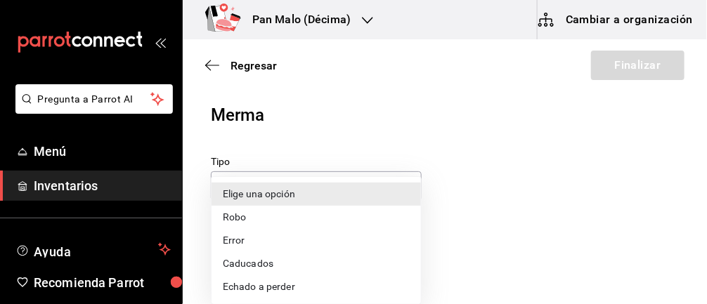
click at [246, 267] on li "Caducados" at bounding box center [317, 263] width 210 height 23
type input "EXPIRED"
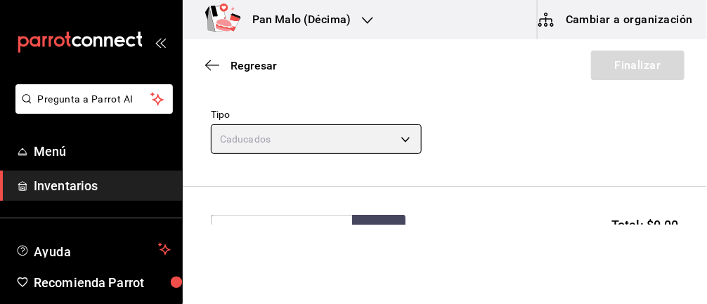
scroll to position [90, 0]
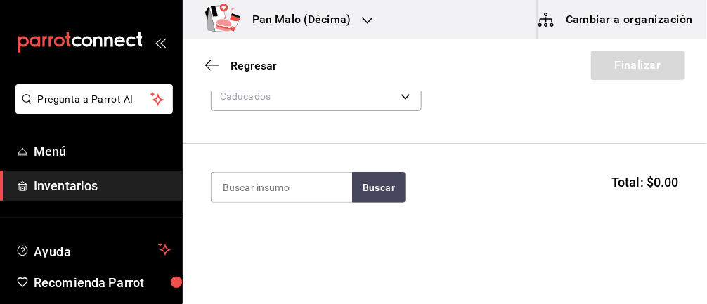
click at [257, 191] on input at bounding box center [282, 188] width 141 height 30
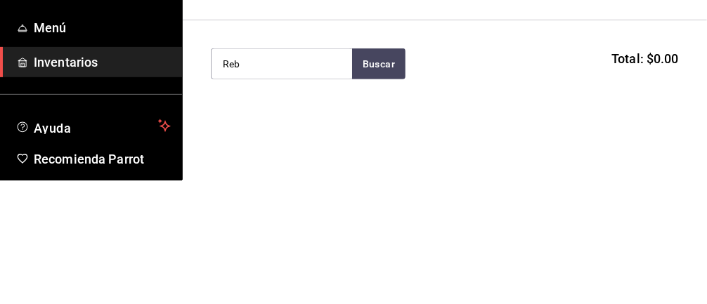
type input "Reb"
click at [376, 172] on button "Buscar" at bounding box center [378, 187] width 53 height 31
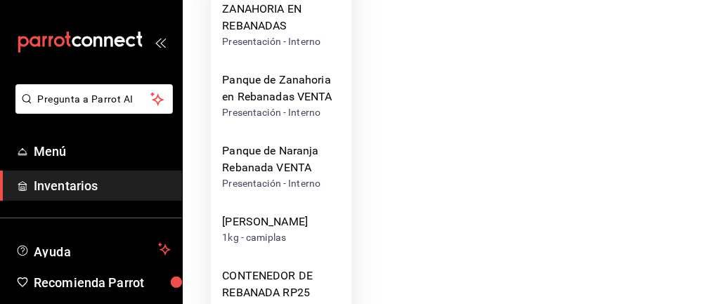
scroll to position [253, 0]
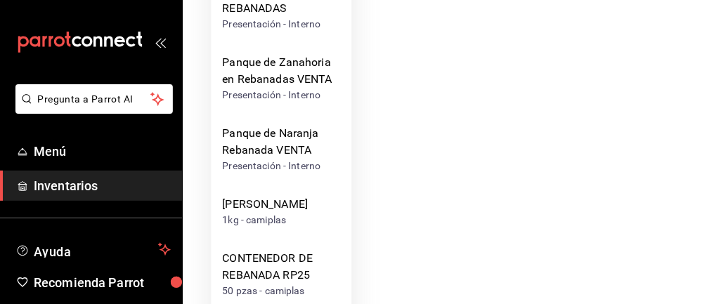
click at [236, 156] on div "Panque de Naranja Rebanada VENTA" at bounding box center [281, 142] width 118 height 34
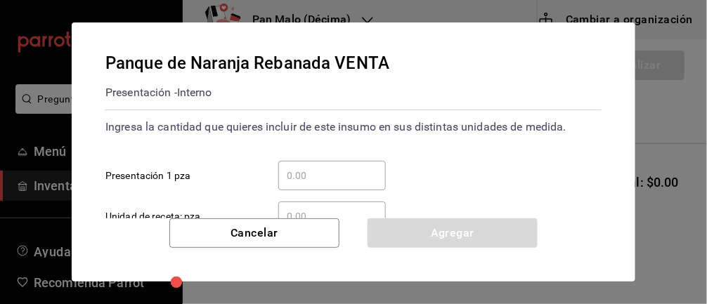
click at [301, 181] on input "​ Presentación 1 pza" at bounding box center [332, 175] width 108 height 17
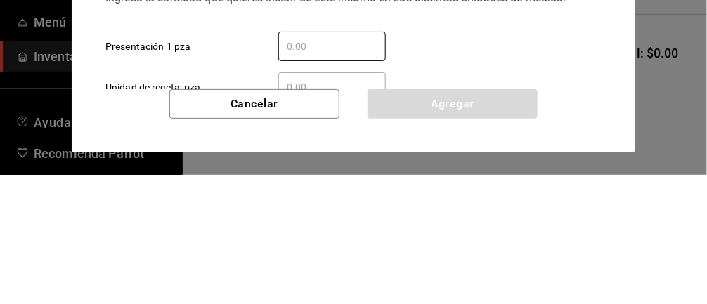
type input "1"
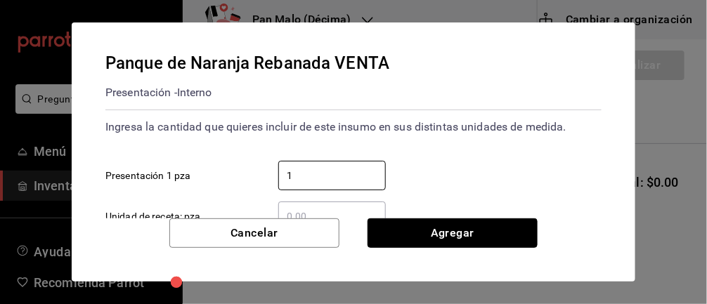
click at [472, 228] on button "Agregar" at bounding box center [453, 234] width 170 height 30
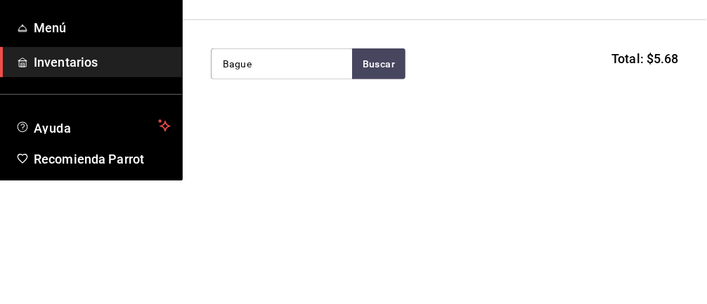
type input "Bague"
click at [379, 195] on button "Buscar" at bounding box center [378, 187] width 53 height 31
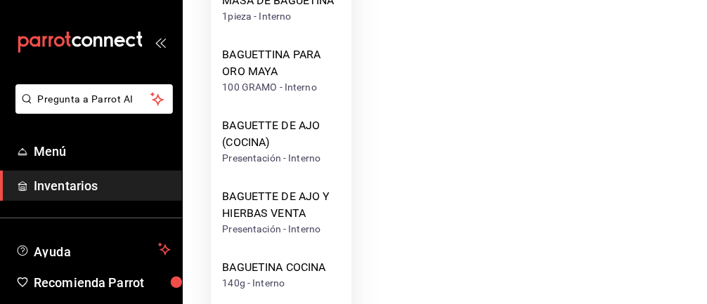
scroll to position [373, 0]
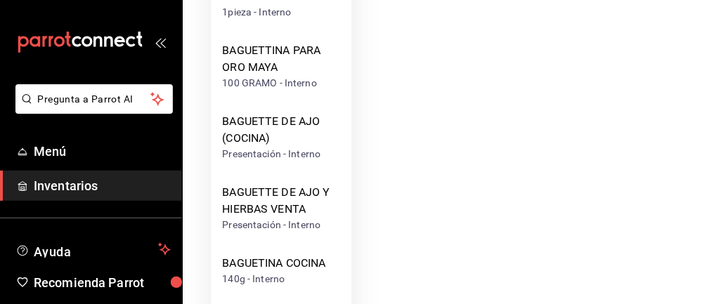
click at [228, 191] on div "BAGUETTE DE AJO Y HIERBAS VENTA" at bounding box center [281, 201] width 118 height 34
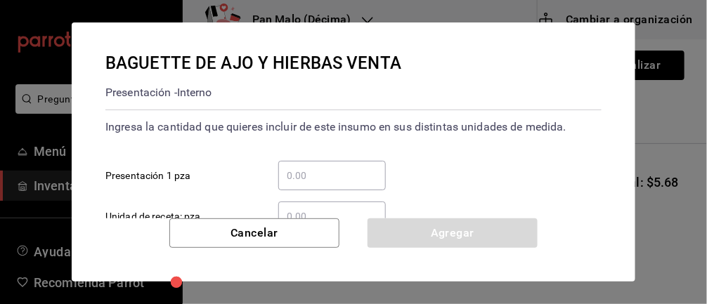
click at [310, 179] on input "​ Presentación 1 pza" at bounding box center [332, 175] width 108 height 17
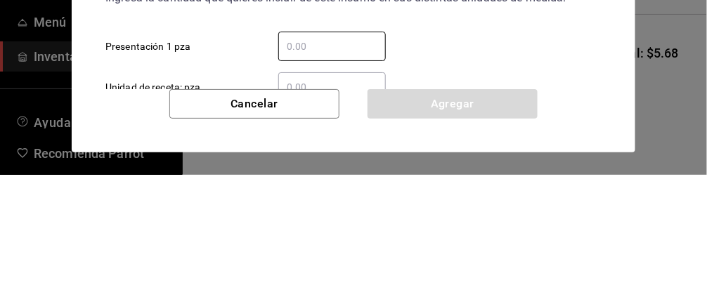
type input "1"
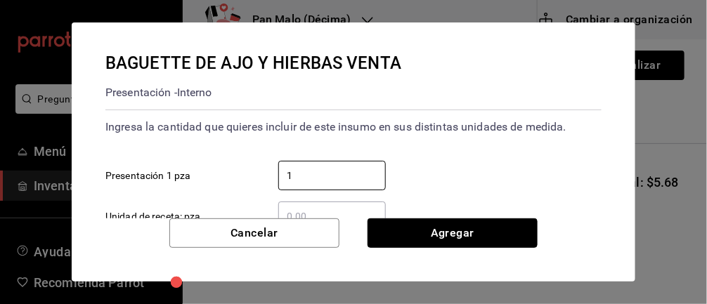
click at [443, 222] on button "Agregar" at bounding box center [453, 234] width 170 height 30
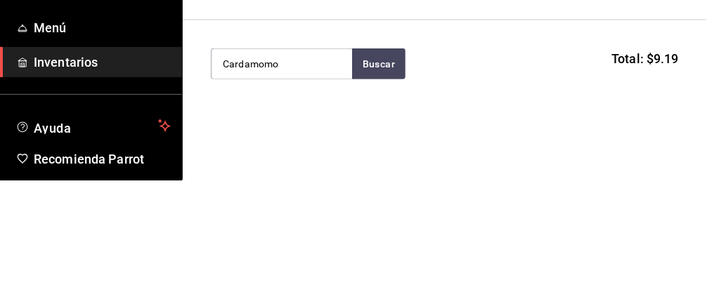
type input "Cardamomo"
click at [377, 190] on button "Buscar" at bounding box center [378, 187] width 53 height 31
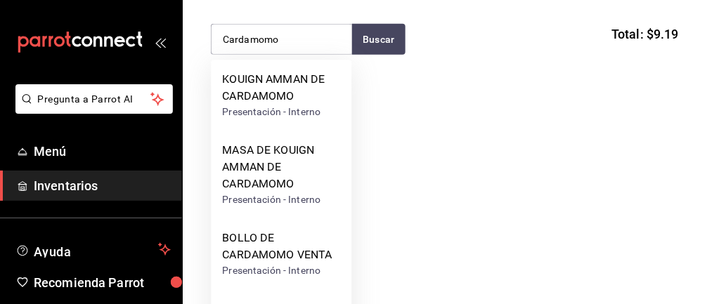
scroll to position [210, 0]
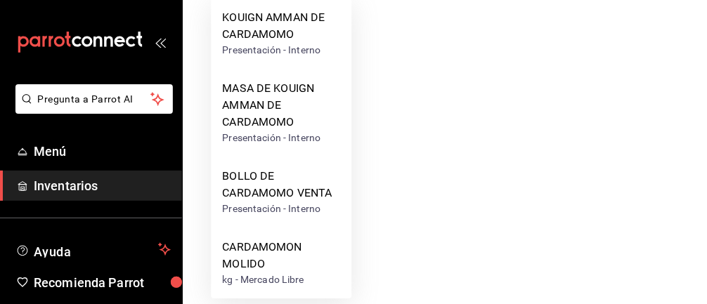
click at [302, 183] on div "BOLLO DE CARDAMOMO VENTA" at bounding box center [281, 185] width 118 height 34
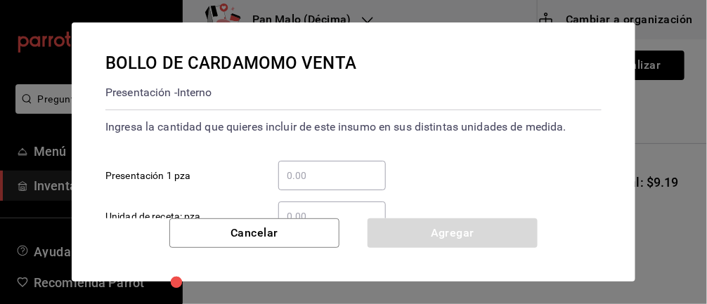
click at [338, 174] on input "​ Presentación 1 pza" at bounding box center [332, 175] width 108 height 17
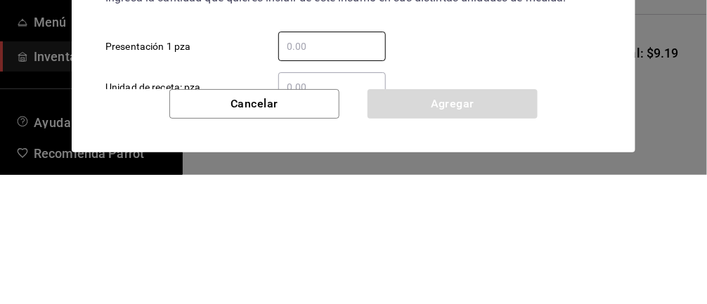
type input "3"
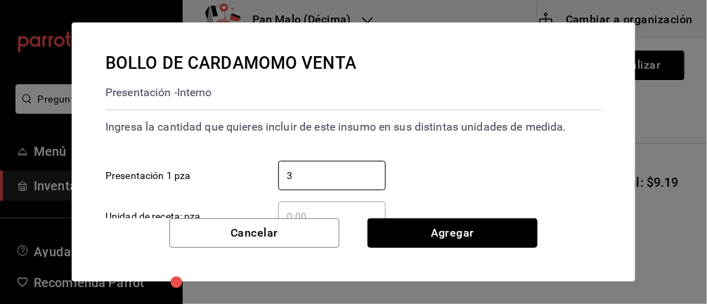
click at [455, 220] on button "Agregar" at bounding box center [453, 234] width 170 height 30
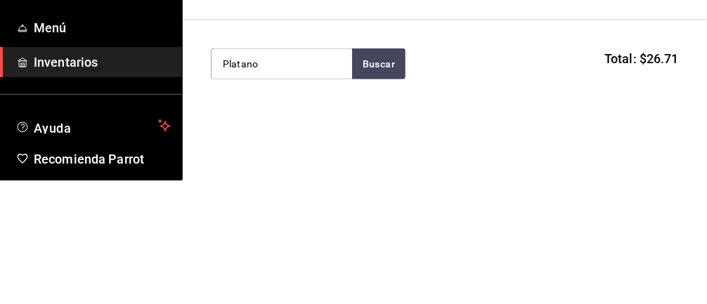
type input "Platano"
click at [379, 184] on button "Buscar" at bounding box center [378, 187] width 53 height 31
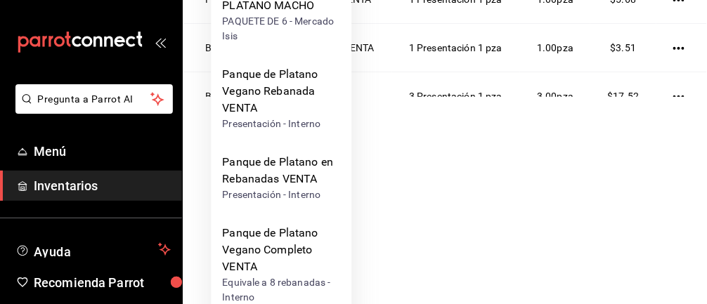
scroll to position [130, 0]
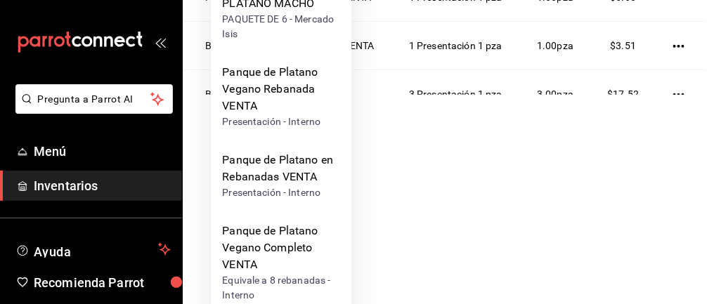
click at [287, 174] on div "Panque de Platano en Rebanadas VENTA" at bounding box center [281, 169] width 118 height 34
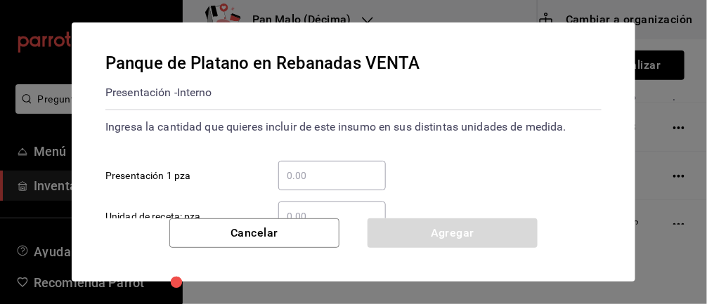
scroll to position [0, 0]
click at [328, 180] on input "​ Presentación 1 pza" at bounding box center [332, 175] width 108 height 17
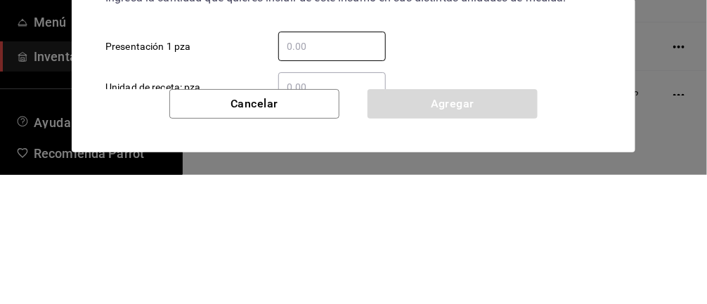
type input "1"
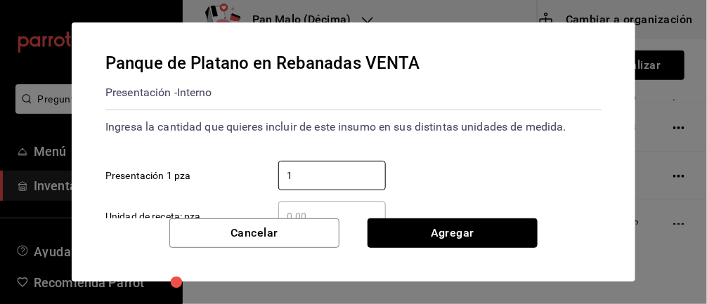
click at [501, 223] on button "Agregar" at bounding box center [453, 234] width 170 height 30
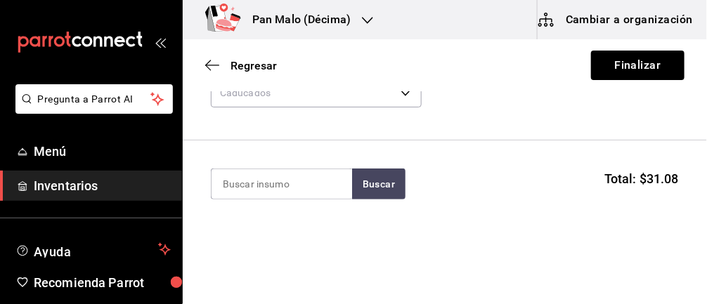
scroll to position [76, 0]
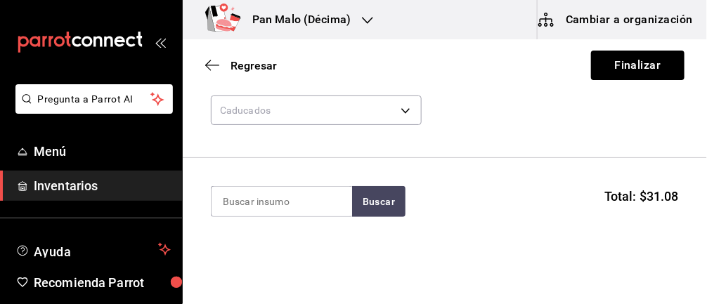
click at [248, 205] on input at bounding box center [282, 202] width 141 height 30
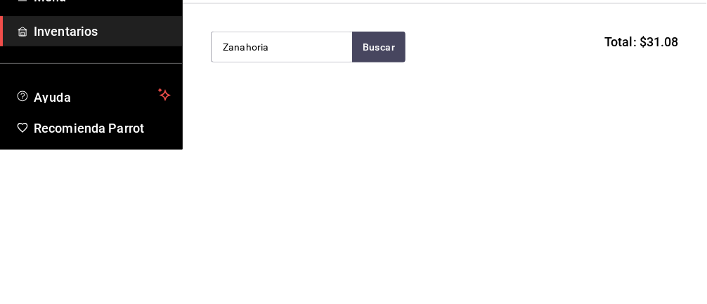
type input "Zanahoria"
click at [399, 203] on button "Buscar" at bounding box center [378, 201] width 53 height 31
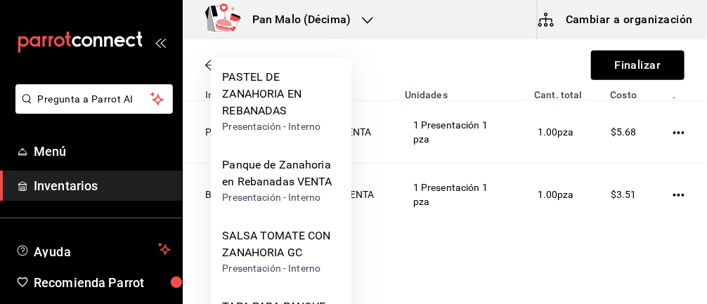
scroll to position [265, 0]
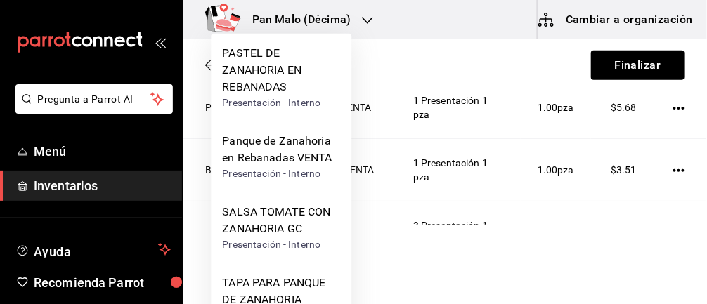
click at [271, 161] on div "Panque de Zanahoria en Rebanadas VENTA" at bounding box center [281, 150] width 118 height 34
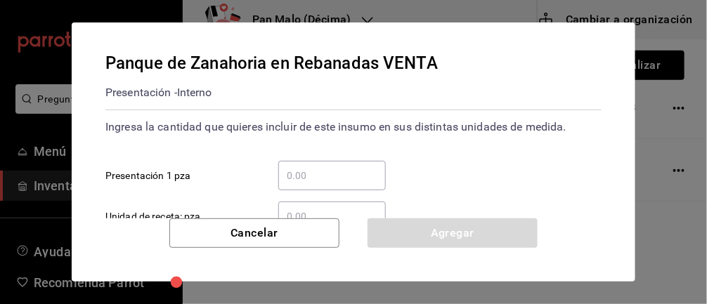
click at [321, 179] on input "​ Presentación 1 pza" at bounding box center [332, 175] width 108 height 17
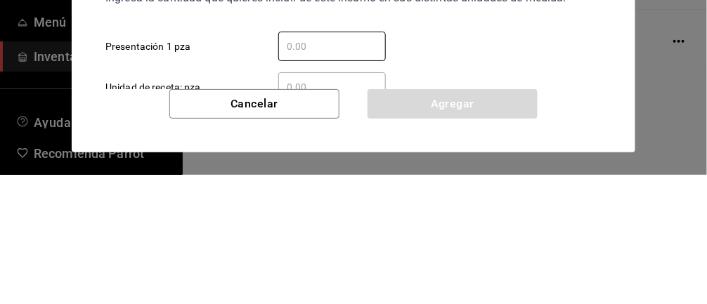
type input "1"
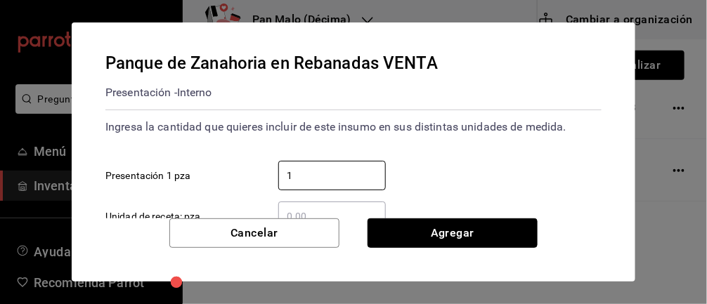
click at [484, 222] on button "Agregar" at bounding box center [453, 234] width 170 height 30
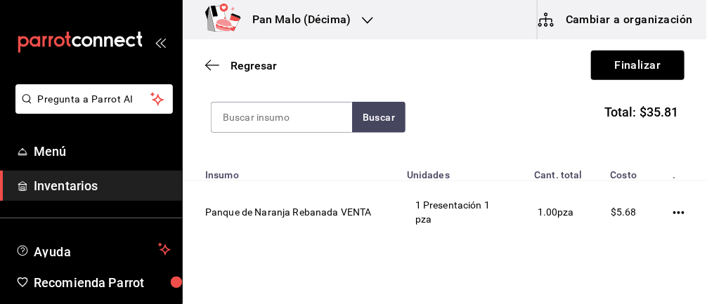
scroll to position [159, 0]
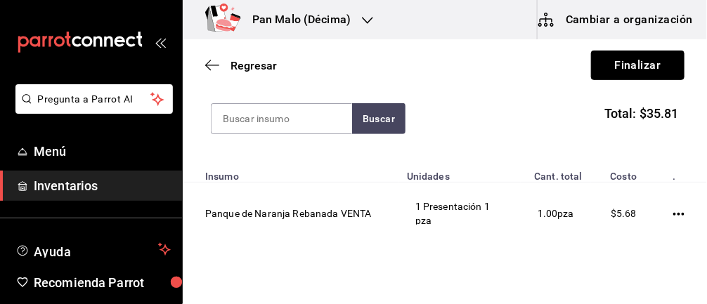
click at [638, 76] on button "Finalizar" at bounding box center [638, 66] width 94 height 30
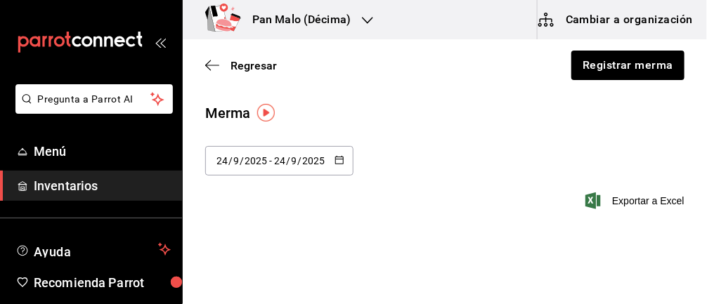
click at [212, 65] on icon "button" at bounding box center [212, 65] width 14 height 1
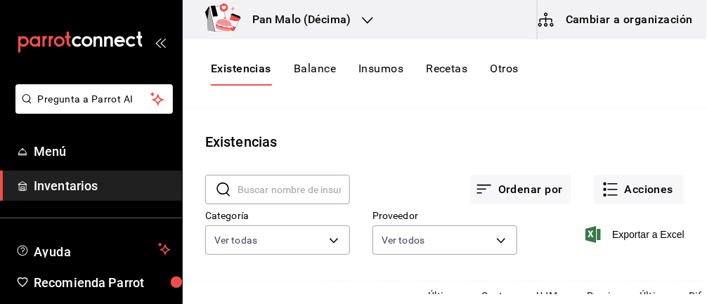
click at [624, 186] on button "Acciones" at bounding box center [639, 190] width 91 height 30
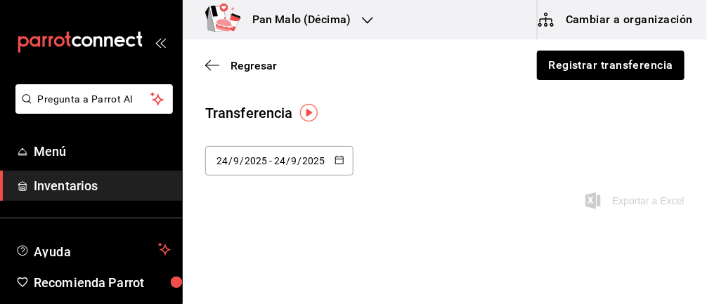
scroll to position [61, 0]
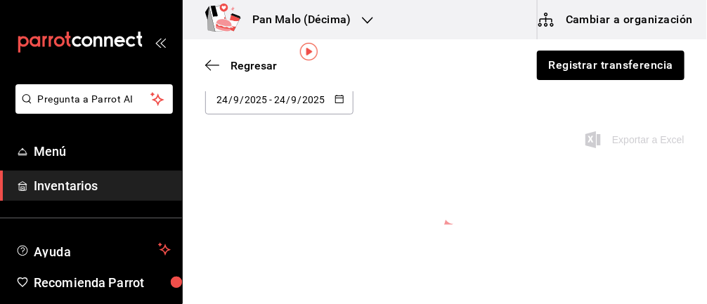
click at [206, 65] on icon "button" at bounding box center [208, 65] width 6 height 11
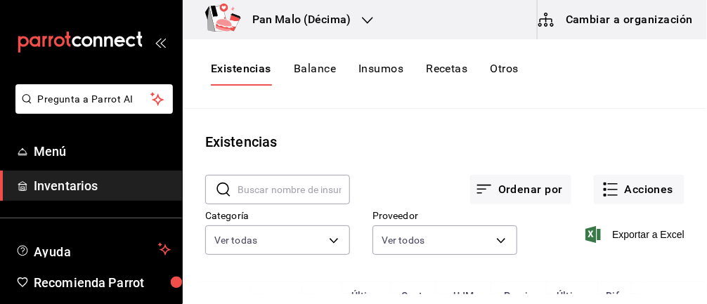
click at [646, 193] on button "Acciones" at bounding box center [639, 190] width 91 height 30
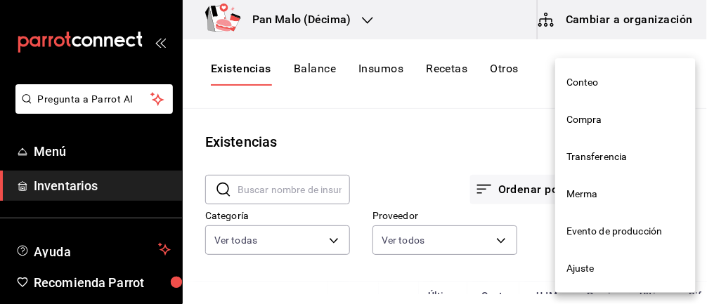
click at [594, 272] on span "Ajuste" at bounding box center [626, 269] width 118 height 15
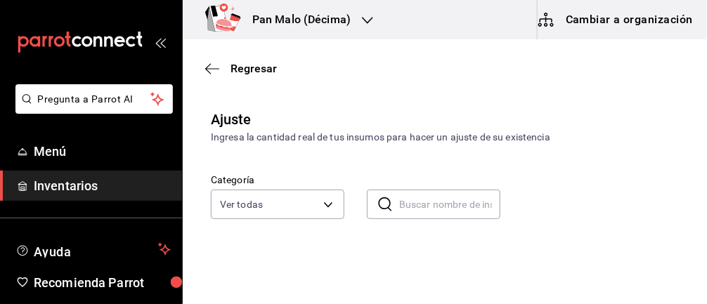
click at [306, 193] on body "Pregunta a Parrot AI Menú Inventarios Ayuda Recomienda Parrot [PERSON_NAME] Sug…" at bounding box center [353, 112] width 707 height 225
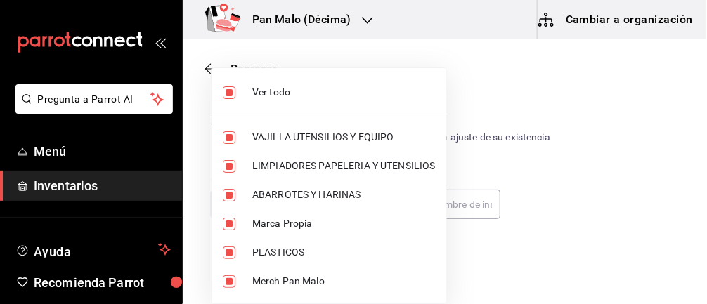
click at [235, 98] on input "checkbox" at bounding box center [229, 92] width 13 height 13
checkbox input "false"
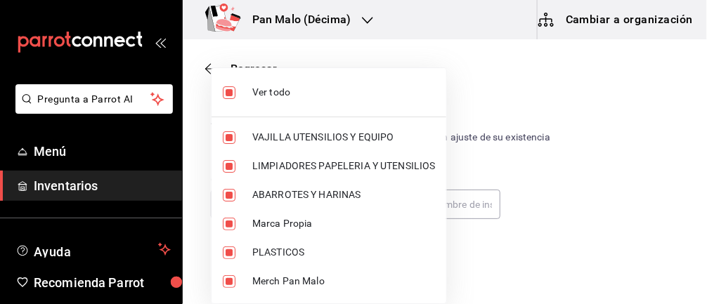
checkbox input "false"
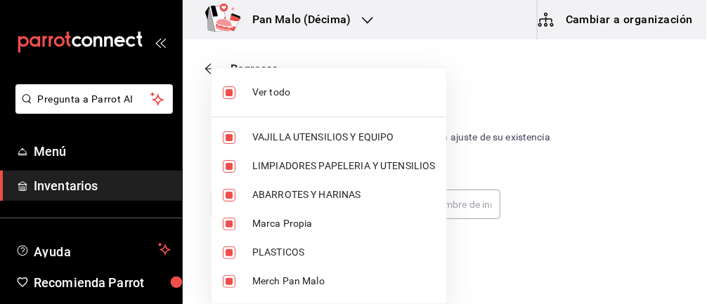
checkbox input "false"
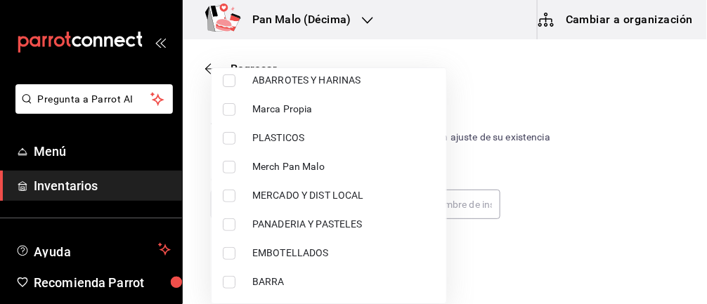
scroll to position [199, 0]
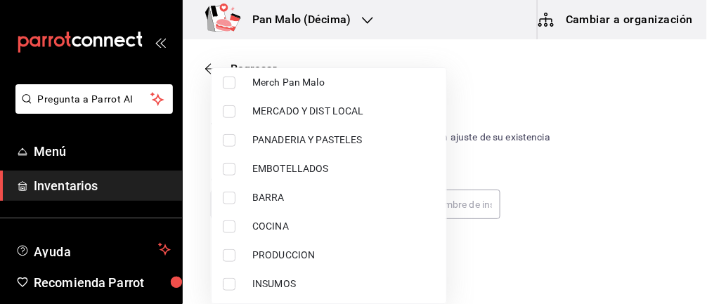
click at [229, 141] on input "checkbox" at bounding box center [229, 140] width 13 height 13
checkbox input "true"
type input "b7fa4d3f-7896-4504-b4eb-29f52eb713d6"
click at [518, 97] on div at bounding box center [353, 152] width 707 height 304
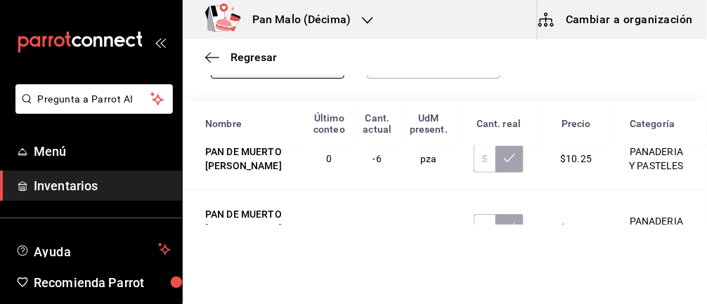
scroll to position [290, 0]
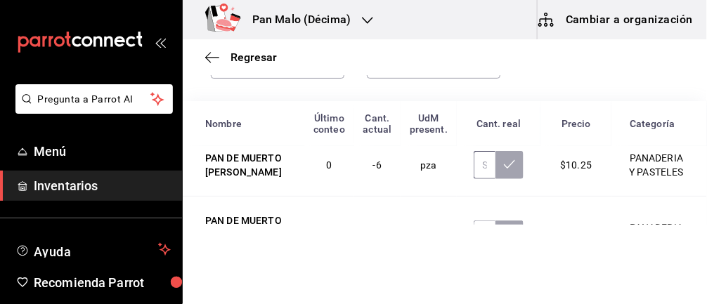
click at [480, 179] on input "text" at bounding box center [485, 165] width 23 height 28
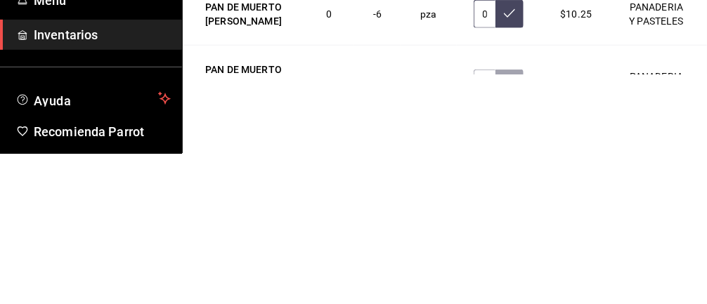
type input "0.00"
click at [504, 179] on button at bounding box center [510, 165] width 28 height 28
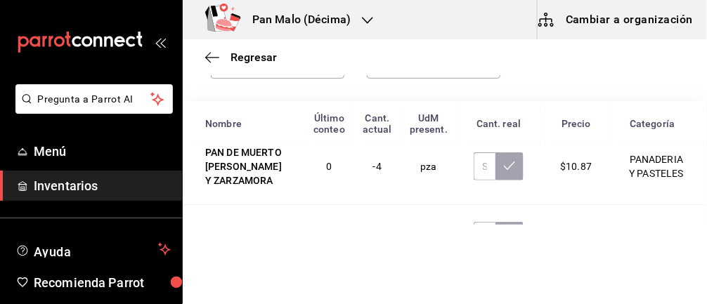
scroll to position [367, 0]
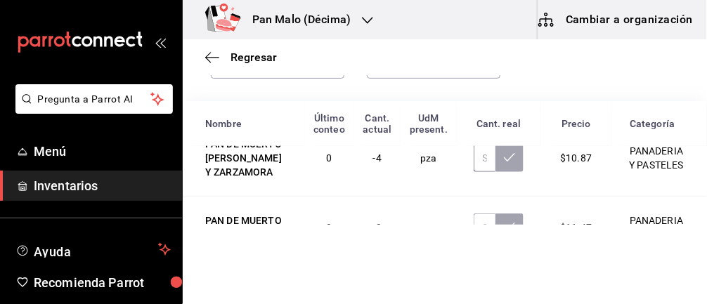
click at [480, 172] on input "text" at bounding box center [485, 158] width 23 height 28
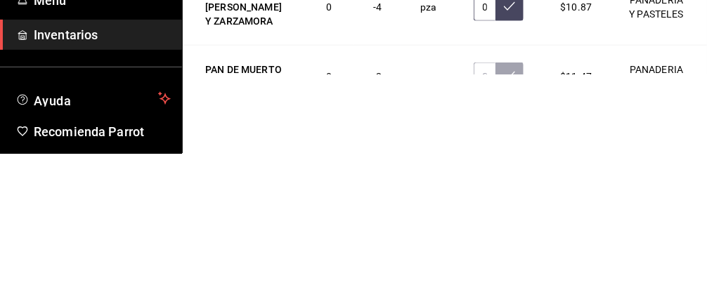
type input "0.00"
click at [507, 162] on icon at bounding box center [509, 157] width 11 height 8
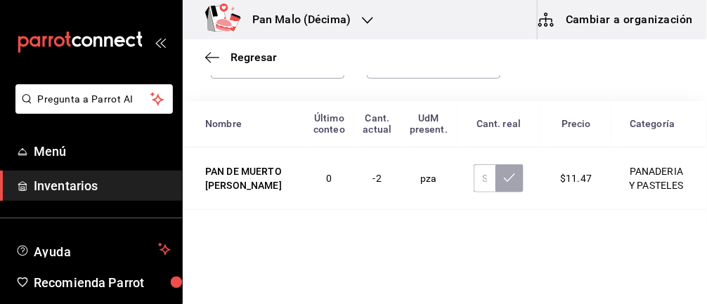
scroll to position [461, 0]
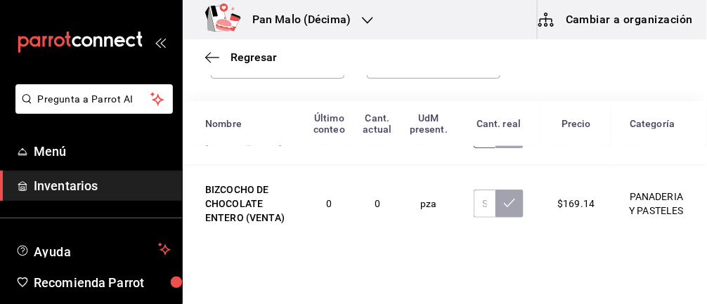
click at [478, 148] on input "text" at bounding box center [485, 134] width 23 height 28
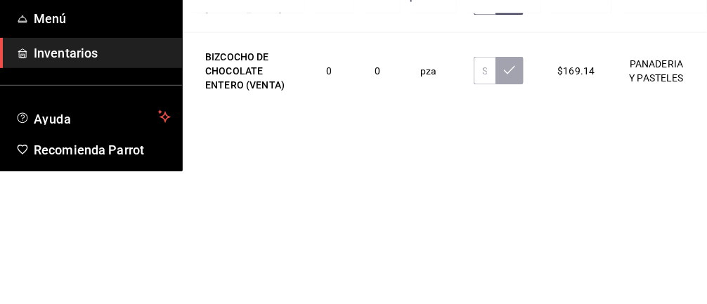
type input "0.00"
click at [509, 148] on button at bounding box center [510, 134] width 28 height 28
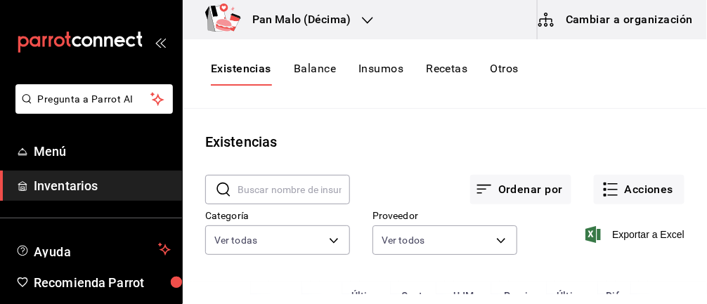
click at [617, 181] on icon "button" at bounding box center [611, 189] width 17 height 17
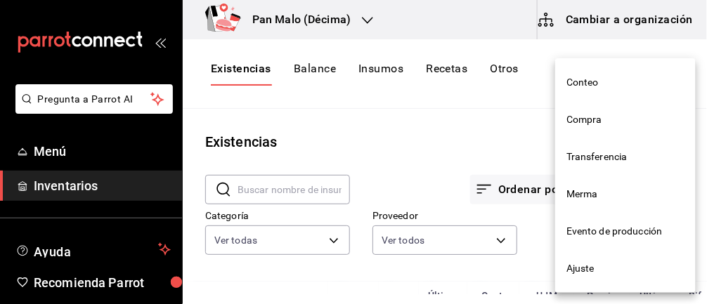
scroll to position [57, 0]
click at [591, 265] on span "Ajuste" at bounding box center [626, 269] width 118 height 15
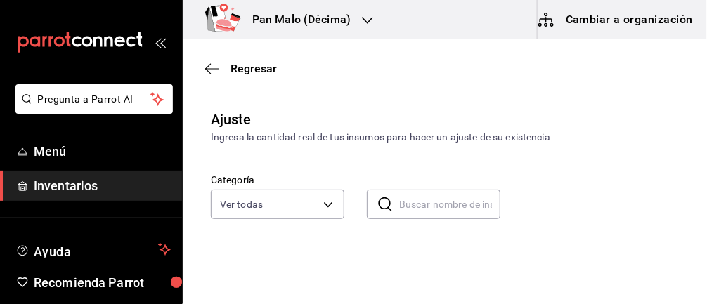
click at [295, 210] on body "Pregunta a Parrot AI Menú Inventarios Ayuda Recomienda Parrot [PERSON_NAME] Sug…" at bounding box center [353, 112] width 707 height 225
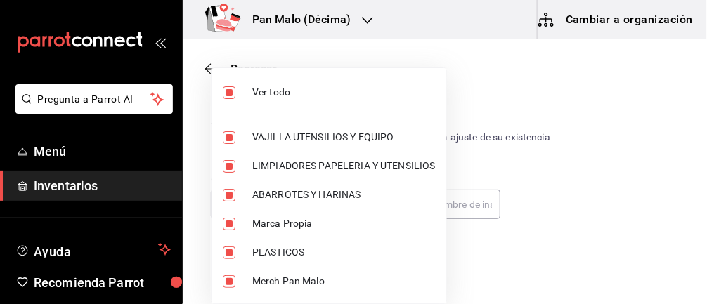
click at [233, 90] on input "checkbox" at bounding box center [229, 92] width 13 height 13
checkbox input "false"
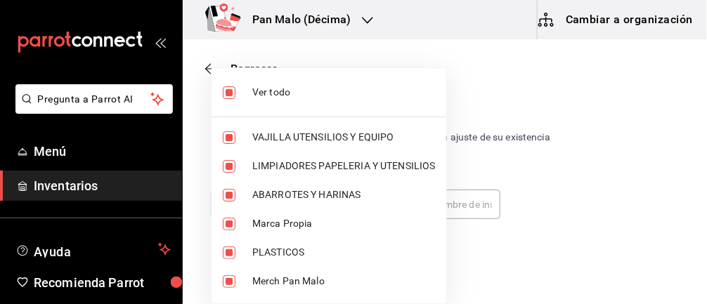
checkbox input "false"
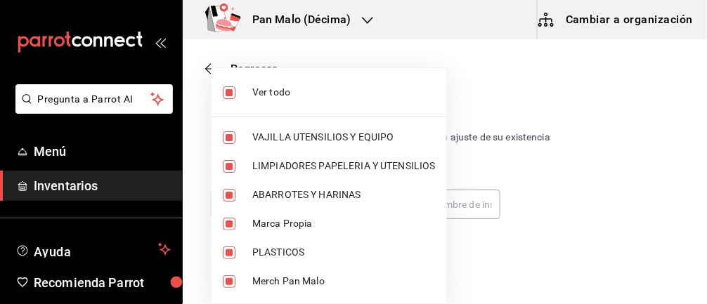
checkbox input "false"
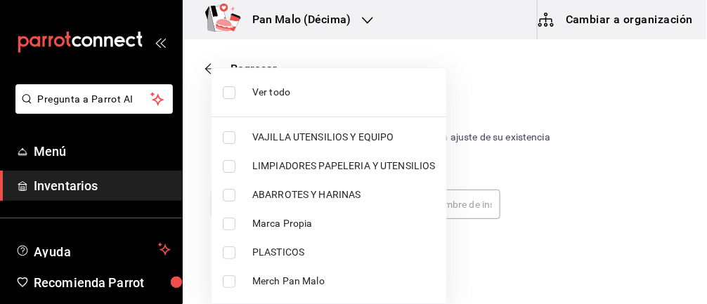
scroll to position [122, 0]
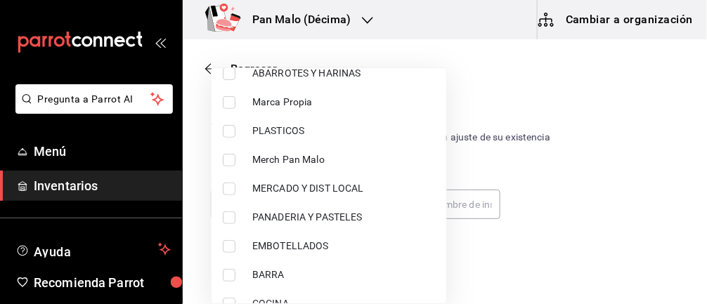
click at [226, 220] on input "checkbox" at bounding box center [229, 218] width 13 height 13
checkbox input "true"
type input "b7fa4d3f-7896-4504-b4eb-29f52eb713d6"
click at [536, 100] on div at bounding box center [353, 152] width 707 height 304
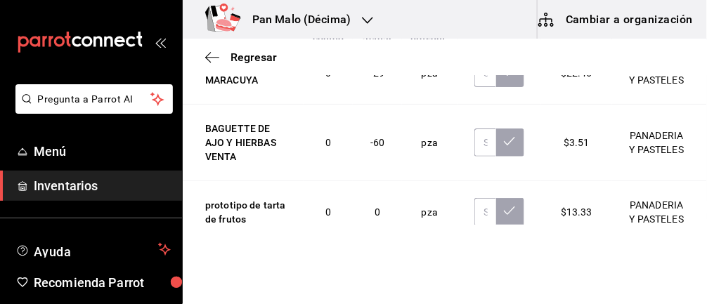
scroll to position [1153, 0]
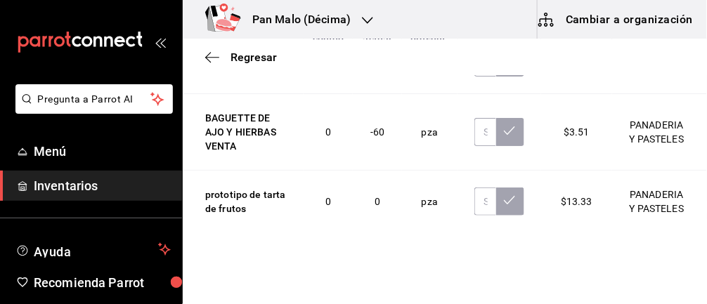
click at [477, 14] on input "text" at bounding box center [486, 0] width 22 height 28
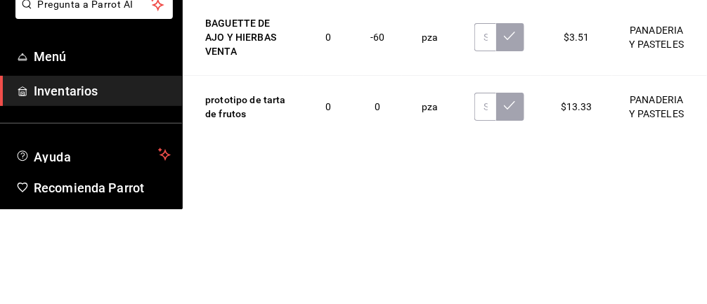
type input "4.00"
click at [504, 14] on button at bounding box center [510, 0] width 28 height 28
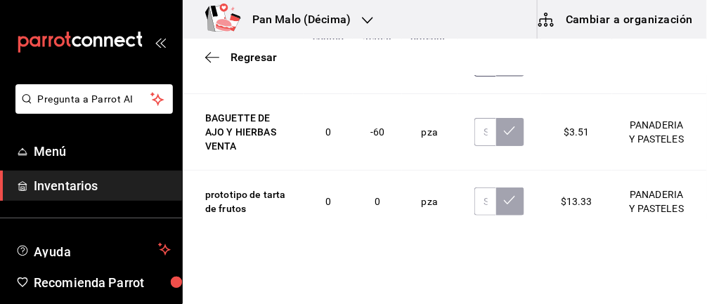
click at [483, 77] on input "text" at bounding box center [486, 63] width 22 height 28
type input "2.00"
click at [506, 67] on icon at bounding box center [509, 61] width 11 height 11
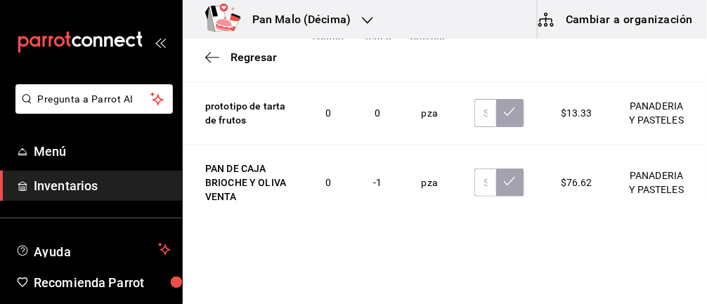
scroll to position [1259, 0]
click at [481, 58] on input "text" at bounding box center [486, 44] width 22 height 28
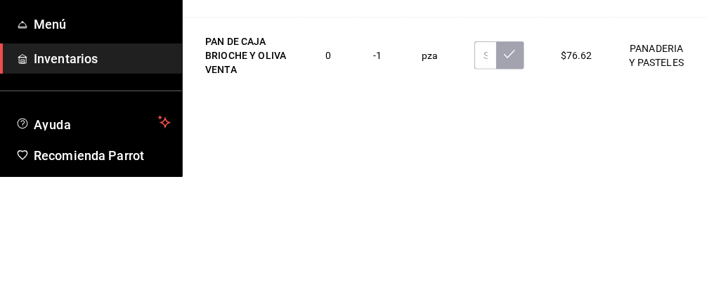
type input "0.00"
click at [504, 58] on button at bounding box center [510, 44] width 28 height 28
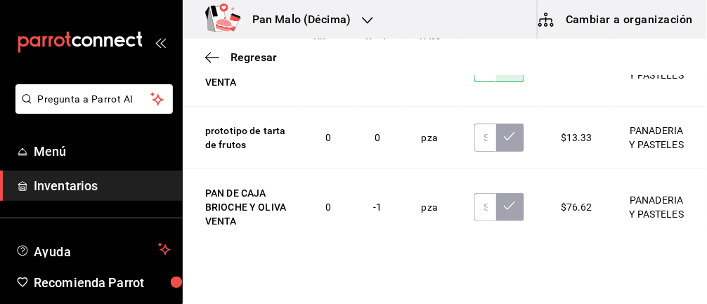
scroll to position [1244, 0]
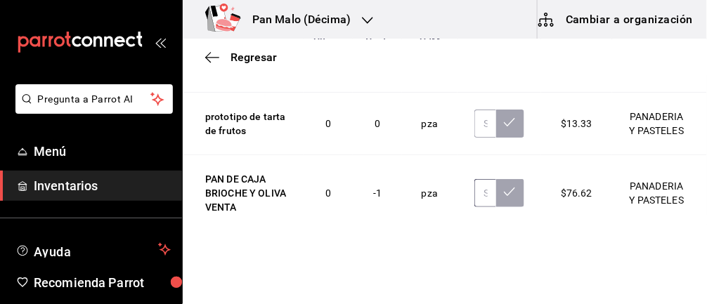
click at [484, 191] on input "text" at bounding box center [486, 193] width 22 height 28
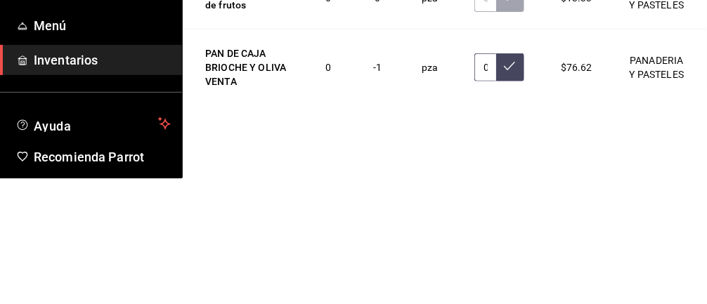
type input "0.00"
click at [503, 201] on button at bounding box center [510, 193] width 28 height 28
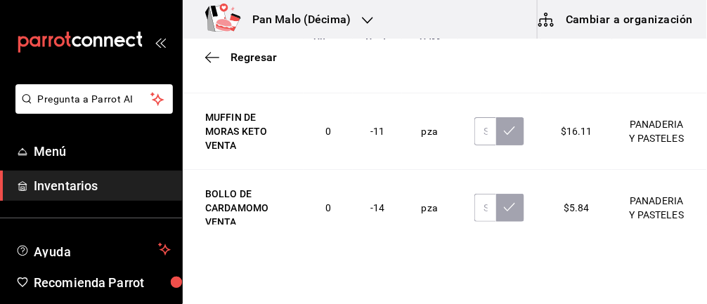
scroll to position [1834, 0]
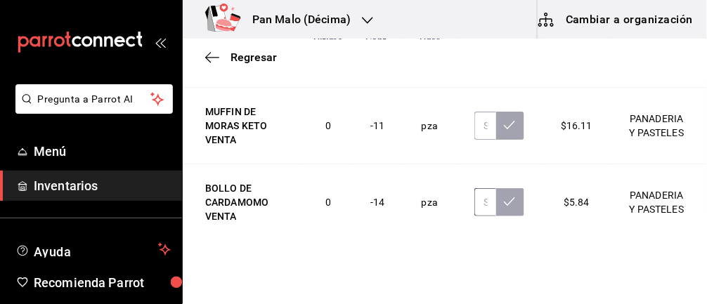
click at [482, 195] on input "text" at bounding box center [486, 202] width 22 height 28
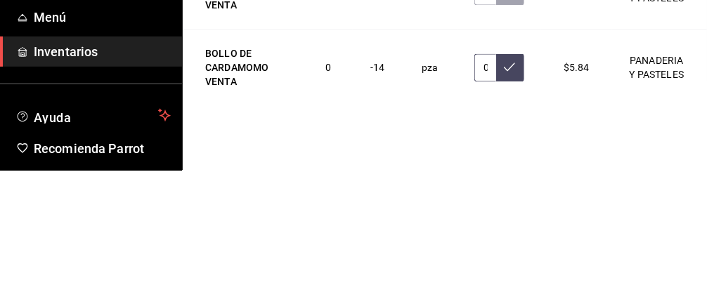
type input "0.00"
click at [515, 196] on icon at bounding box center [509, 201] width 11 height 11
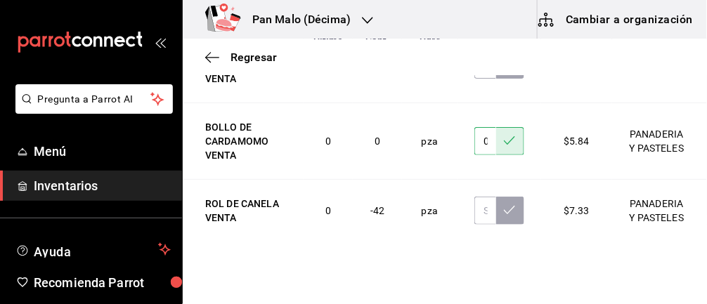
scroll to position [1907, 0]
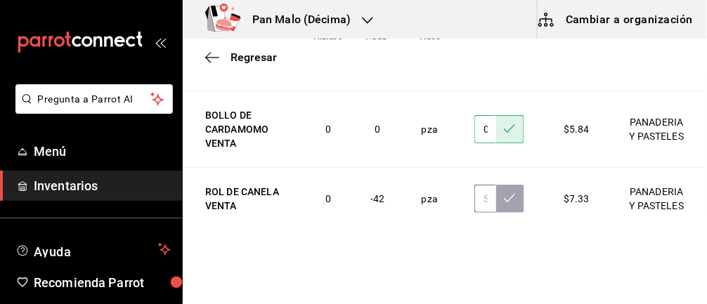
click at [484, 193] on input "text" at bounding box center [486, 199] width 22 height 28
type input "5.00"
click at [512, 194] on icon at bounding box center [509, 198] width 11 height 8
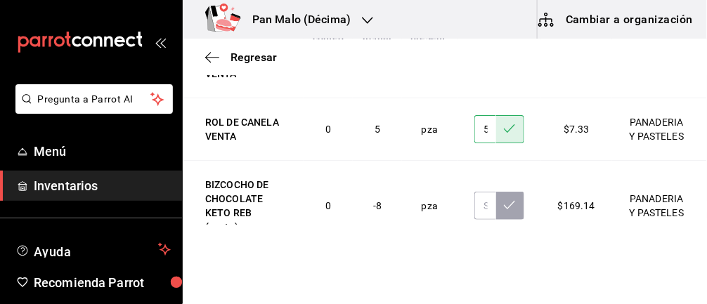
scroll to position [2018, 0]
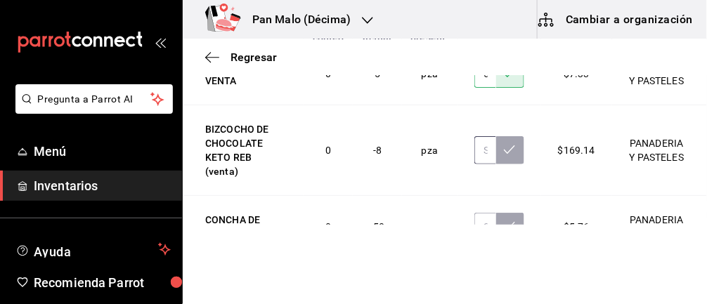
click at [484, 142] on input "text" at bounding box center [486, 150] width 22 height 28
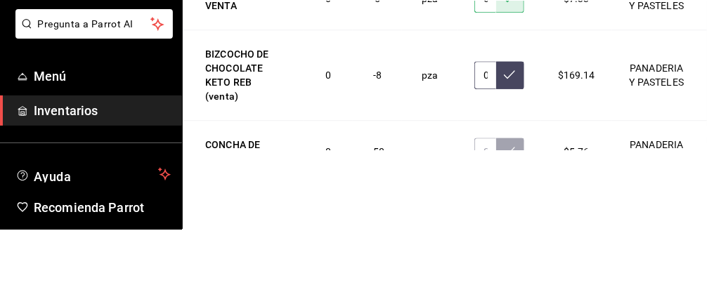
click at [484, 142] on input "0.00" at bounding box center [486, 150] width 22 height 28
type input "0.00"
click at [511, 146] on icon at bounding box center [509, 150] width 11 height 8
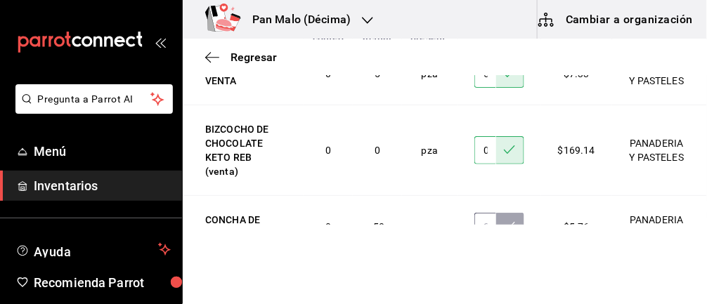
click at [483, 213] on input "text" at bounding box center [486, 227] width 22 height 28
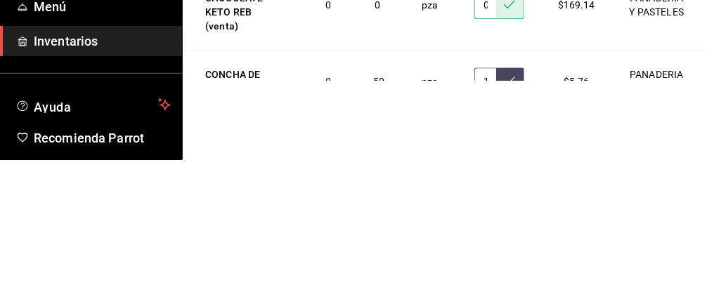
scroll to position [0, 6]
type input "16.00"
click at [508, 215] on button at bounding box center [510, 227] width 28 height 28
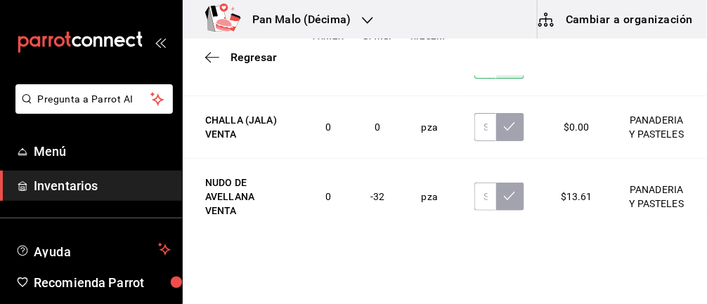
scroll to position [2181, 0]
click at [484, 182] on input "text" at bounding box center [486, 196] width 22 height 28
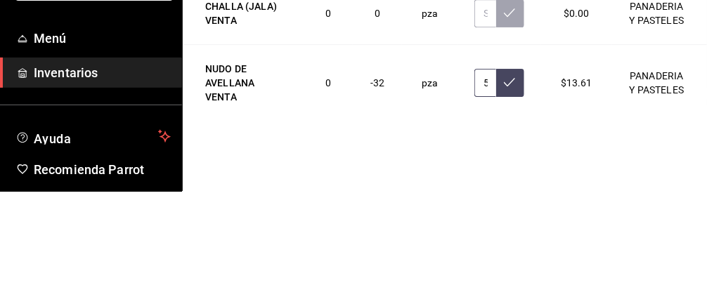
type input "5.00"
click at [522, 182] on button at bounding box center [510, 196] width 28 height 28
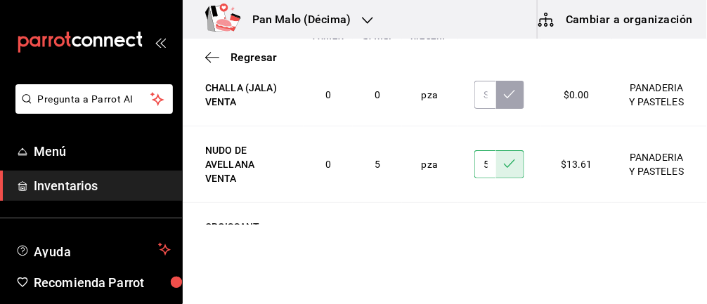
scroll to position [2247, 0]
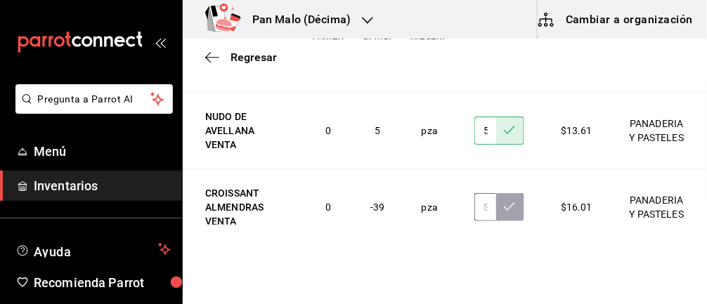
click at [485, 193] on input "text" at bounding box center [486, 207] width 22 height 28
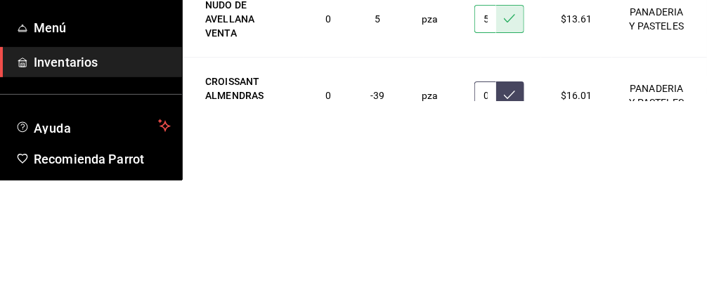
scroll to position [2233, 0]
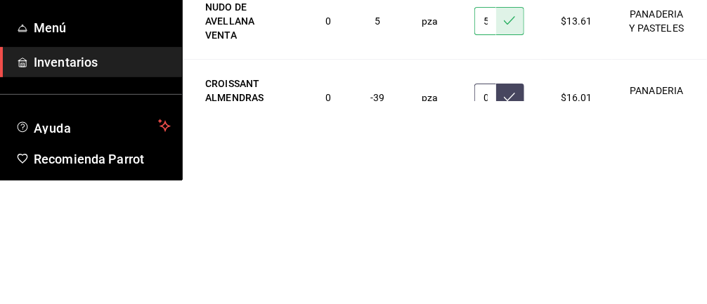
type input "0.00"
click at [513, 215] on icon at bounding box center [509, 220] width 11 height 11
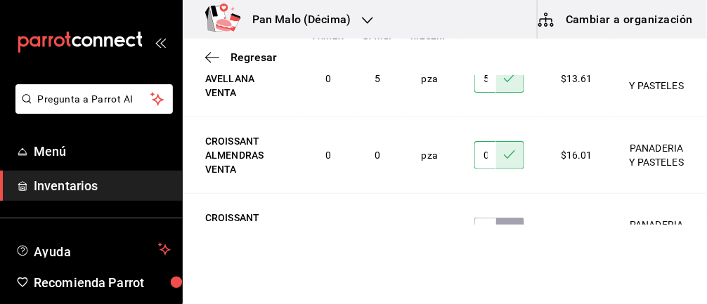
scroll to position [2303, 0]
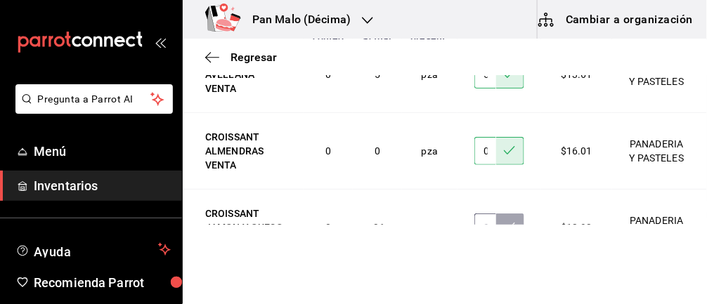
click at [484, 214] on input "text" at bounding box center [486, 228] width 22 height 28
click at [481, 214] on input "text" at bounding box center [486, 228] width 22 height 28
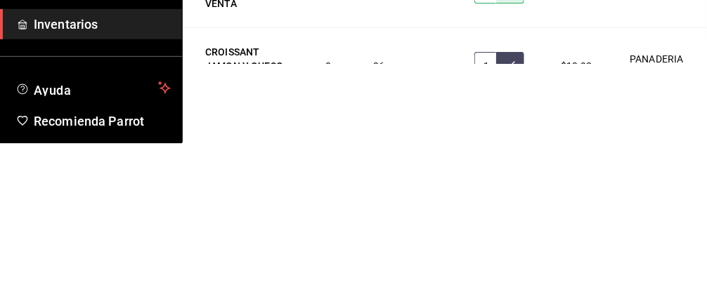
type input "1.00"
click at [518, 214] on button at bounding box center [510, 228] width 28 height 28
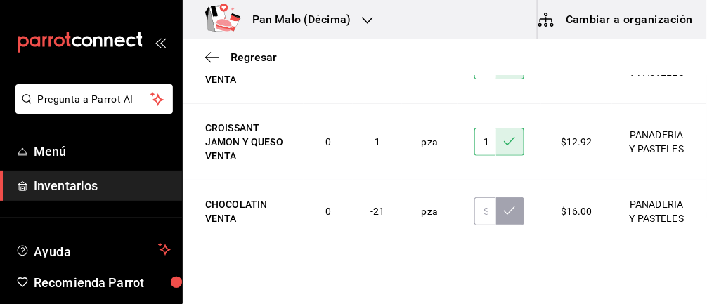
scroll to position [2392, 0]
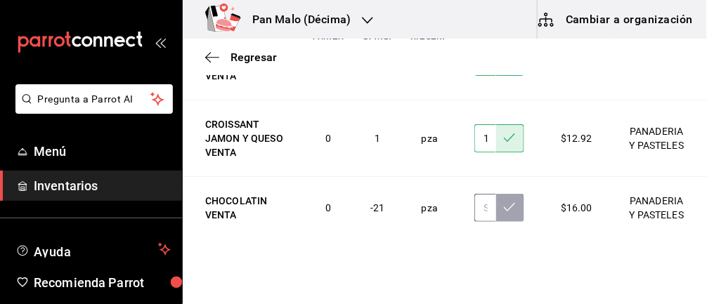
click at [484, 194] on input "text" at bounding box center [486, 208] width 22 height 28
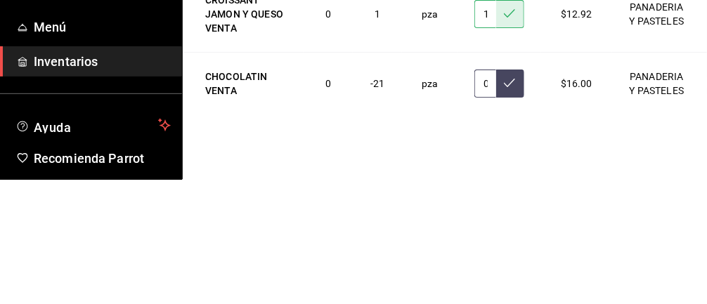
type input "0.00"
click at [513, 202] on icon at bounding box center [509, 207] width 11 height 11
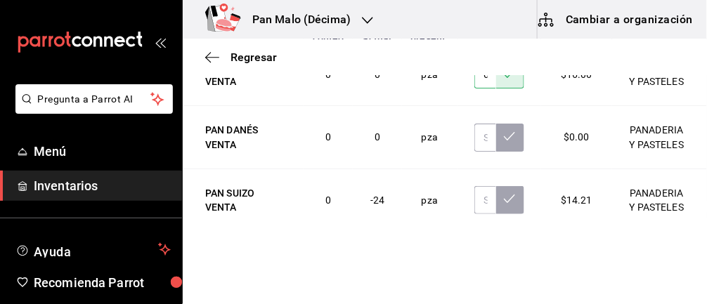
scroll to position [2534, 0]
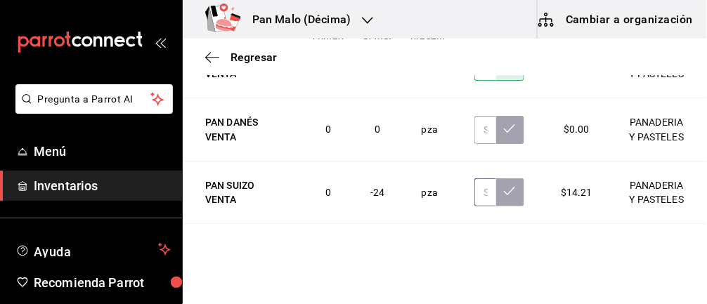
click at [484, 179] on input "text" at bounding box center [486, 193] width 22 height 28
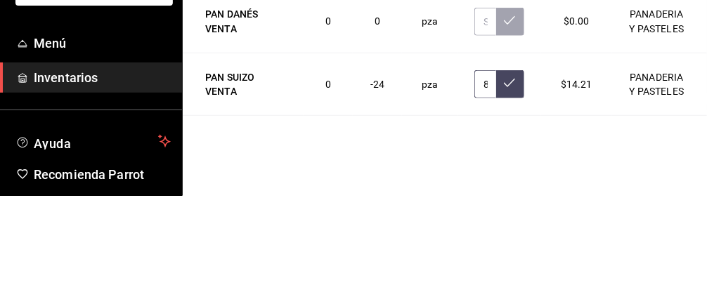
type input "8.00"
click at [506, 187] on icon at bounding box center [509, 191] width 11 height 8
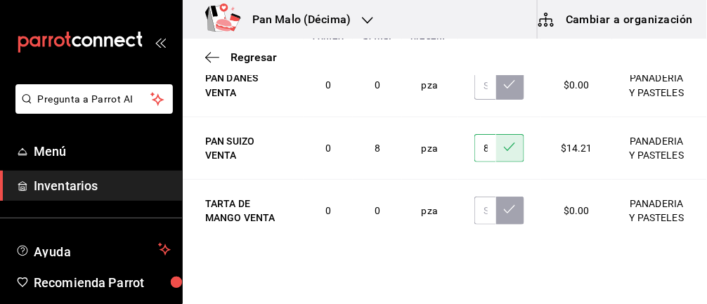
scroll to position [2584, 0]
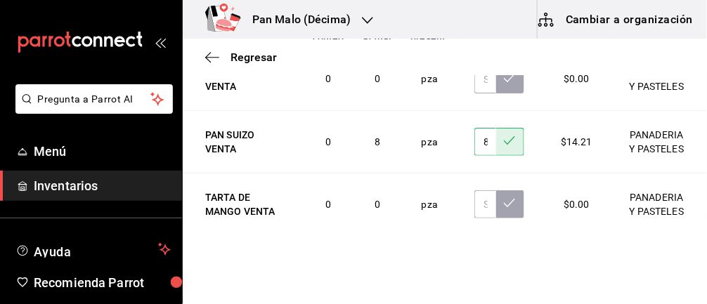
click at [482, 253] on input "text" at bounding box center [486, 267] width 22 height 28
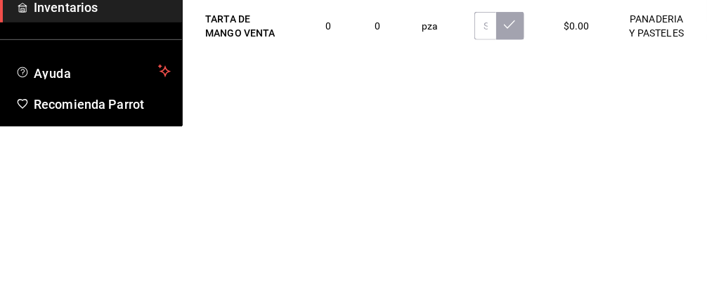
type input "2.00"
type input "6.00"
click at [518, 253] on button at bounding box center [510, 267] width 28 height 28
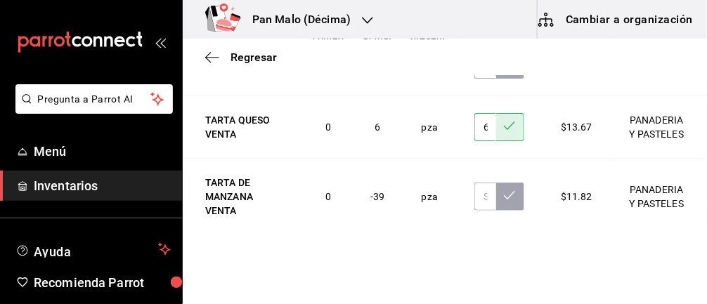
scroll to position [2740, 0]
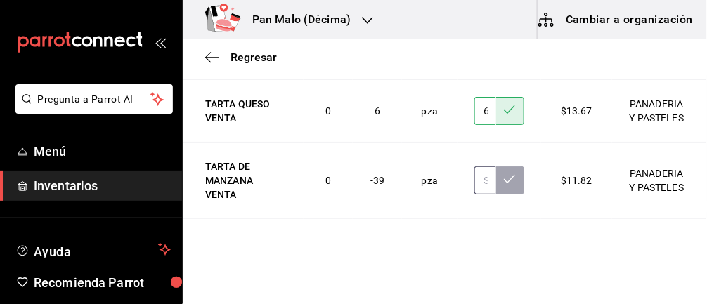
click at [485, 167] on input "text" at bounding box center [486, 181] width 22 height 28
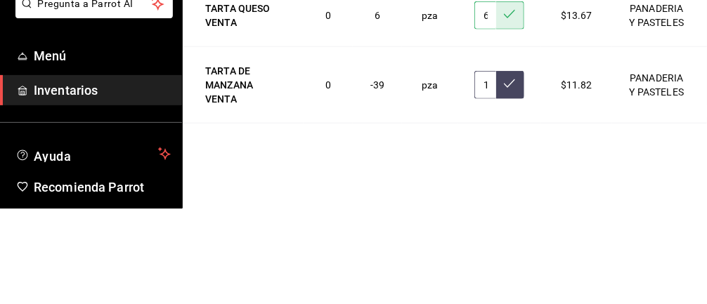
type input "1.00"
click at [506, 174] on icon at bounding box center [509, 179] width 11 height 11
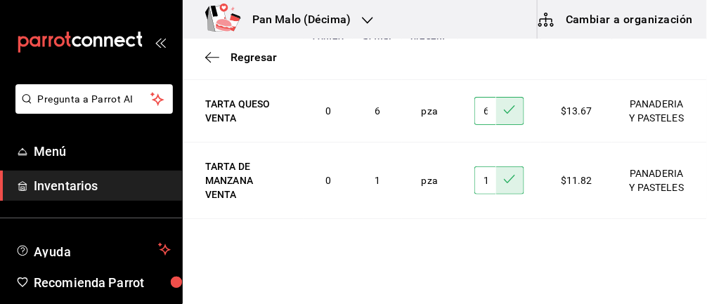
click at [486, 236] on input "text" at bounding box center [486, 250] width 22 height 28
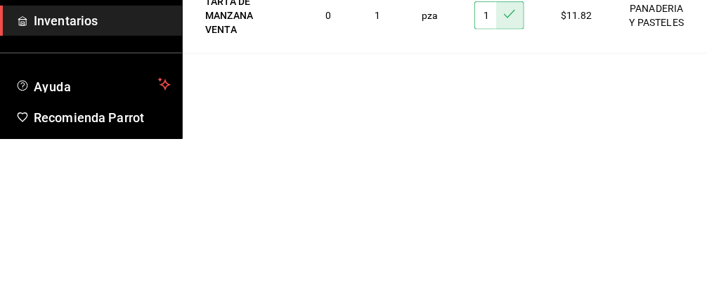
type input "0.00"
click at [503, 236] on button at bounding box center [510, 250] width 28 height 28
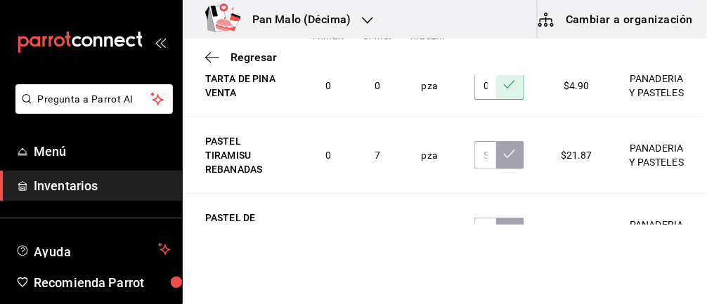
scroll to position [2906, 0]
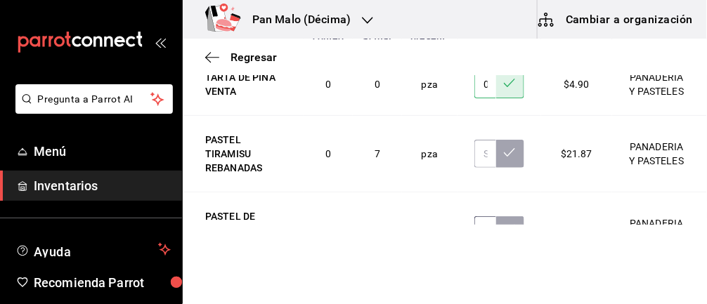
click at [482, 217] on input "text" at bounding box center [486, 231] width 22 height 28
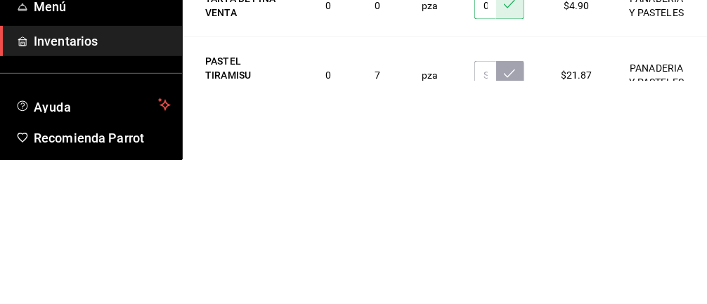
scroll to position [2839, 0]
click at [483, 207] on input "text" at bounding box center [486, 221] width 22 height 28
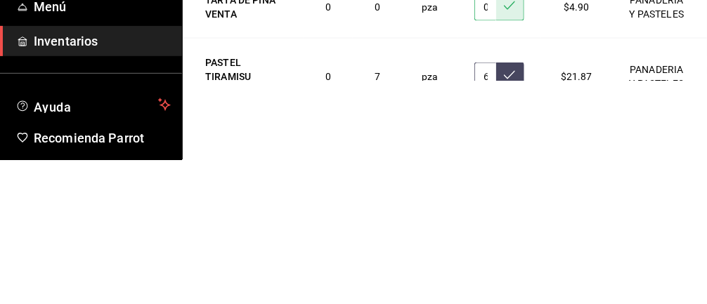
type input "6.00"
click at [513, 214] on icon at bounding box center [509, 219] width 11 height 11
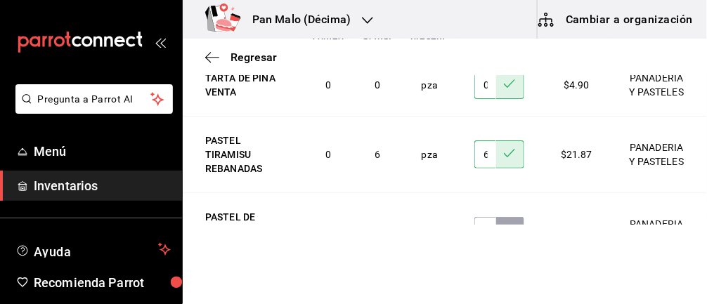
scroll to position [2906, 0]
click at [476, 220] on input "text" at bounding box center [486, 231] width 22 height 28
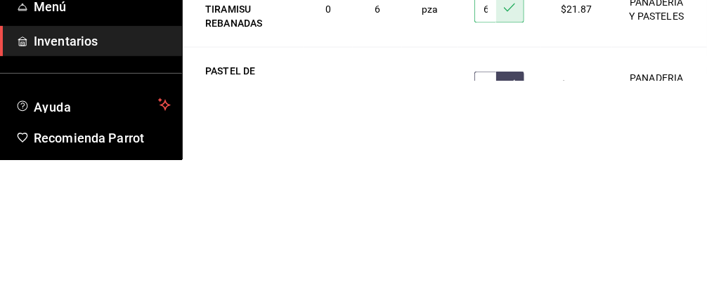
type input "3.00"
click at [513, 217] on button at bounding box center [510, 231] width 28 height 28
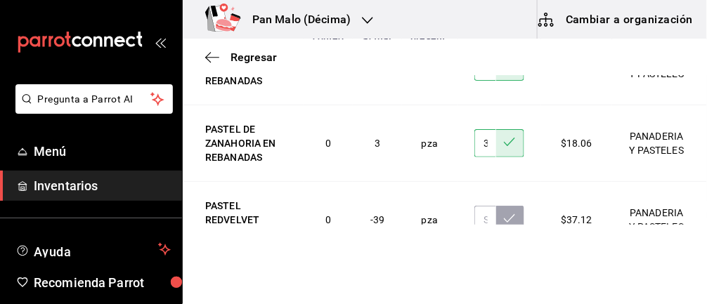
scroll to position [2997, 0]
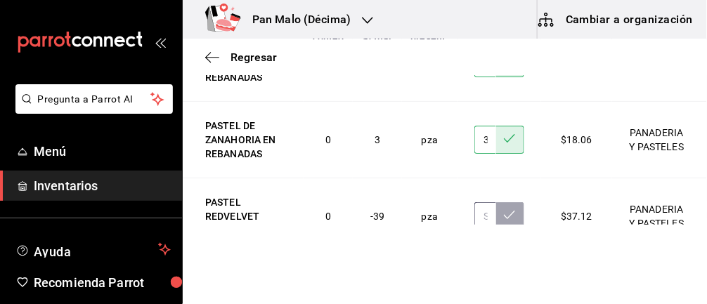
click at [484, 203] on input "text" at bounding box center [486, 217] width 22 height 28
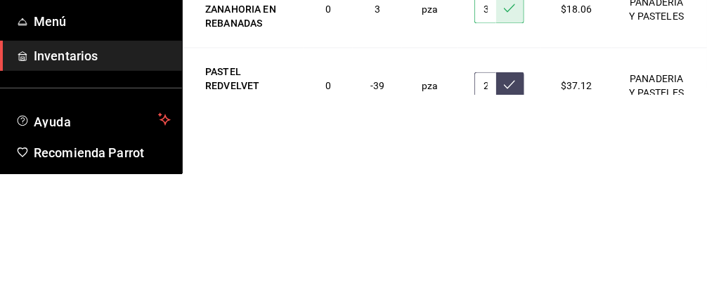
type input "2.00"
click at [500, 203] on button at bounding box center [510, 217] width 28 height 28
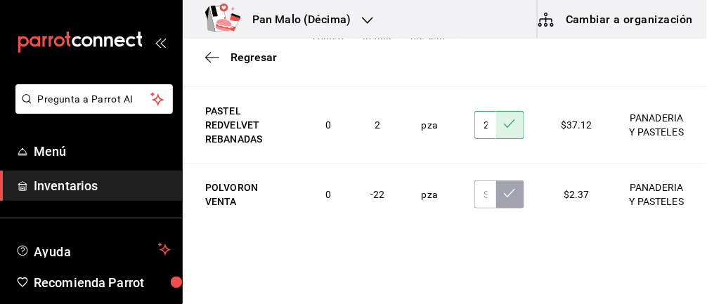
scroll to position [3089, 0]
click at [483, 180] on input "text" at bounding box center [486, 194] width 22 height 28
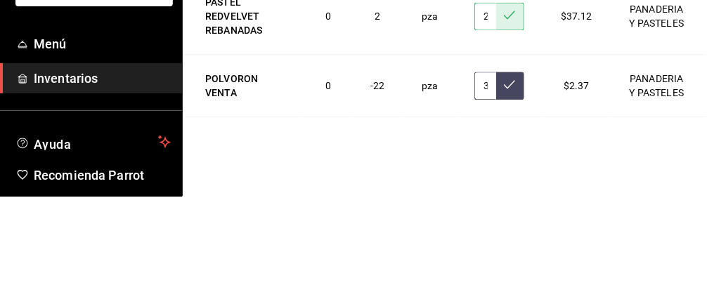
type input "3.00"
click at [508, 187] on icon at bounding box center [509, 192] width 11 height 11
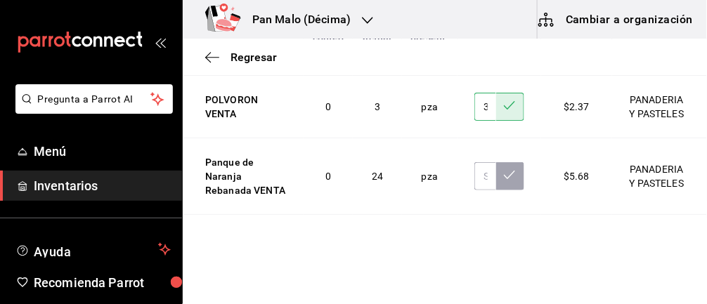
scroll to position [3177, 0]
click at [482, 162] on input "text" at bounding box center [486, 176] width 22 height 28
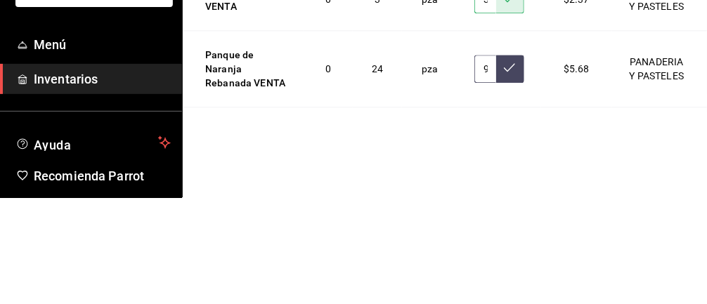
type input "9.00"
click at [510, 169] on icon at bounding box center [509, 174] width 11 height 11
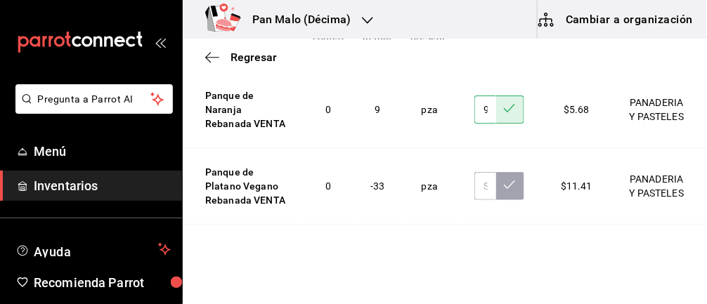
scroll to position [3245, 0]
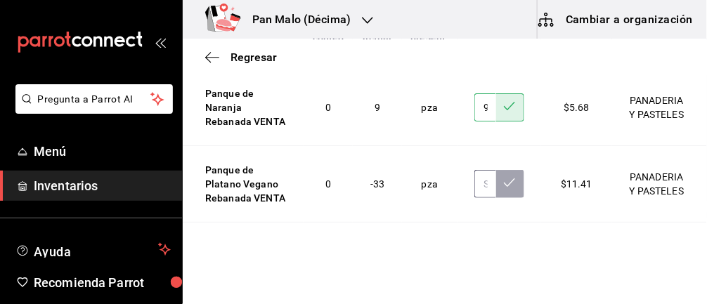
click at [484, 170] on input "text" at bounding box center [486, 184] width 22 height 28
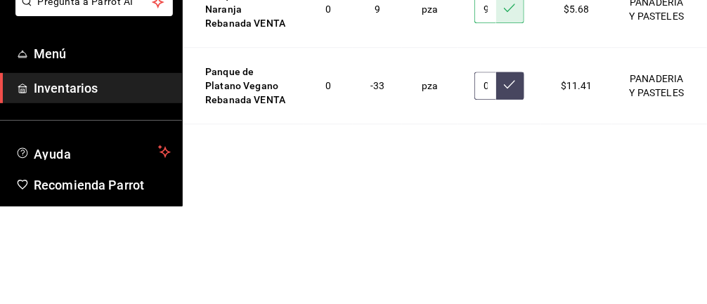
type input "0.00"
click at [505, 170] on button at bounding box center [510, 184] width 28 height 28
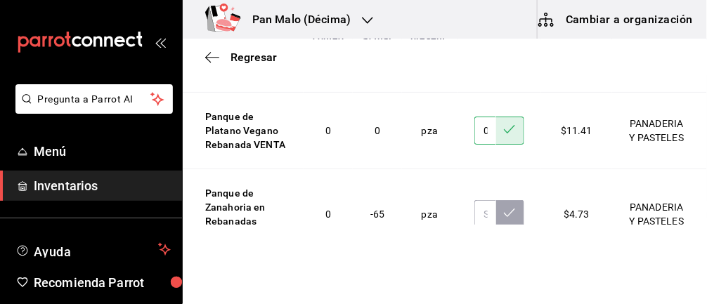
scroll to position [3300, 0]
click at [487, 199] on input "text" at bounding box center [486, 213] width 22 height 28
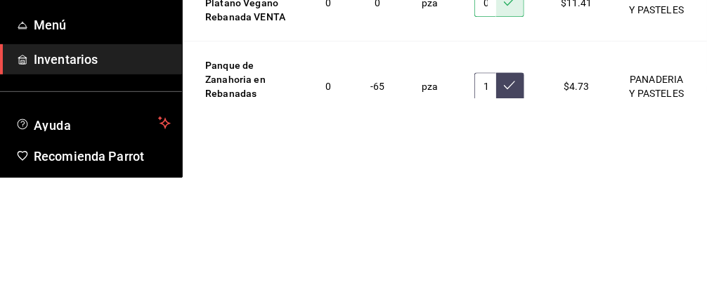
scroll to position [0, 6]
type input "18.00"
click at [511, 207] on icon at bounding box center [509, 211] width 11 height 8
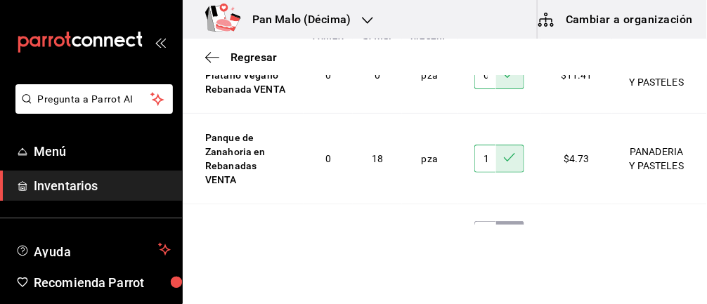
scroll to position [3355, 0]
click at [484, 221] on input "text" at bounding box center [486, 235] width 22 height 28
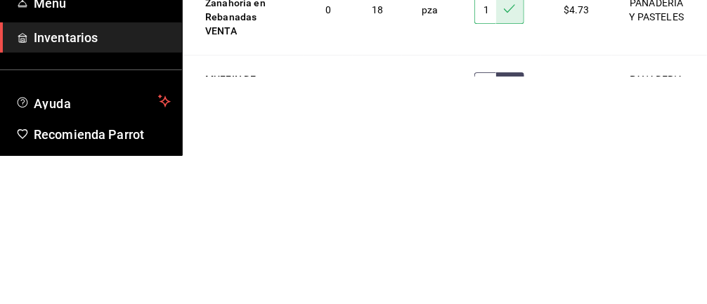
type input "2.00"
click at [515, 221] on button at bounding box center [510, 235] width 28 height 28
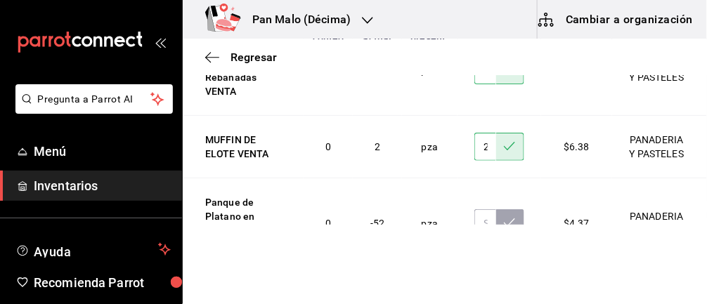
scroll to position [3444, 0]
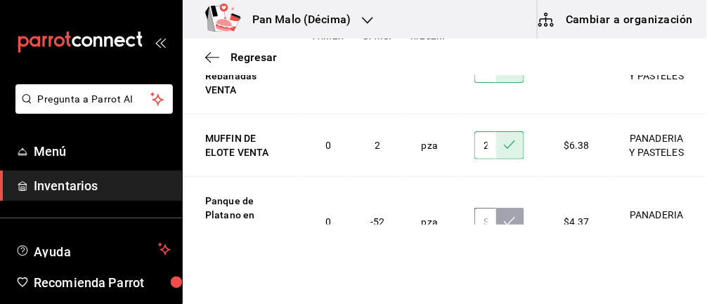
click at [484, 208] on input "text" at bounding box center [486, 222] width 22 height 28
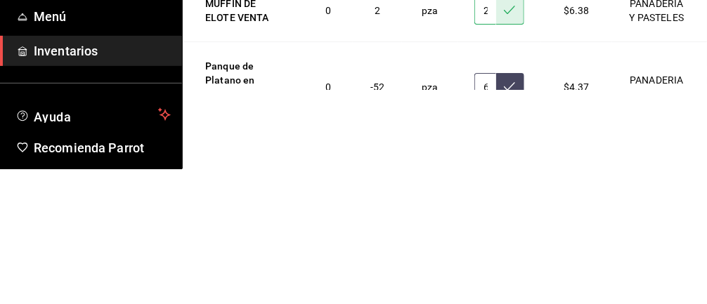
type input "6.00"
click at [515, 208] on button at bounding box center [510, 222] width 28 height 28
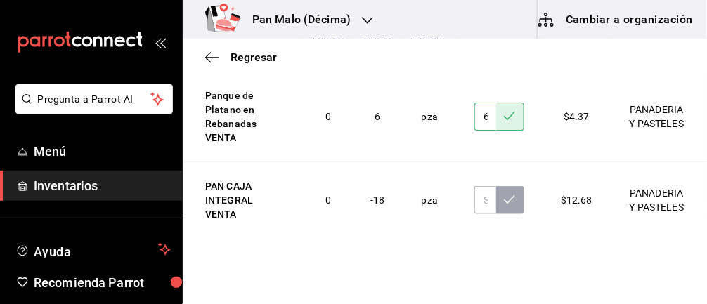
scroll to position [3548, 0]
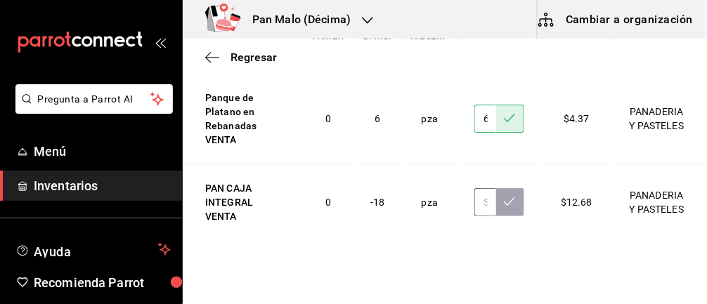
click at [484, 188] on input "text" at bounding box center [486, 202] width 22 height 28
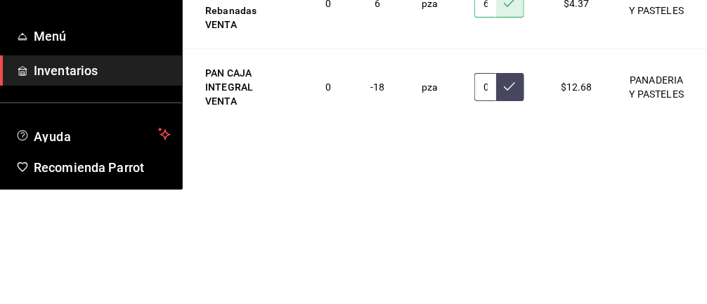
type input "0.00"
click at [515, 196] on icon at bounding box center [509, 201] width 11 height 11
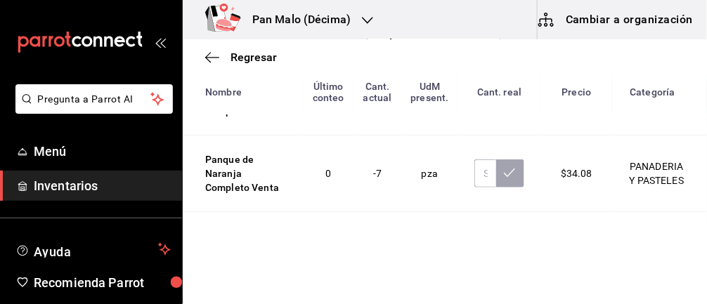
scroll to position [605, 0]
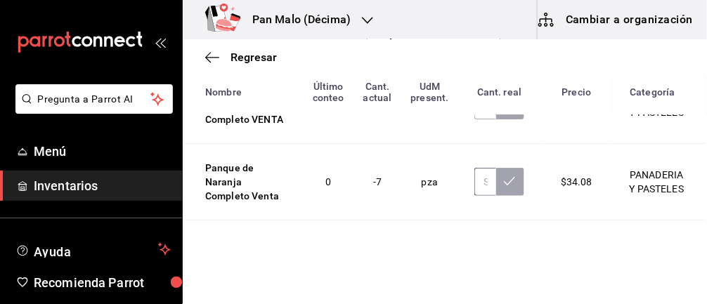
click at [484, 176] on input "text" at bounding box center [486, 182] width 22 height 28
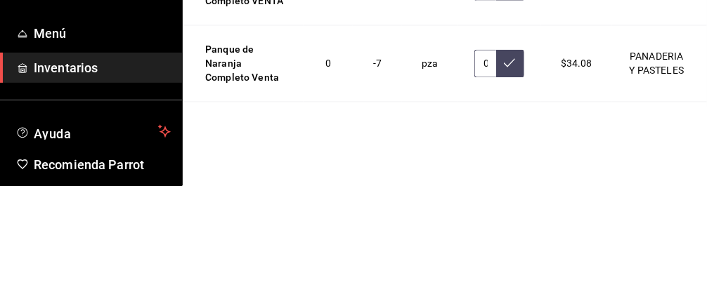
type input "0.00"
click at [520, 177] on button at bounding box center [510, 182] width 28 height 28
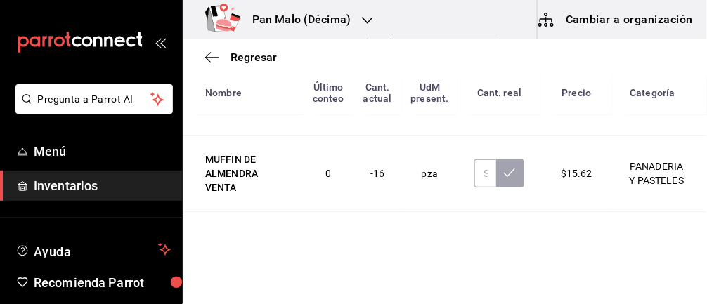
scroll to position [1758, 0]
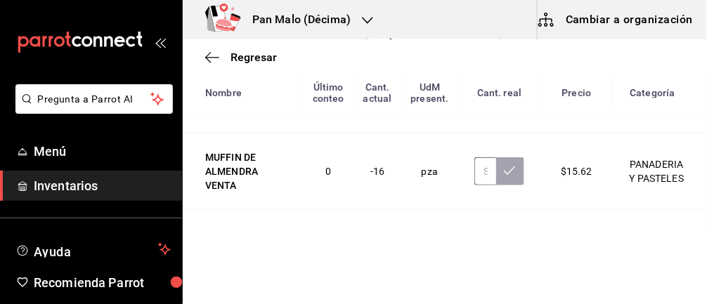
click at [483, 158] on input "text" at bounding box center [486, 172] width 22 height 28
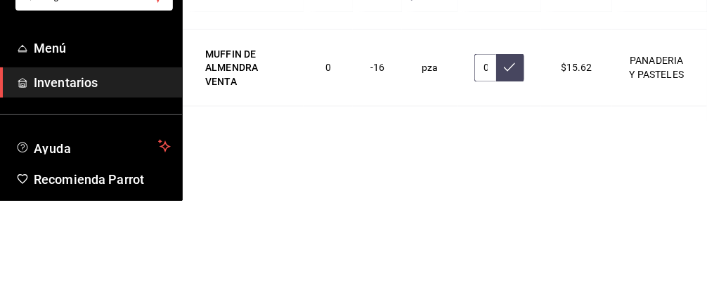
type input "0.00"
click at [515, 165] on icon at bounding box center [509, 170] width 11 height 11
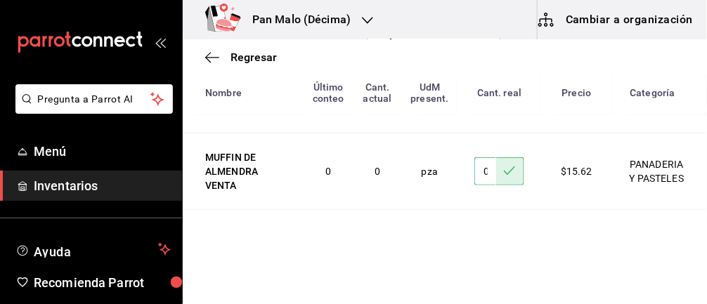
click at [484, 240] on input "text" at bounding box center [486, 248] width 22 height 28
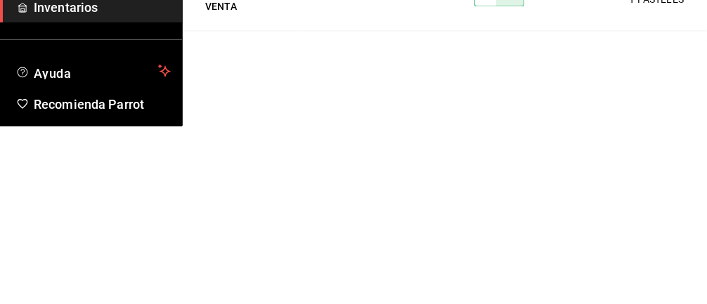
type input "0.00"
click at [510, 246] on icon at bounding box center [509, 247] width 11 height 11
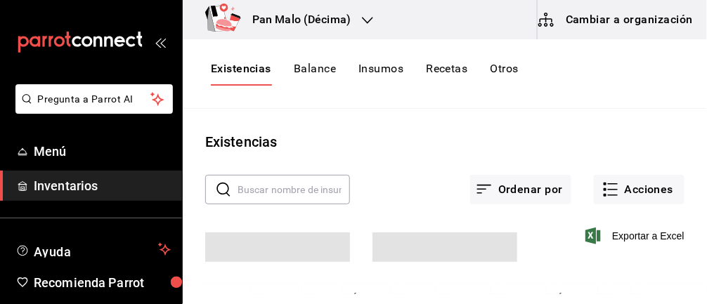
scroll to position [57, 0]
